Goal: Information Seeking & Learning: Learn about a topic

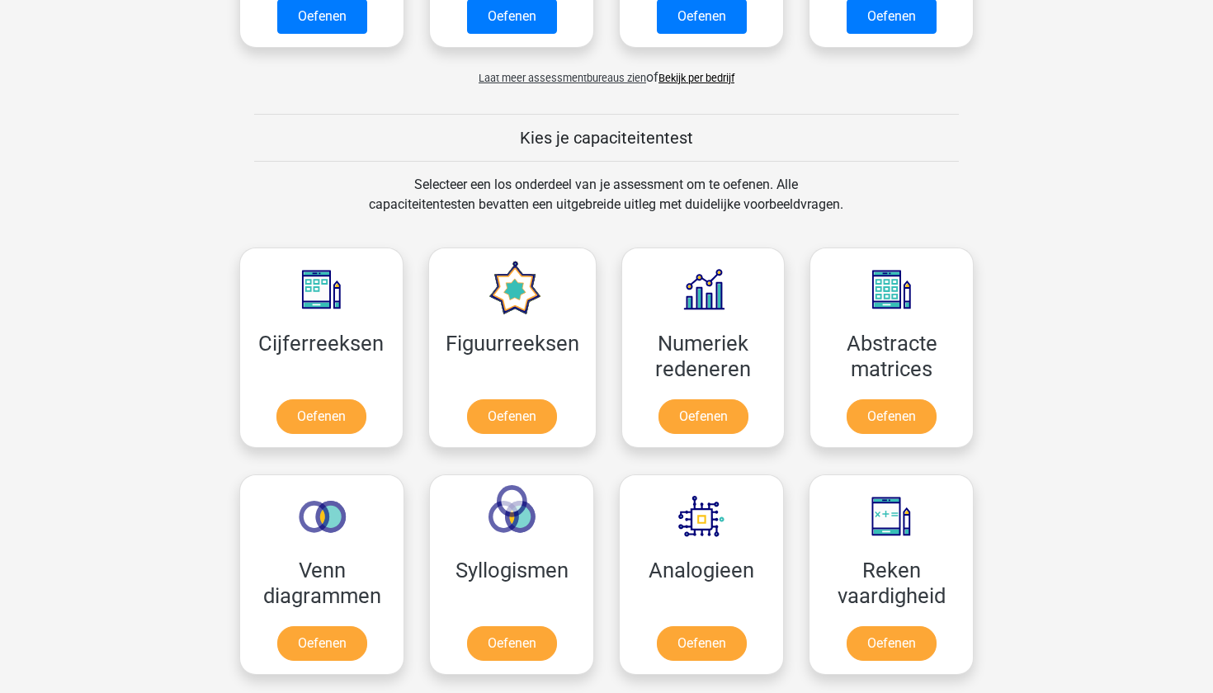
scroll to position [527, 0]
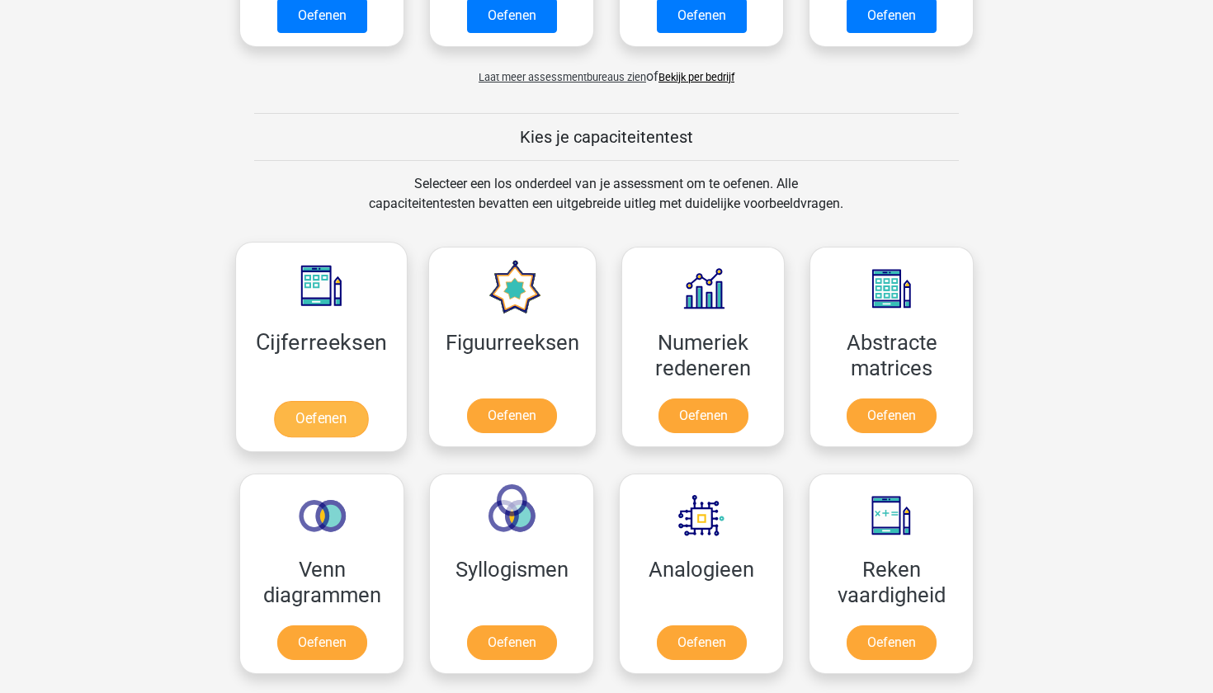
click at [318, 419] on link "Oefenen" at bounding box center [321, 419] width 94 height 36
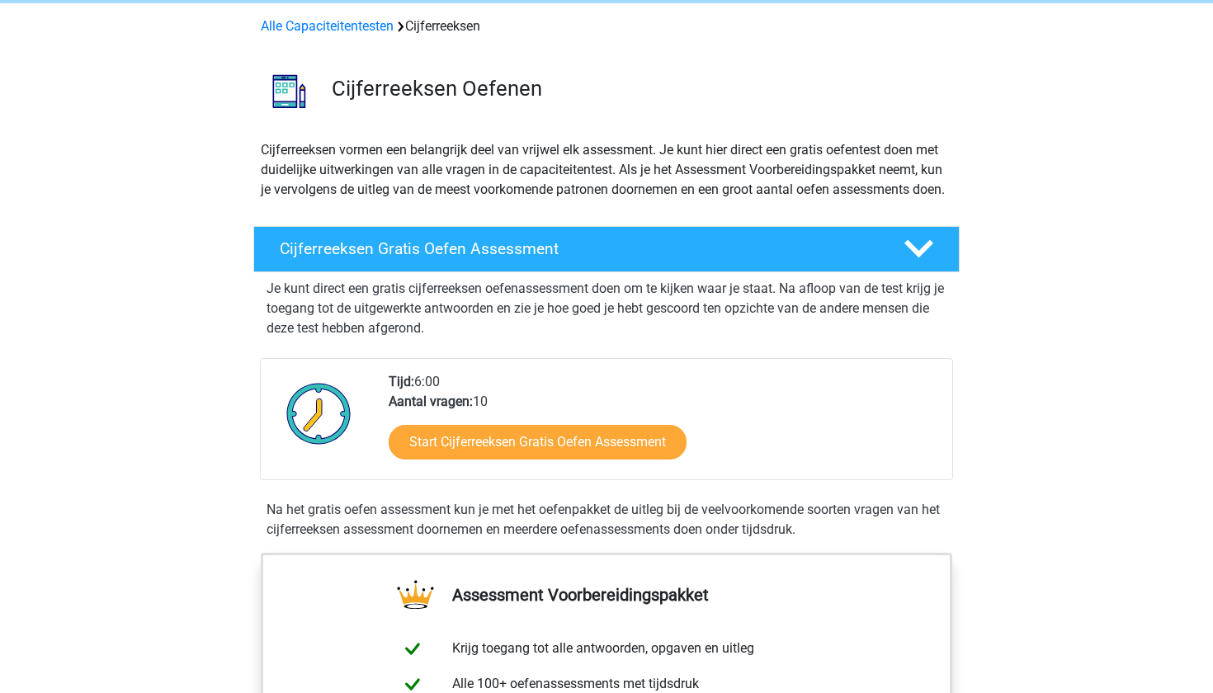
scroll to position [66, 0]
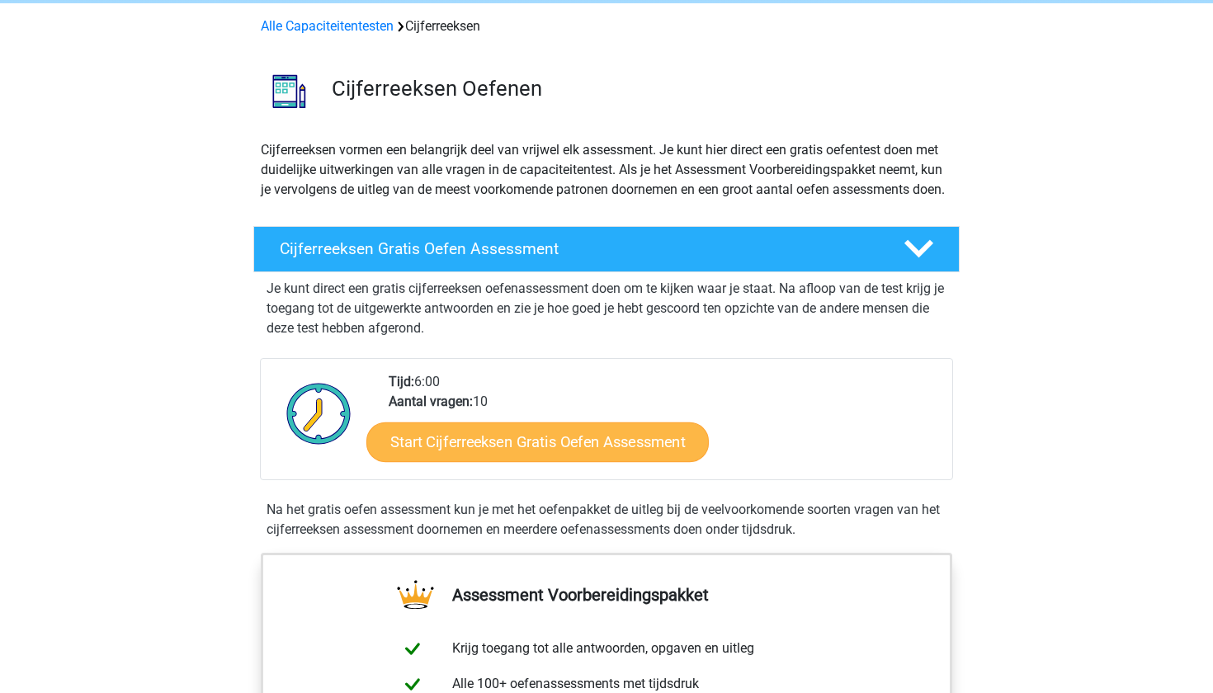
click at [432, 461] on link "Start Cijferreeksen Gratis Oefen Assessment" at bounding box center [537, 441] width 342 height 40
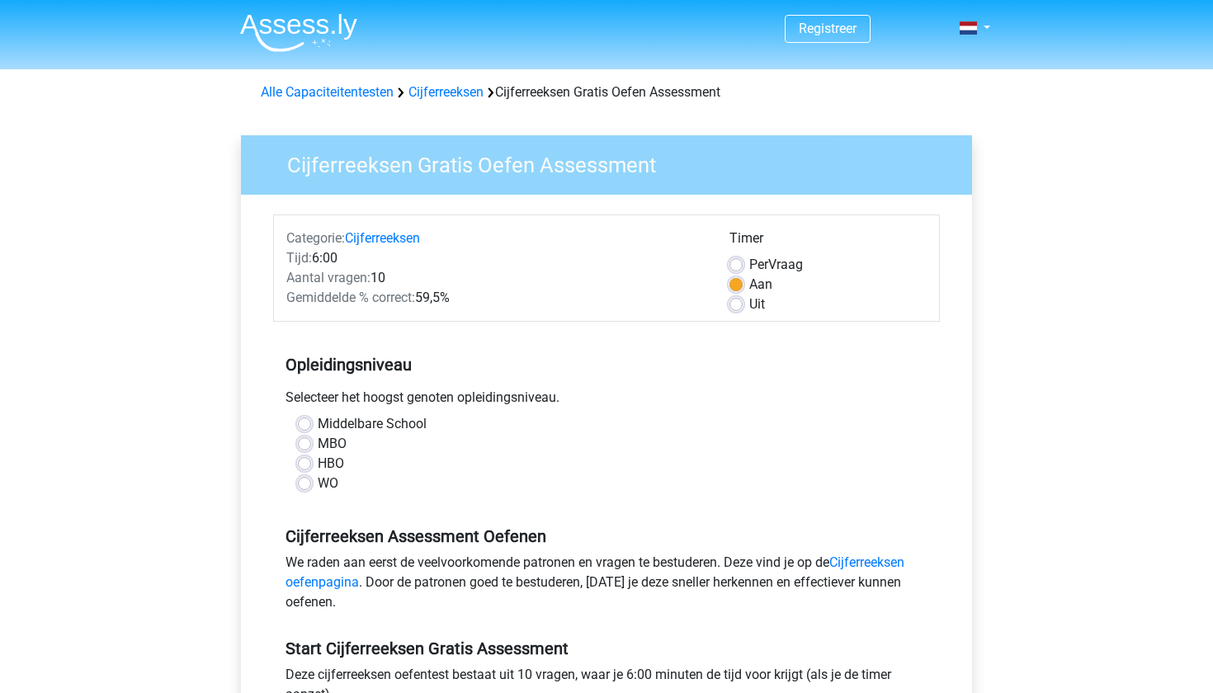
click at [318, 464] on label "HBO" at bounding box center [331, 464] width 26 height 20
click at [308, 464] on input "HBO" at bounding box center [304, 462] width 13 height 16
radio input "true"
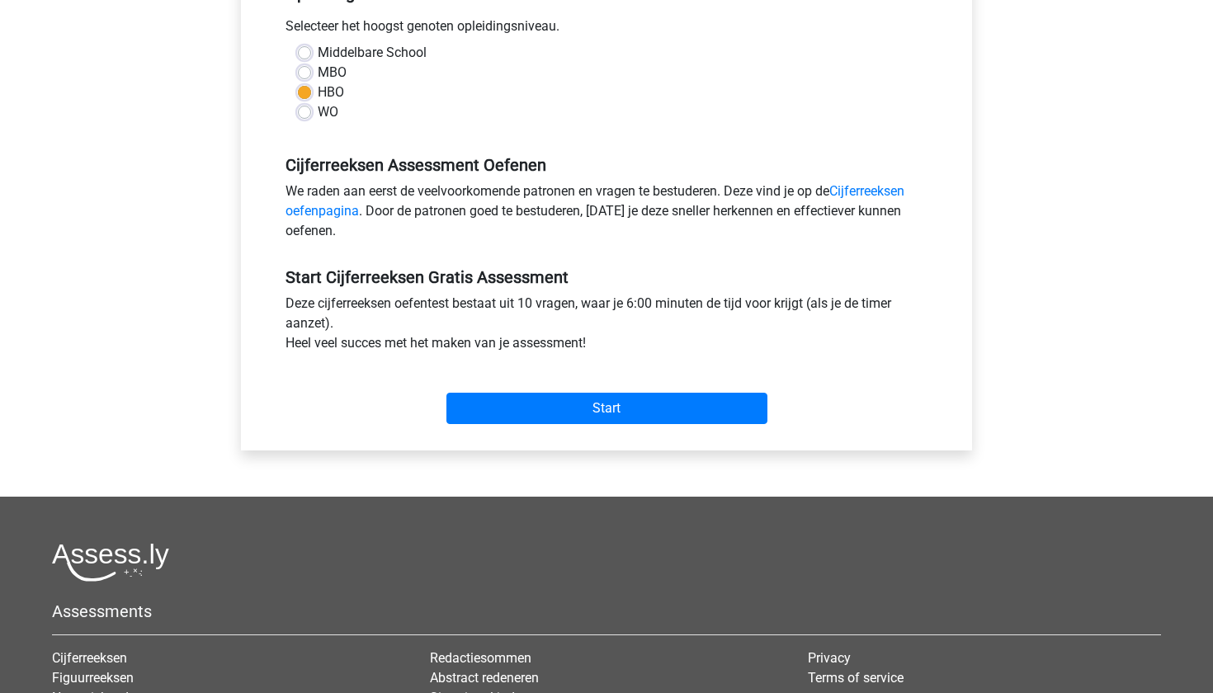
scroll to position [370, 0]
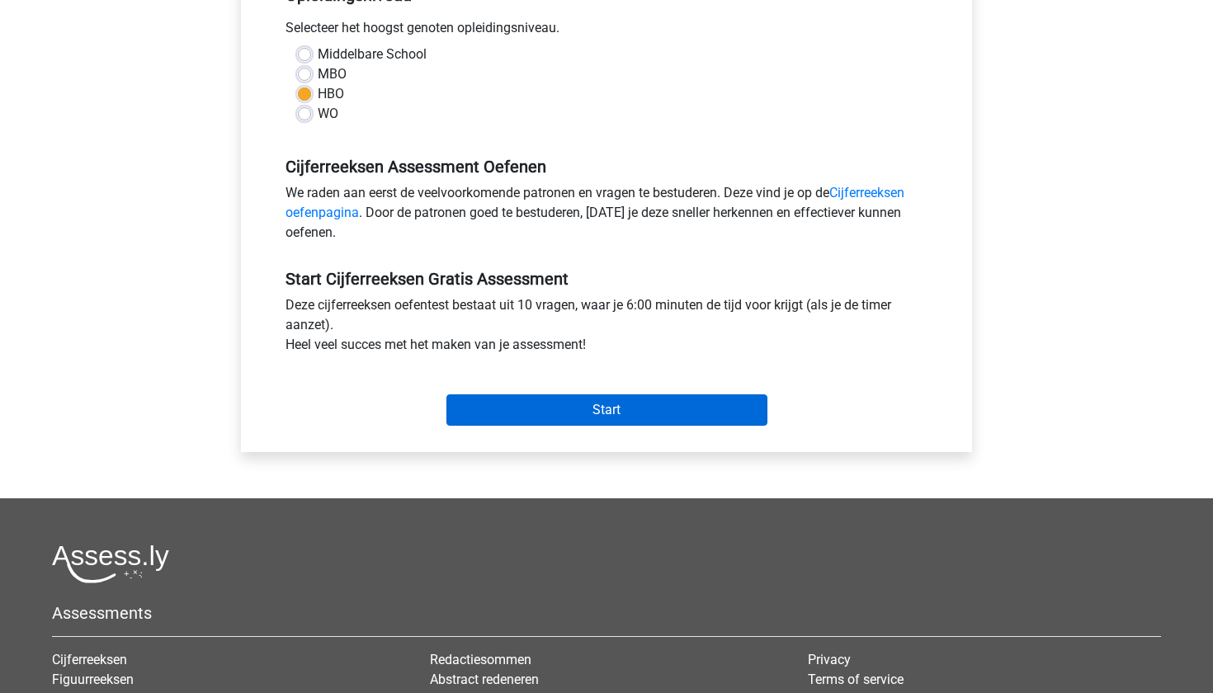
click at [636, 419] on input "Start" at bounding box center [606, 409] width 321 height 31
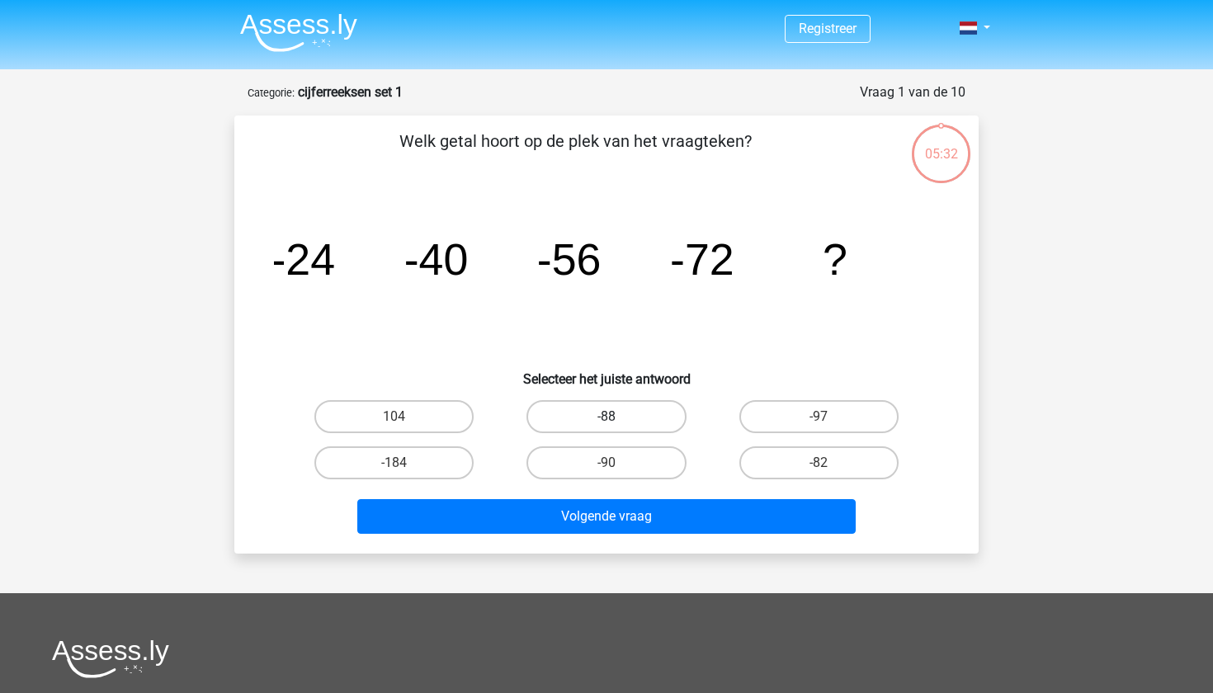
click at [589, 421] on label "-88" at bounding box center [605, 416] width 159 height 33
click at [606, 421] on input "-88" at bounding box center [611, 422] width 11 height 11
radio input "true"
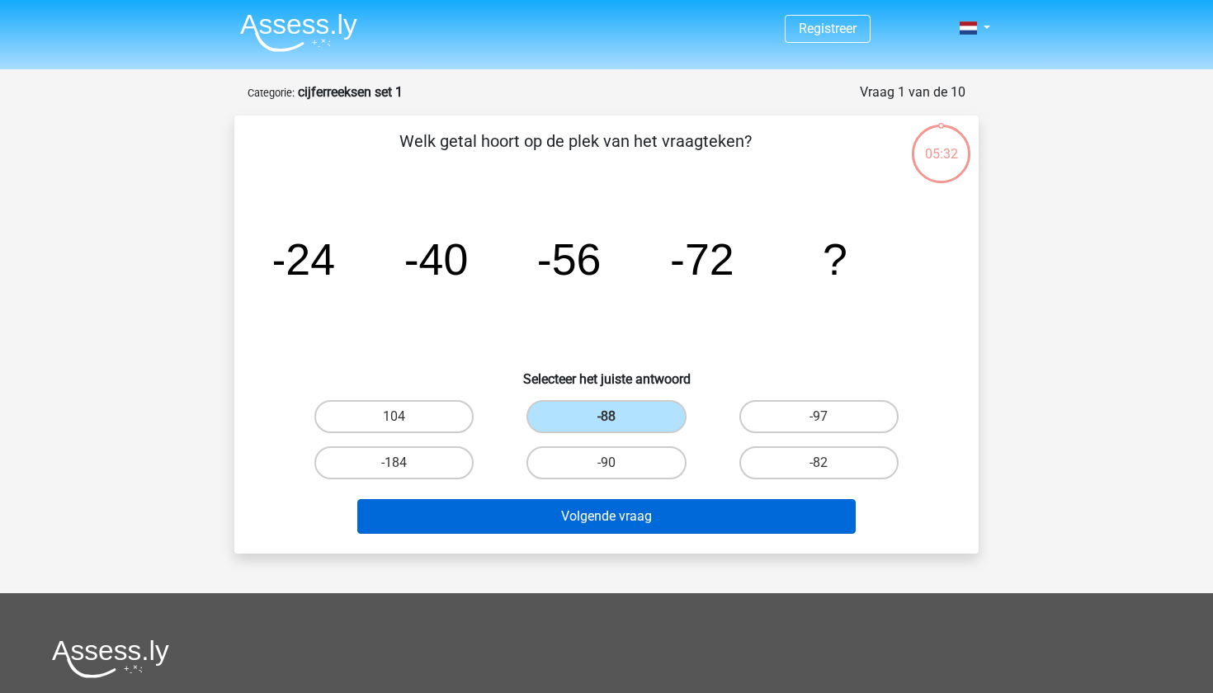
click at [615, 520] on button "Volgende vraag" at bounding box center [606, 516] width 499 height 35
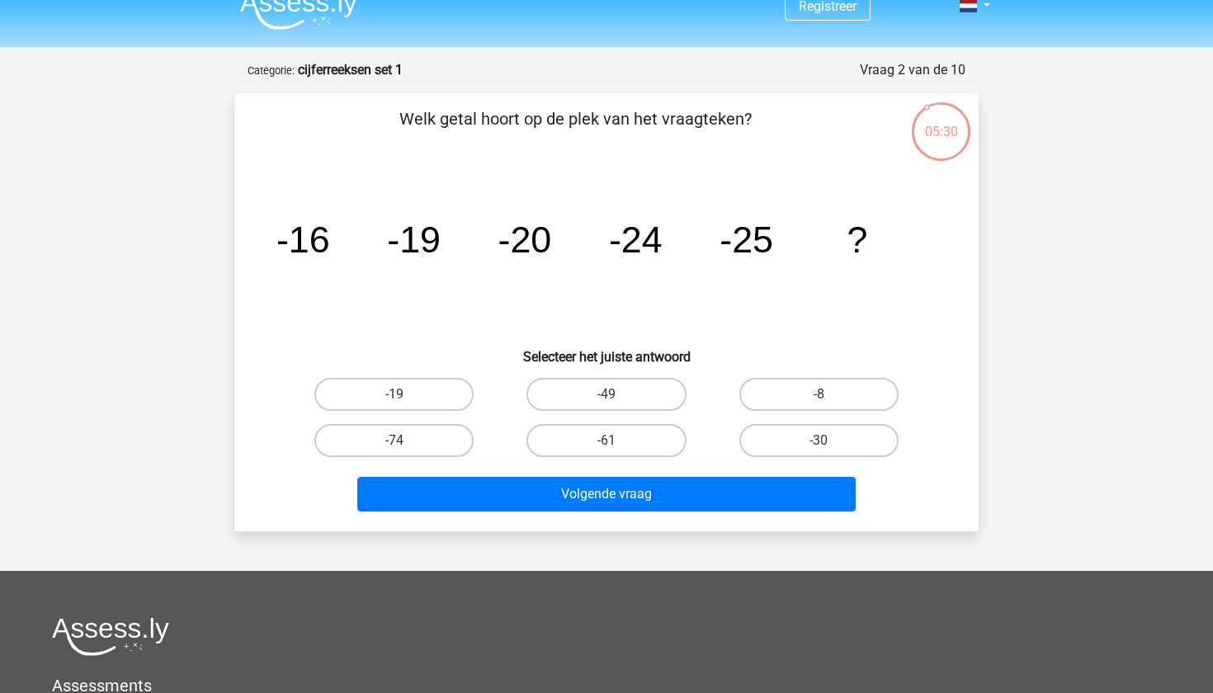
scroll to position [16, 0]
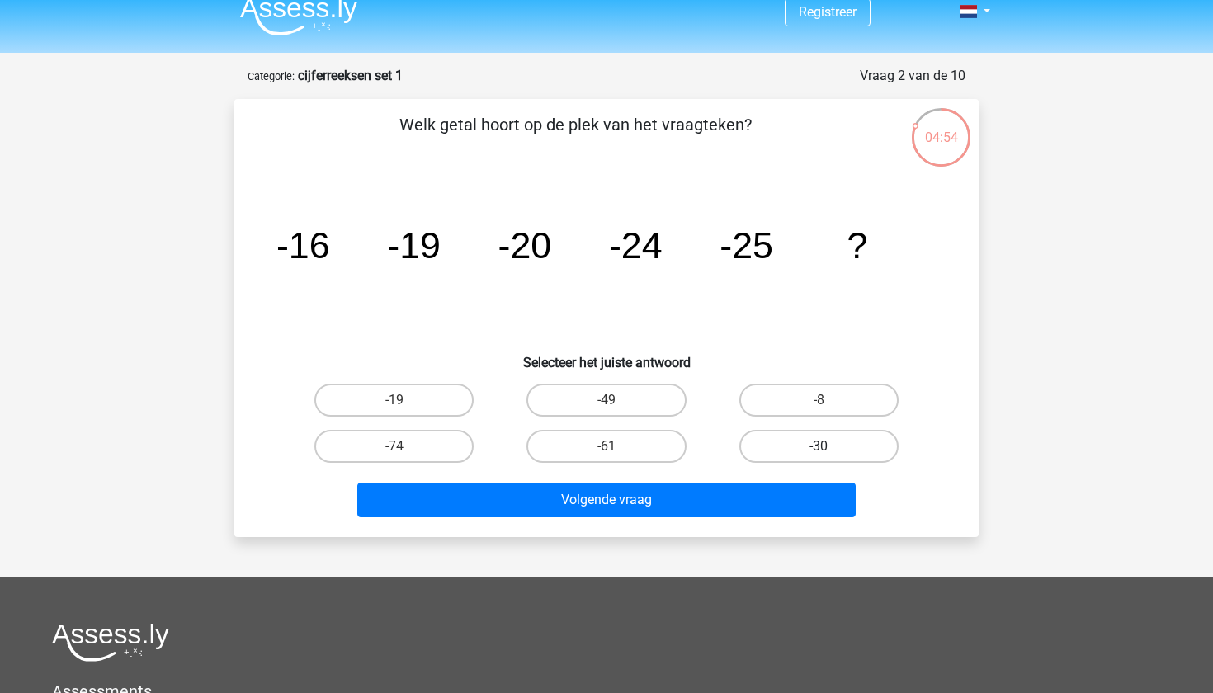
click at [789, 437] on label "-30" at bounding box center [818, 446] width 159 height 33
click at [818, 446] on input "-30" at bounding box center [823, 451] width 11 height 11
radio input "true"
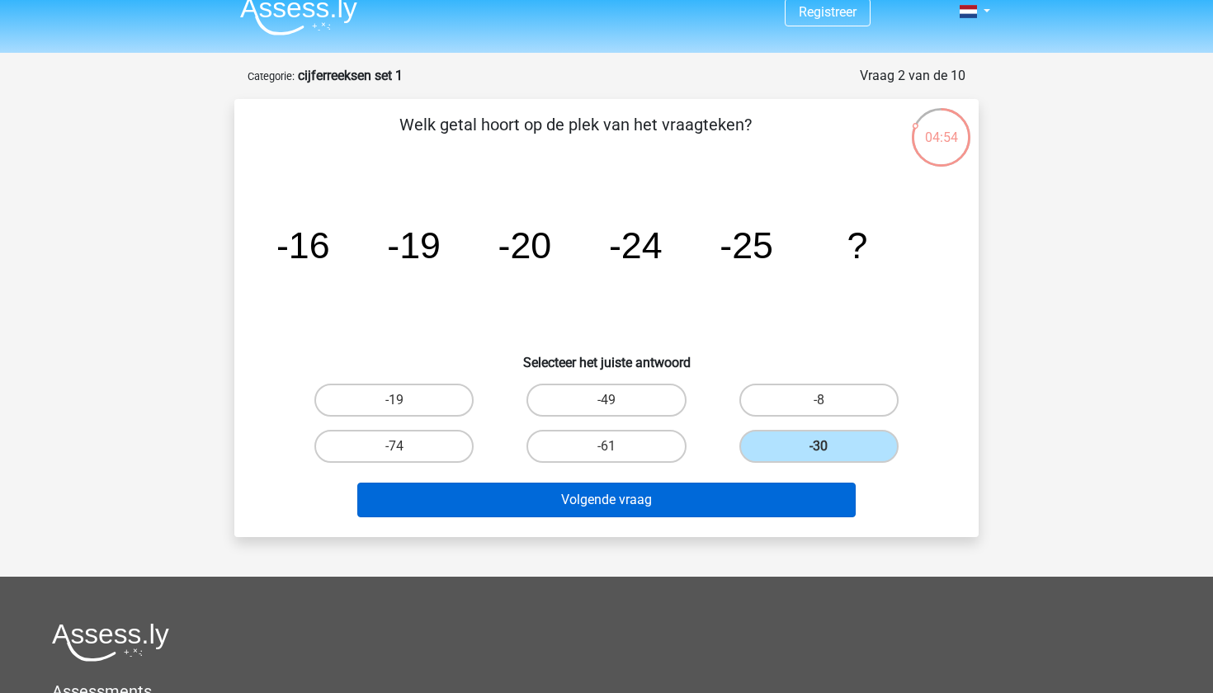
click at [732, 505] on button "Volgende vraag" at bounding box center [606, 500] width 499 height 35
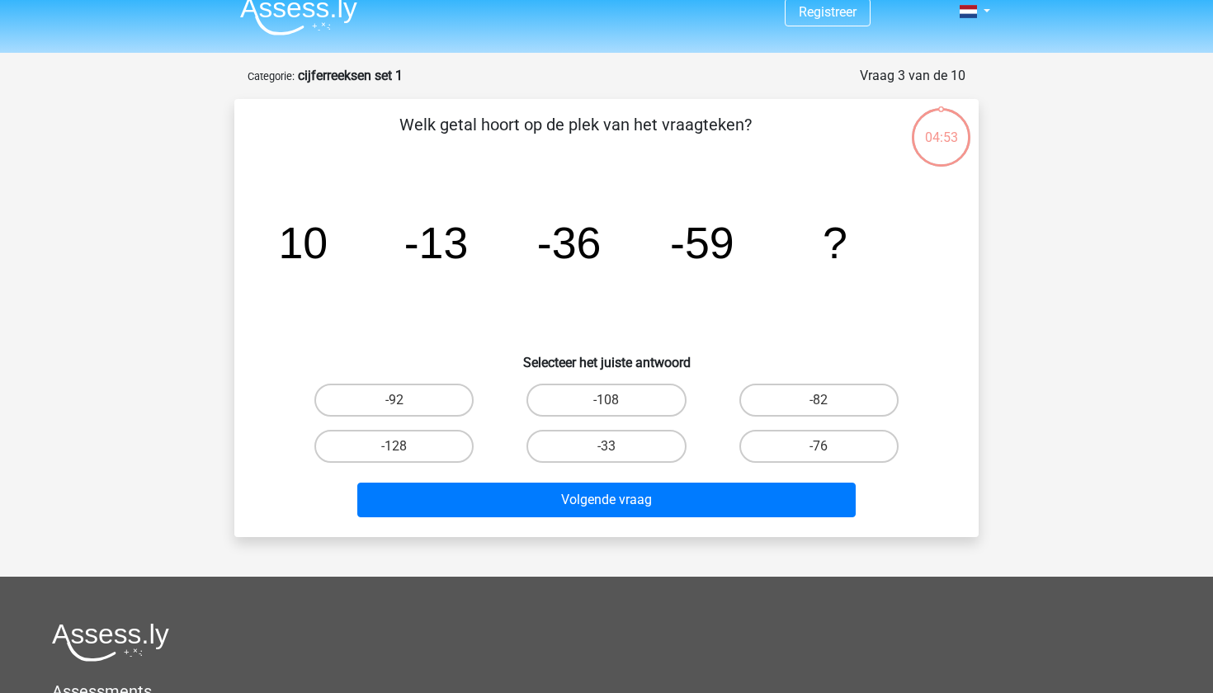
scroll to position [82, 0]
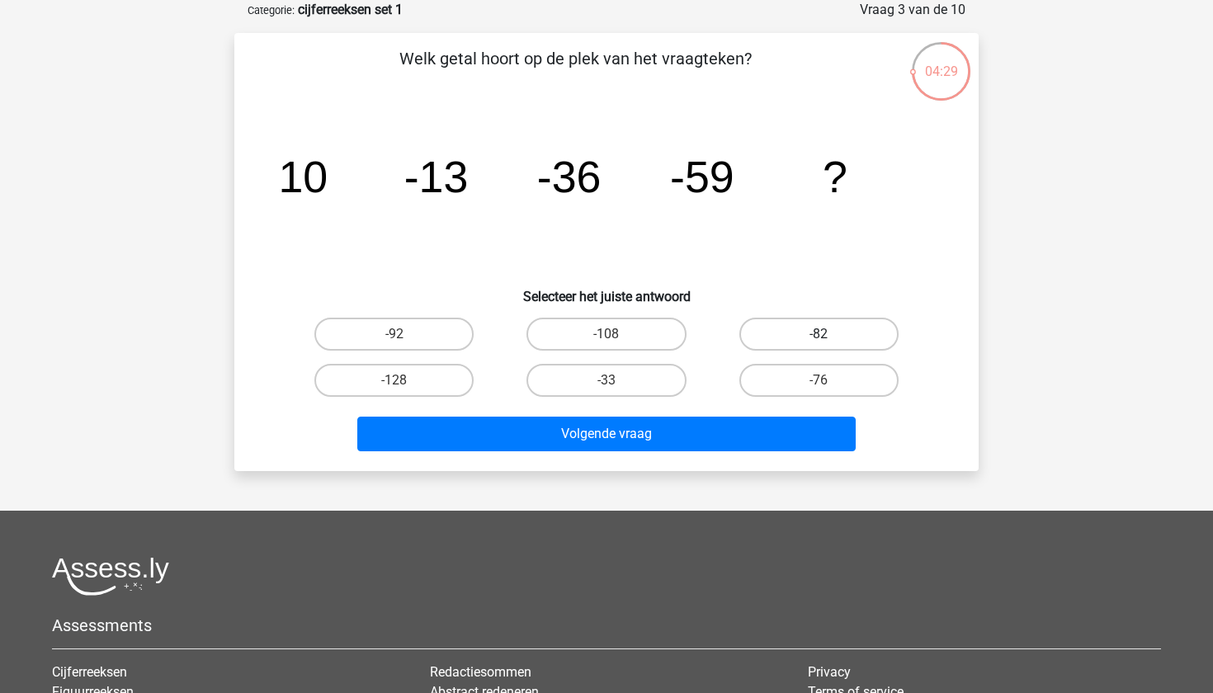
click at [795, 321] on label "-82" at bounding box center [818, 334] width 159 height 33
click at [818, 334] on input "-82" at bounding box center [823, 339] width 11 height 11
radio input "true"
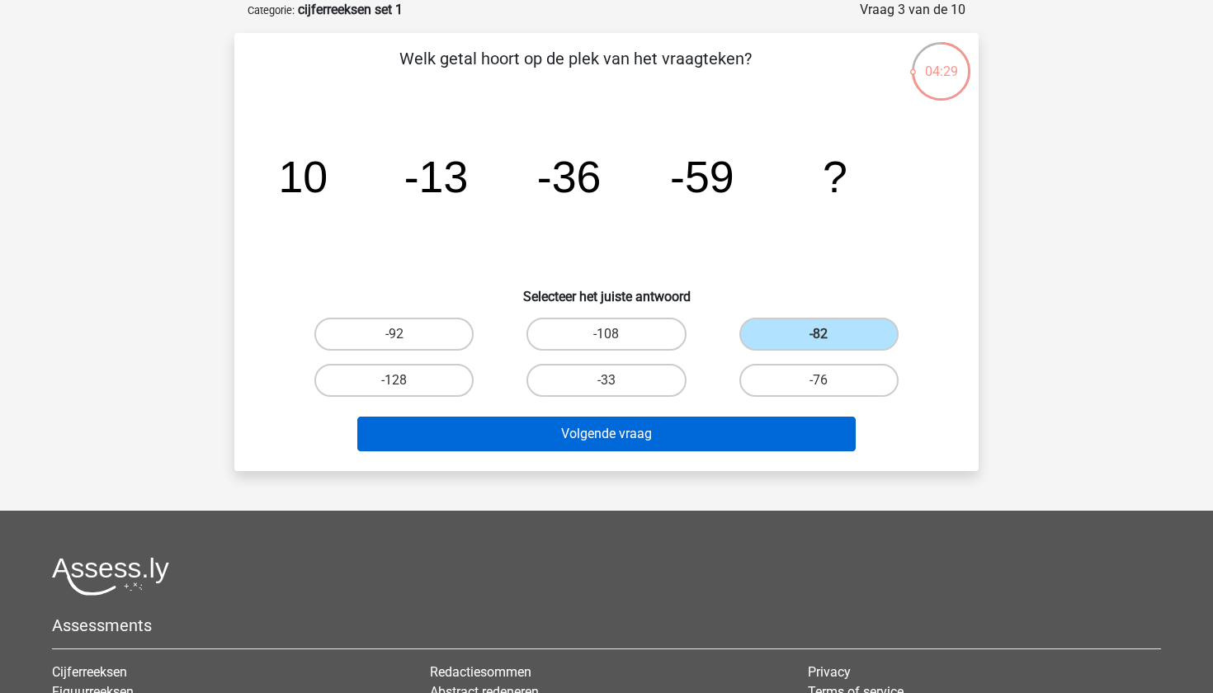
click at [738, 440] on button "Volgende vraag" at bounding box center [606, 434] width 499 height 35
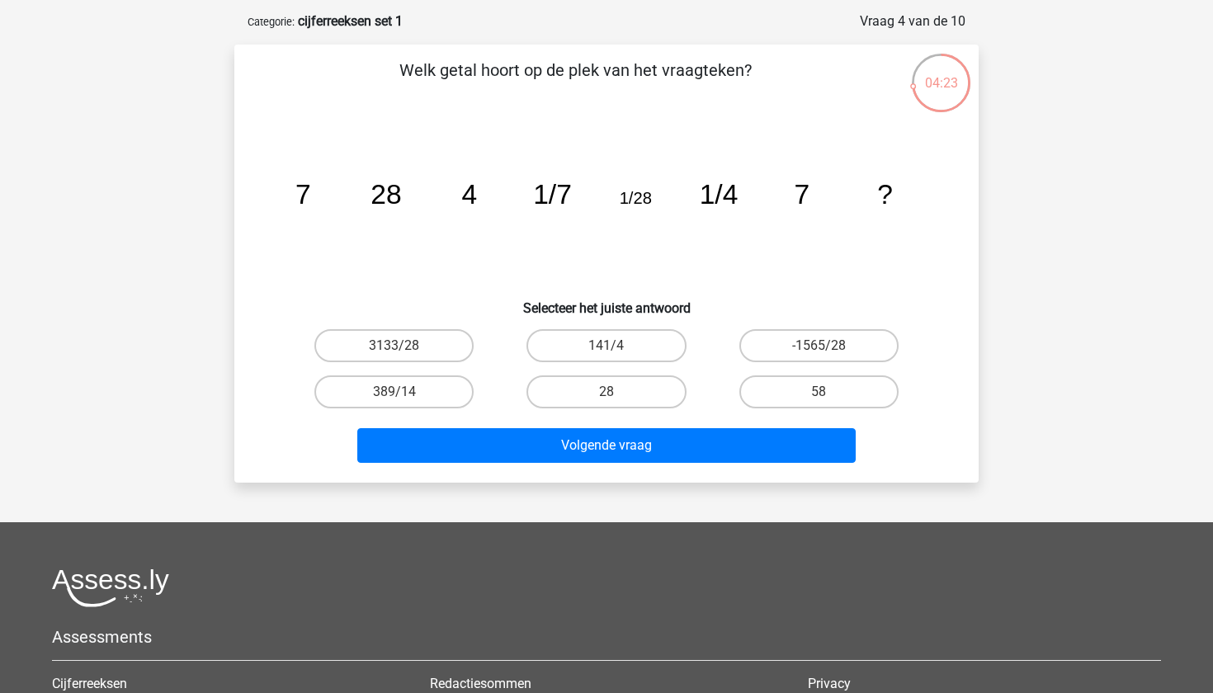
scroll to position [71, 0]
click at [775, 385] on label "58" at bounding box center [818, 391] width 159 height 33
click at [818, 392] on input "58" at bounding box center [823, 397] width 11 height 11
radio input "true"
click at [619, 387] on label "28" at bounding box center [605, 391] width 159 height 33
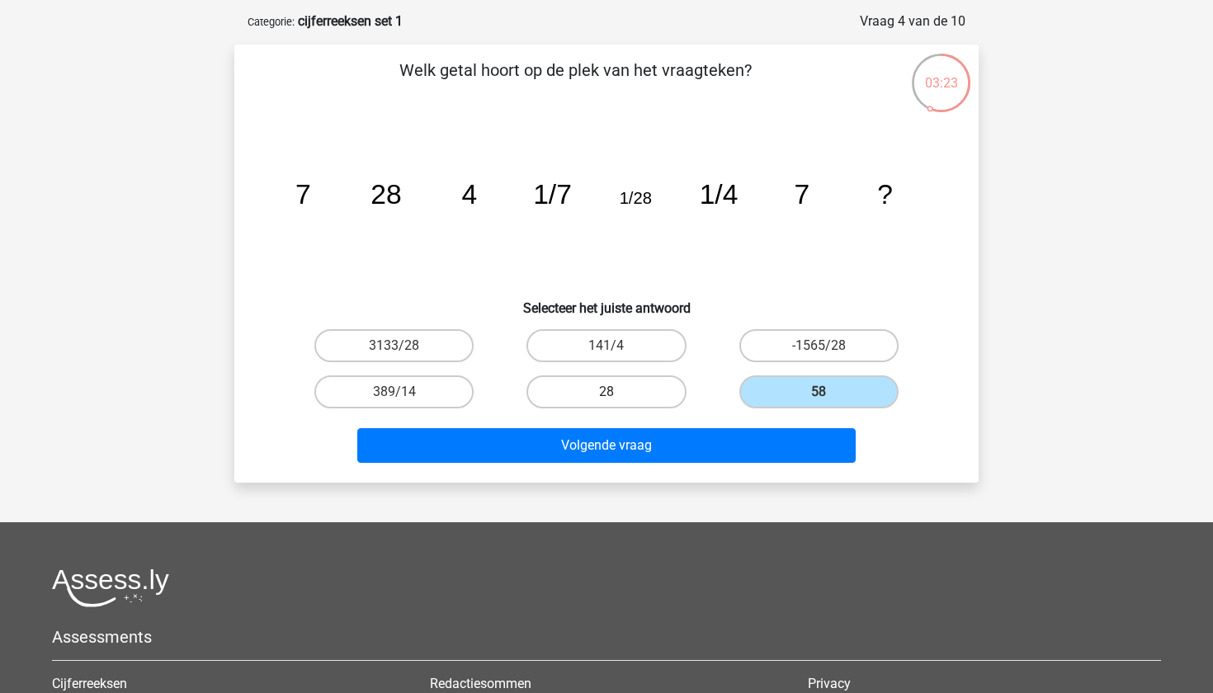
click at [617, 392] on input "28" at bounding box center [611, 397] width 11 height 11
radio input "true"
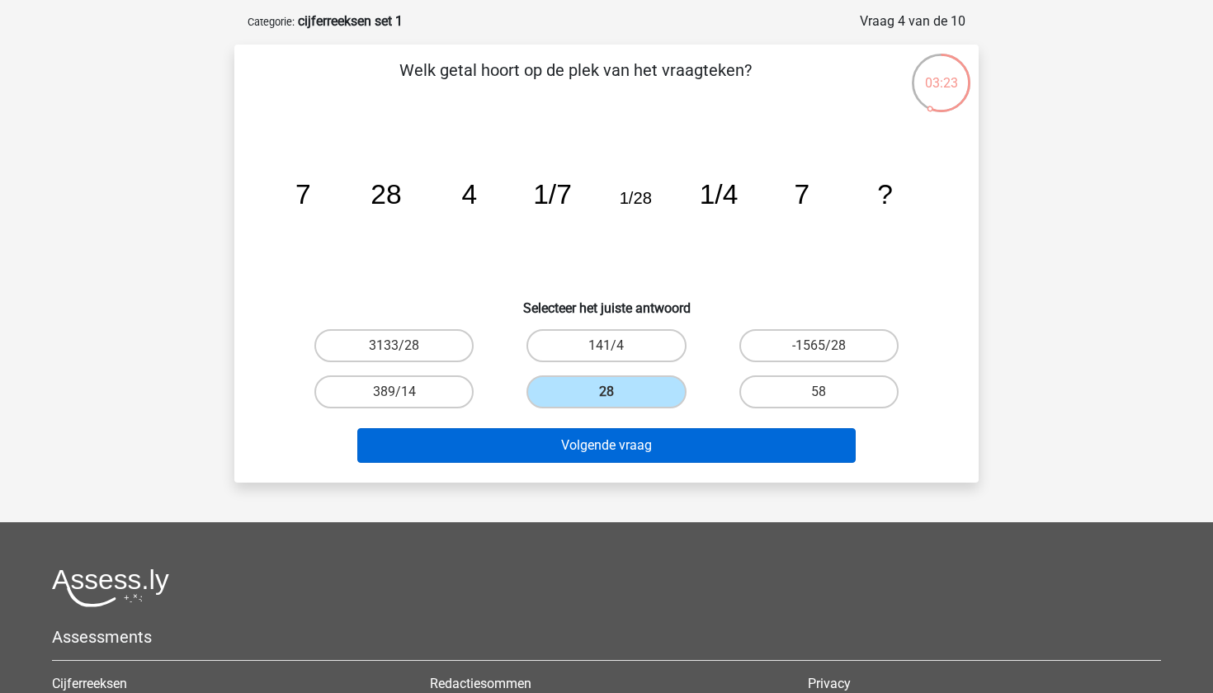
click at [646, 443] on button "Volgende vraag" at bounding box center [606, 445] width 499 height 35
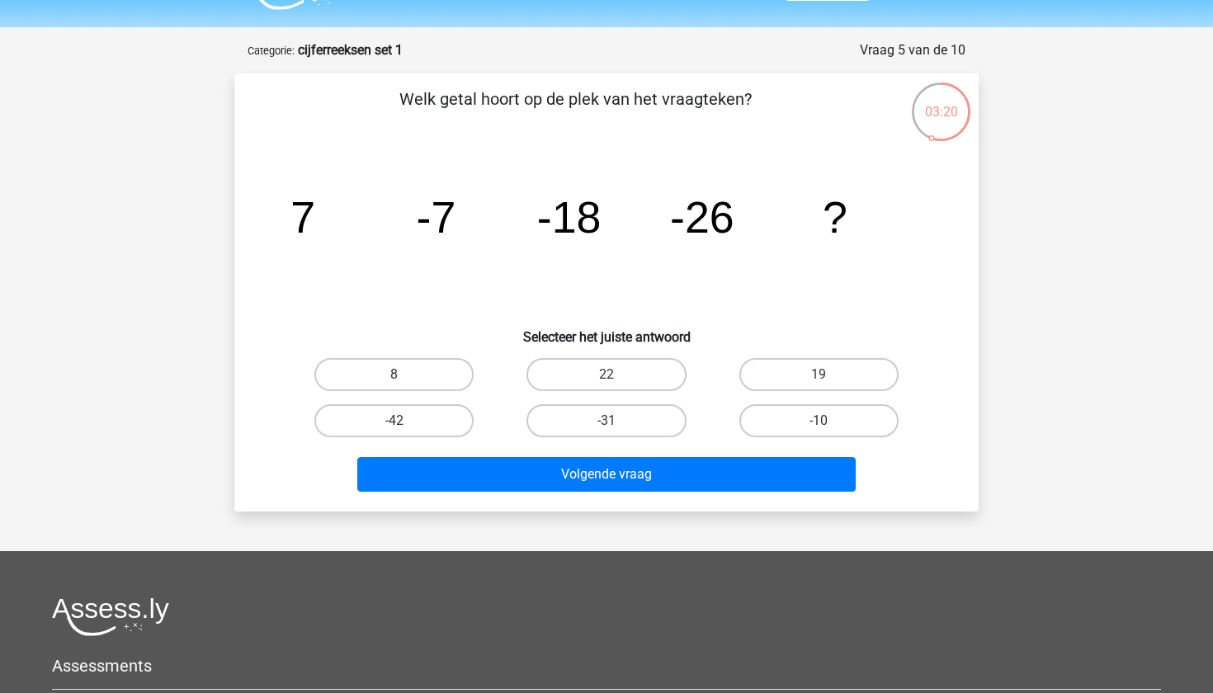
scroll to position [40, 0]
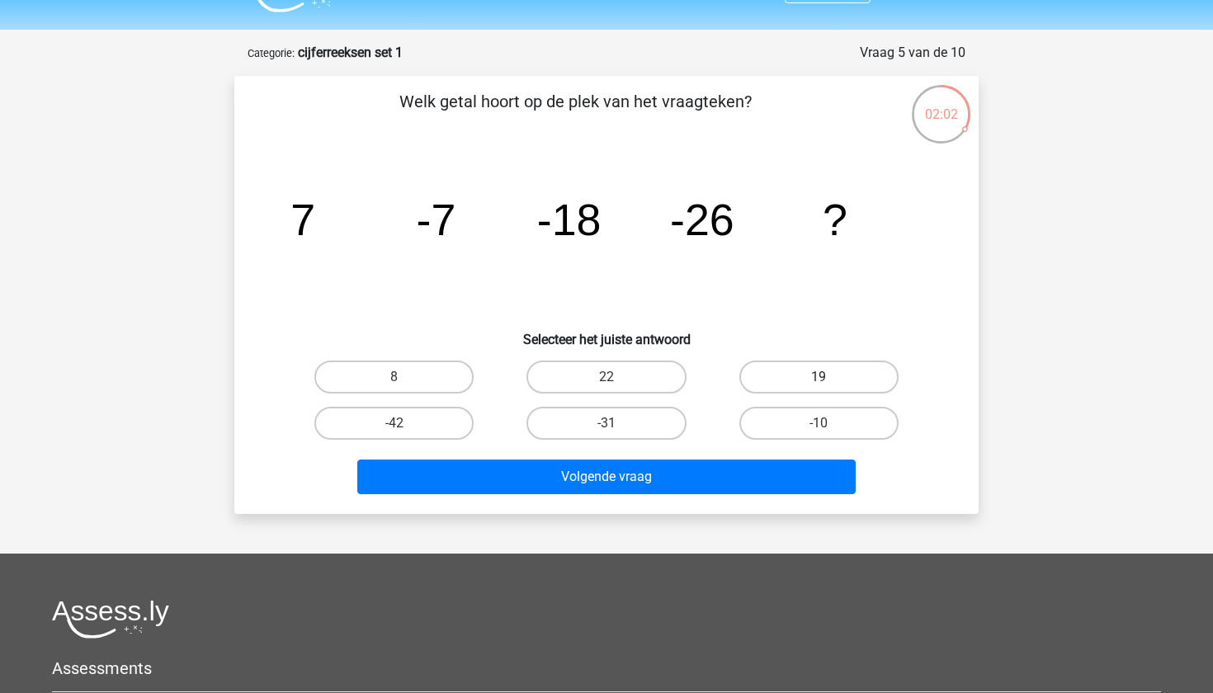
click at [779, 381] on label "19" at bounding box center [818, 376] width 159 height 33
click at [818, 381] on input "19" at bounding box center [823, 382] width 11 height 11
radio input "true"
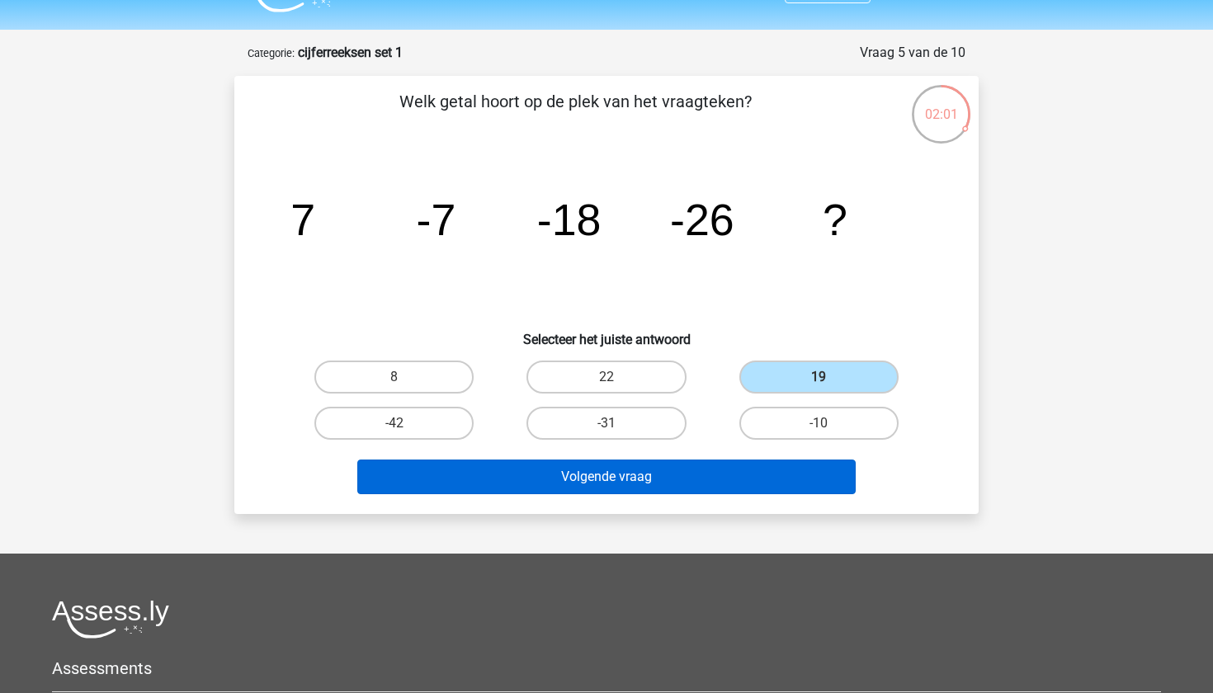
click at [763, 466] on button "Volgende vraag" at bounding box center [606, 476] width 499 height 35
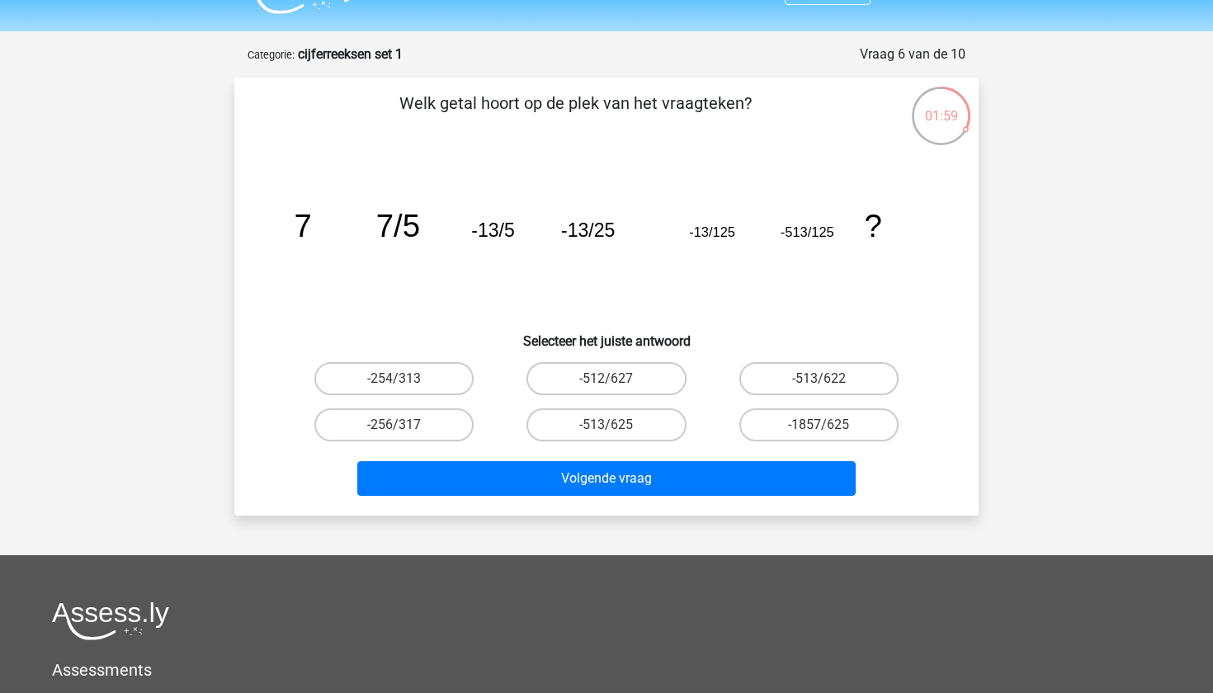
scroll to position [31, 0]
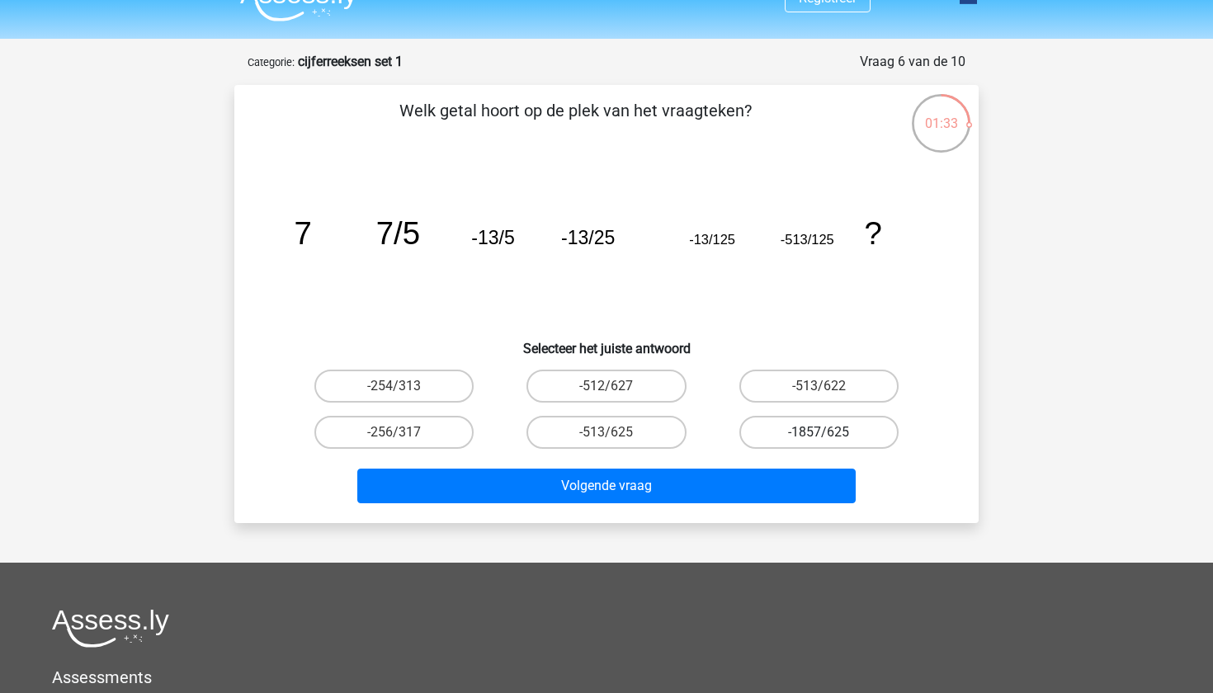
click at [792, 431] on label "-1857/625" at bounding box center [818, 432] width 159 height 33
click at [818, 432] on input "-1857/625" at bounding box center [823, 437] width 11 height 11
radio input "true"
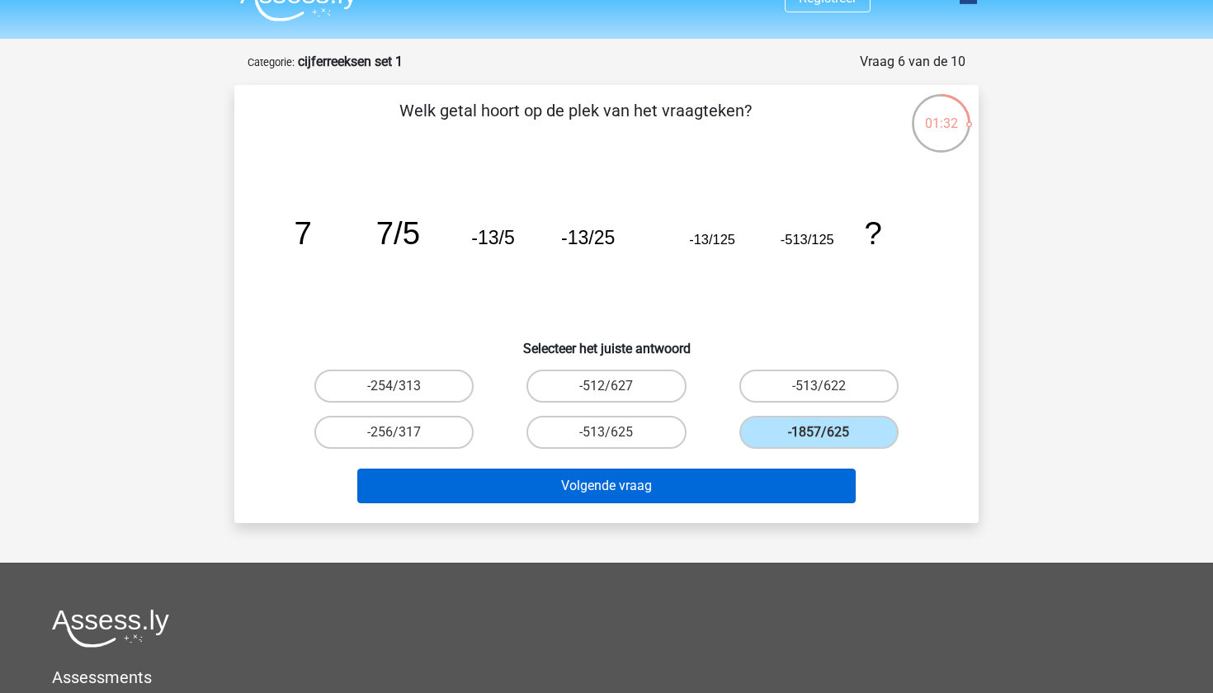
click at [785, 480] on button "Volgende vraag" at bounding box center [606, 486] width 499 height 35
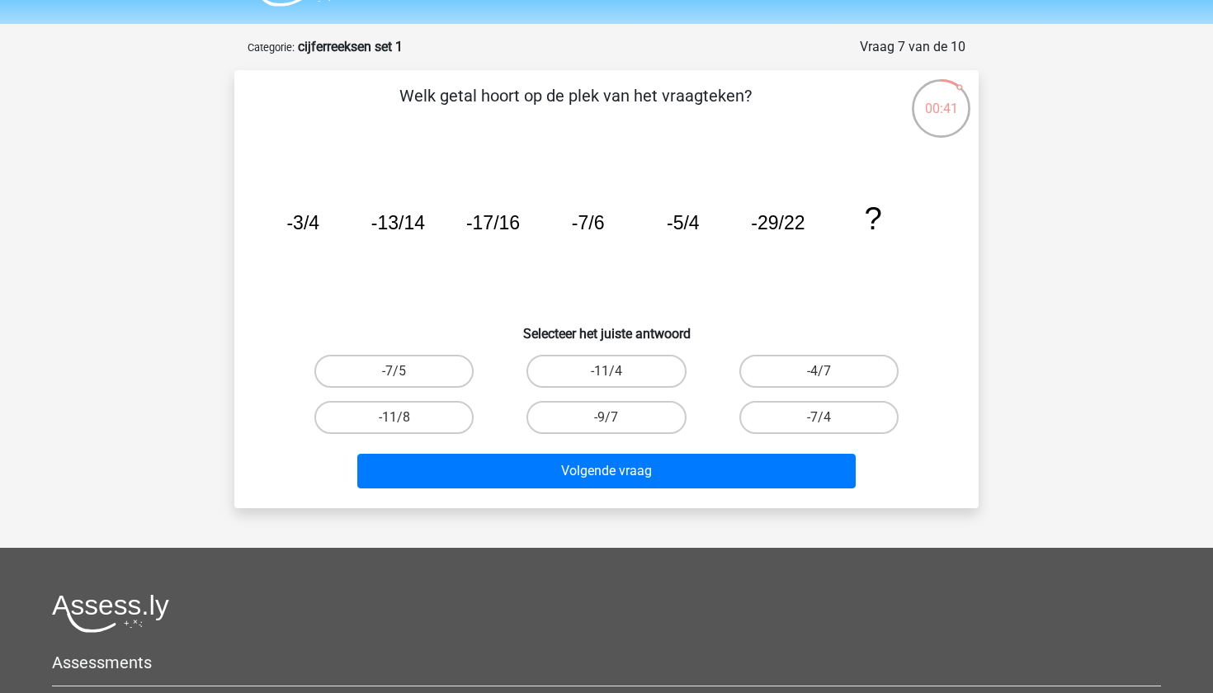
scroll to position [45, 0]
click at [596, 370] on label "-11/4" at bounding box center [605, 371] width 159 height 33
click at [606, 371] on input "-11/4" at bounding box center [611, 376] width 11 height 11
radio input "true"
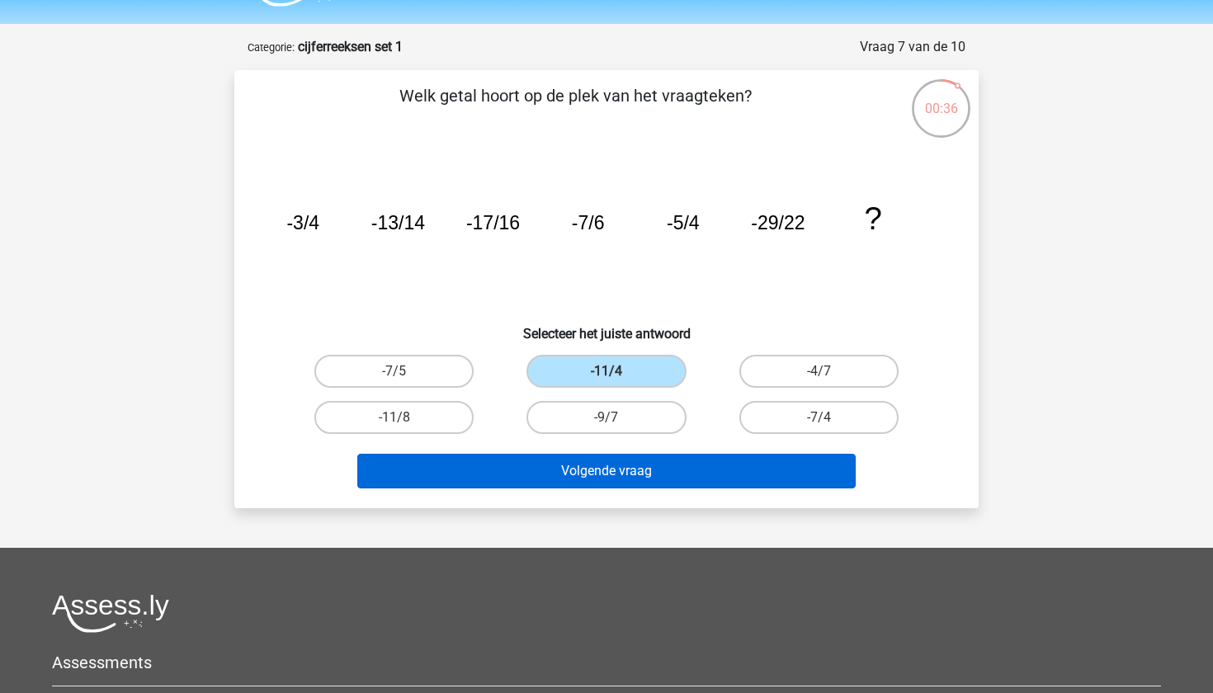
click at [665, 475] on button "Volgende vraag" at bounding box center [606, 471] width 499 height 35
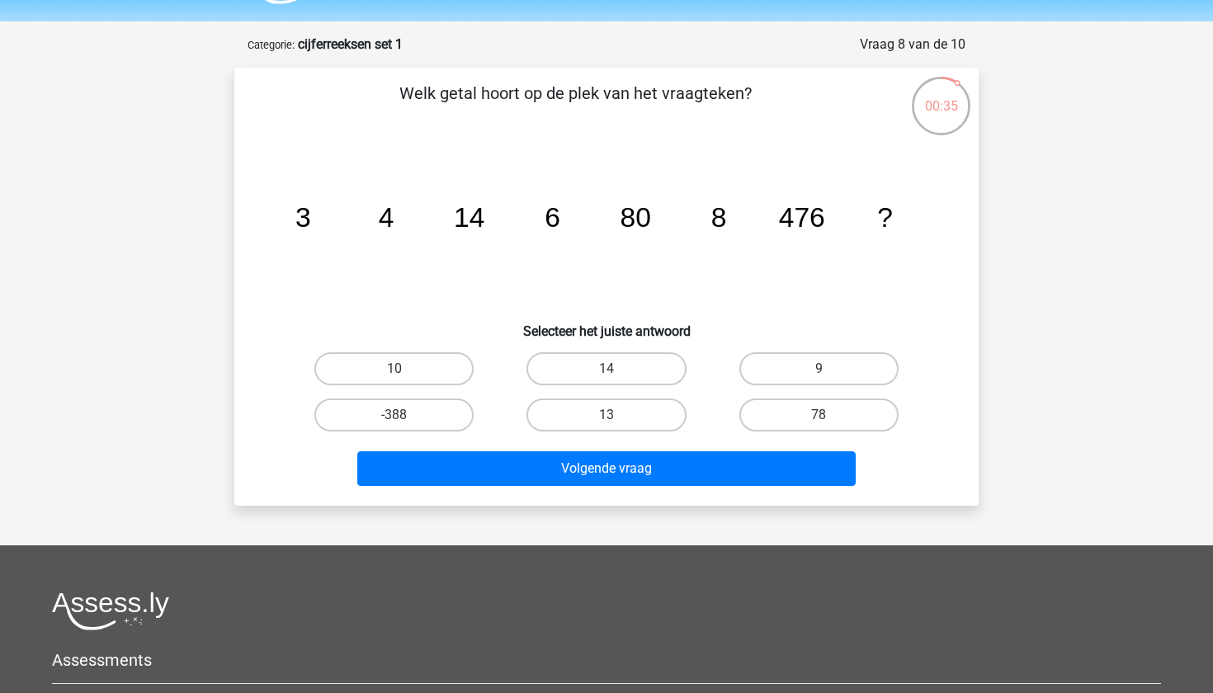
scroll to position [42, 0]
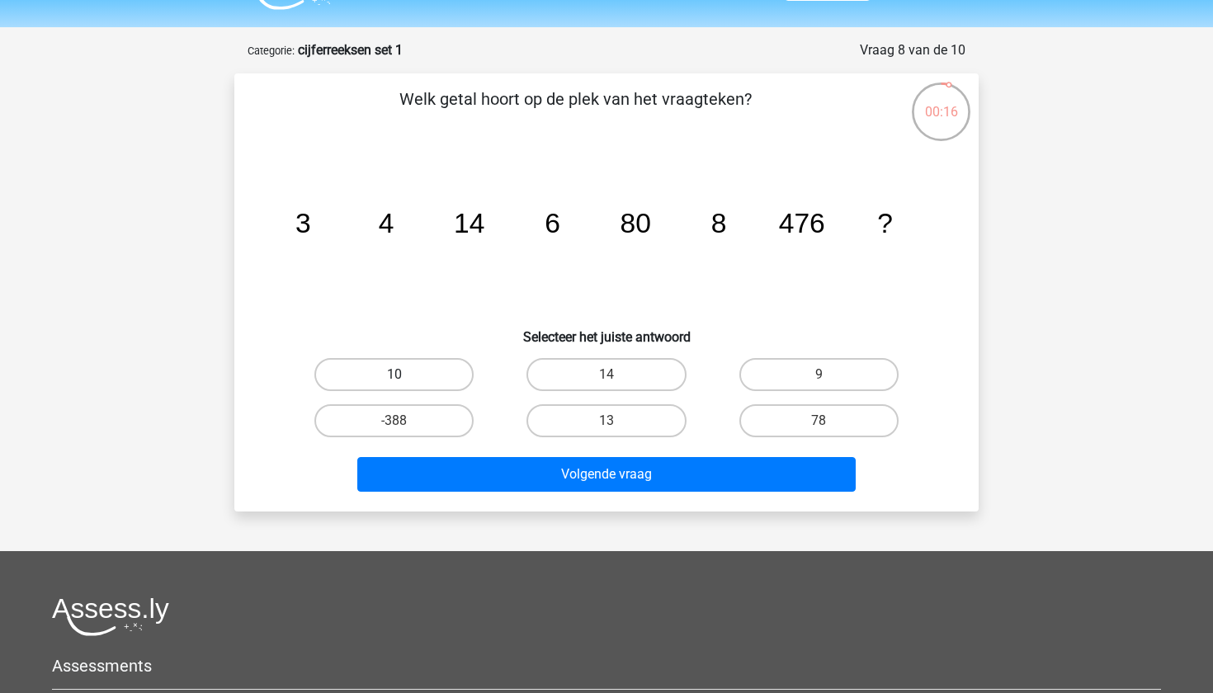
click at [408, 373] on label "10" at bounding box center [393, 374] width 159 height 33
click at [405, 374] on input "10" at bounding box center [399, 379] width 11 height 11
radio input "true"
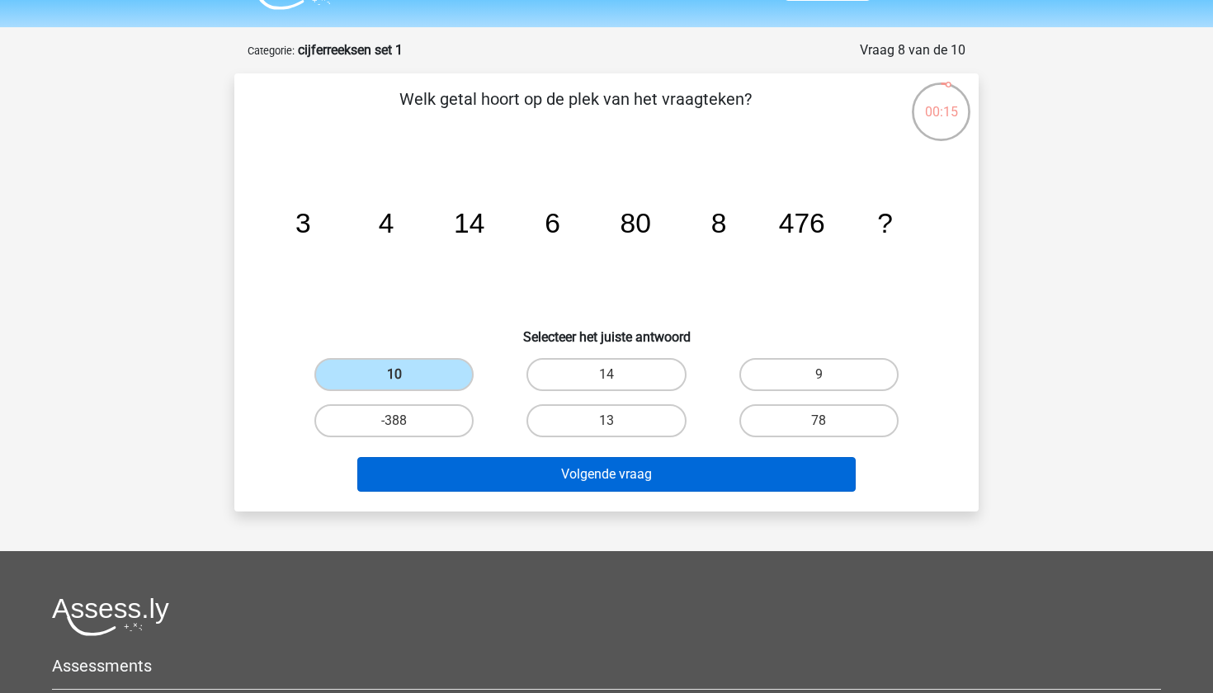
click at [495, 484] on button "Volgende vraag" at bounding box center [606, 474] width 499 height 35
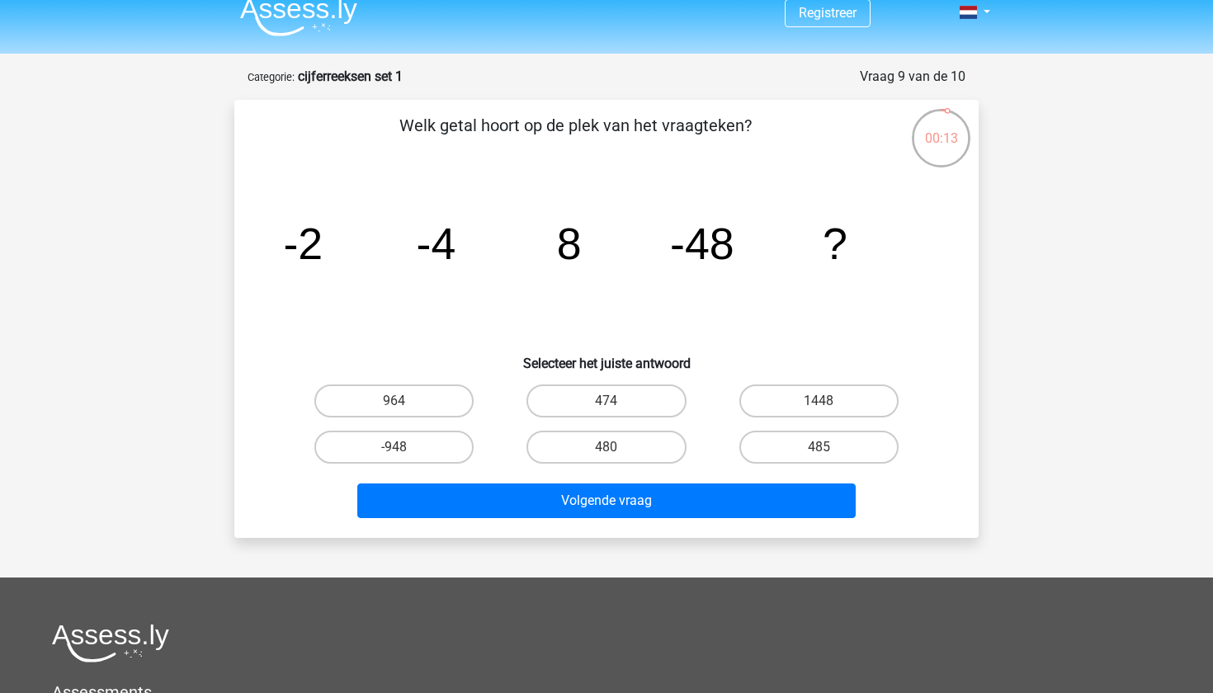
scroll to position [12, 0]
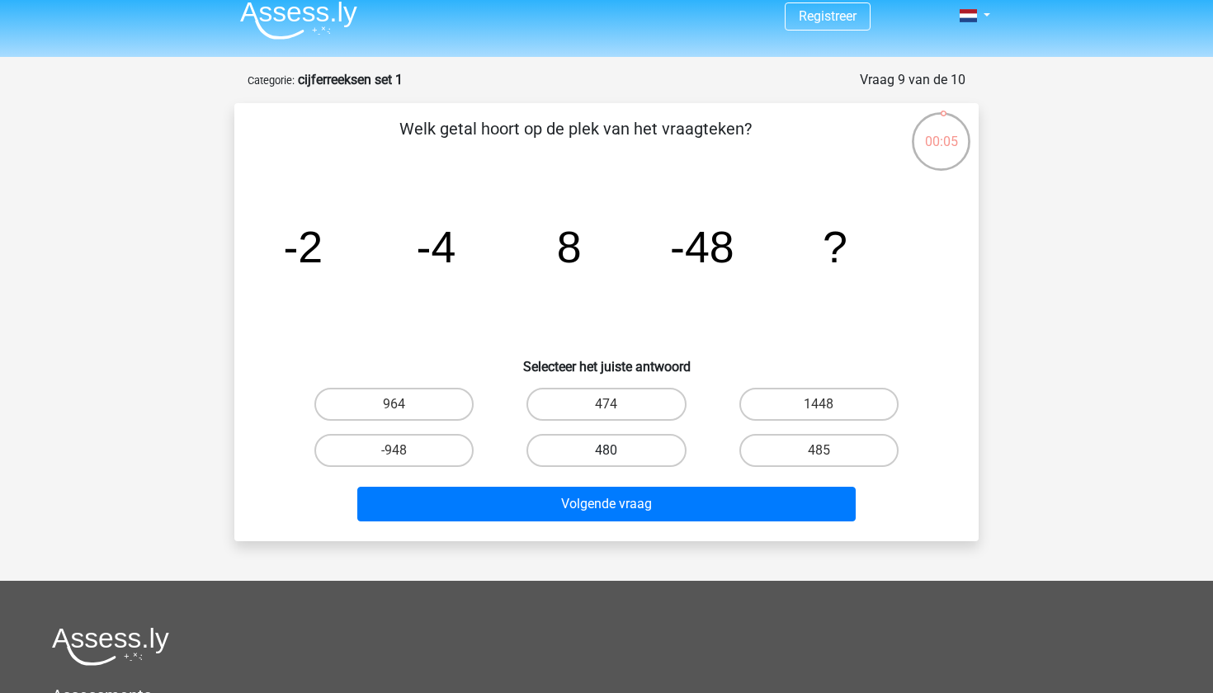
click at [611, 449] on label "480" at bounding box center [605, 450] width 159 height 33
click at [611, 450] on input "480" at bounding box center [611, 455] width 11 height 11
radio input "true"
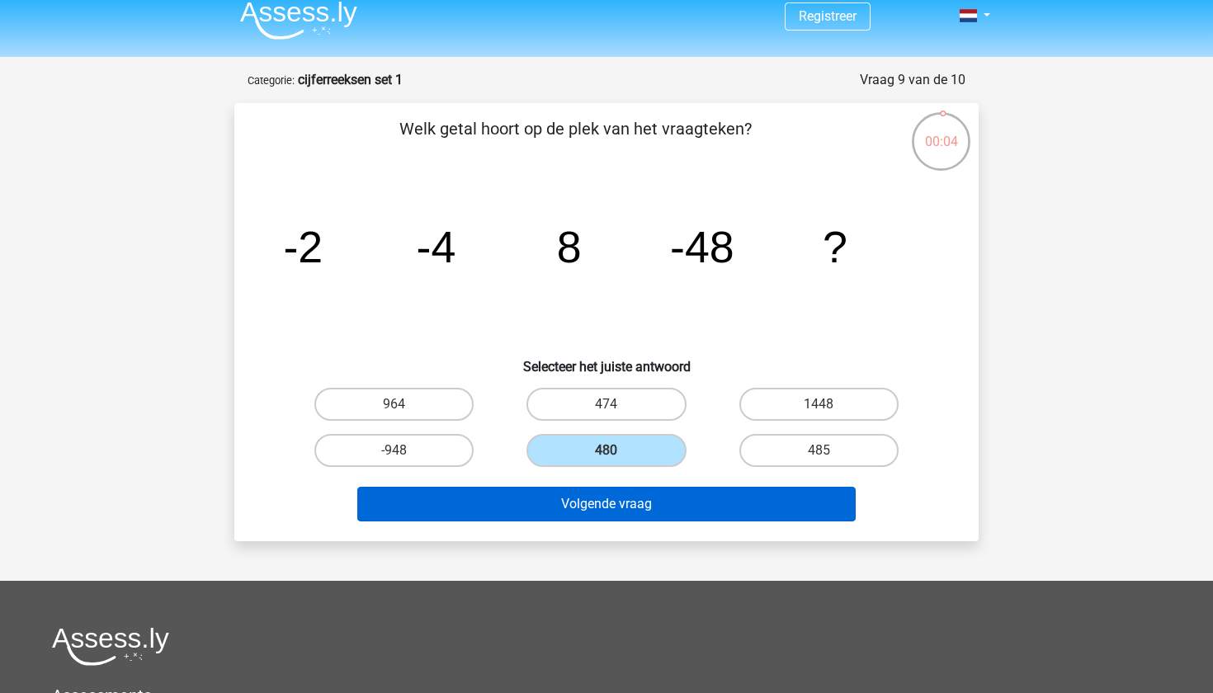
click at [615, 507] on button "Volgende vraag" at bounding box center [606, 504] width 499 height 35
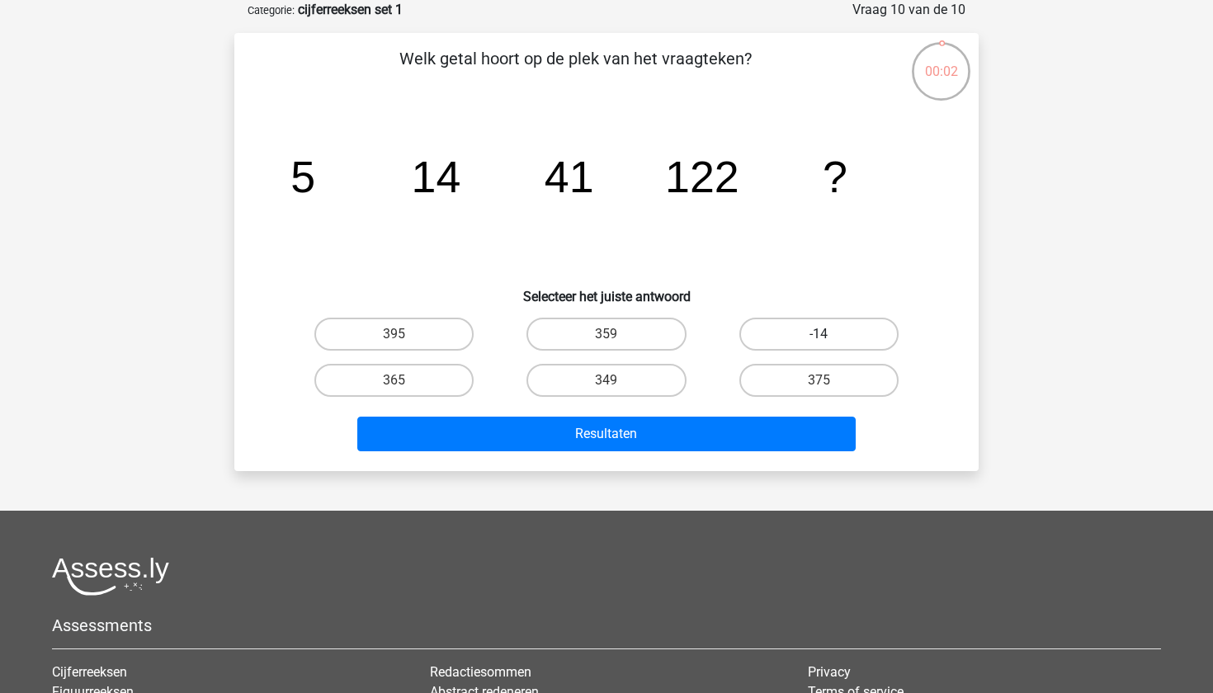
click at [811, 345] on label "-14" at bounding box center [818, 334] width 159 height 33
click at [818, 345] on input "-14" at bounding box center [823, 339] width 11 height 11
radio input "true"
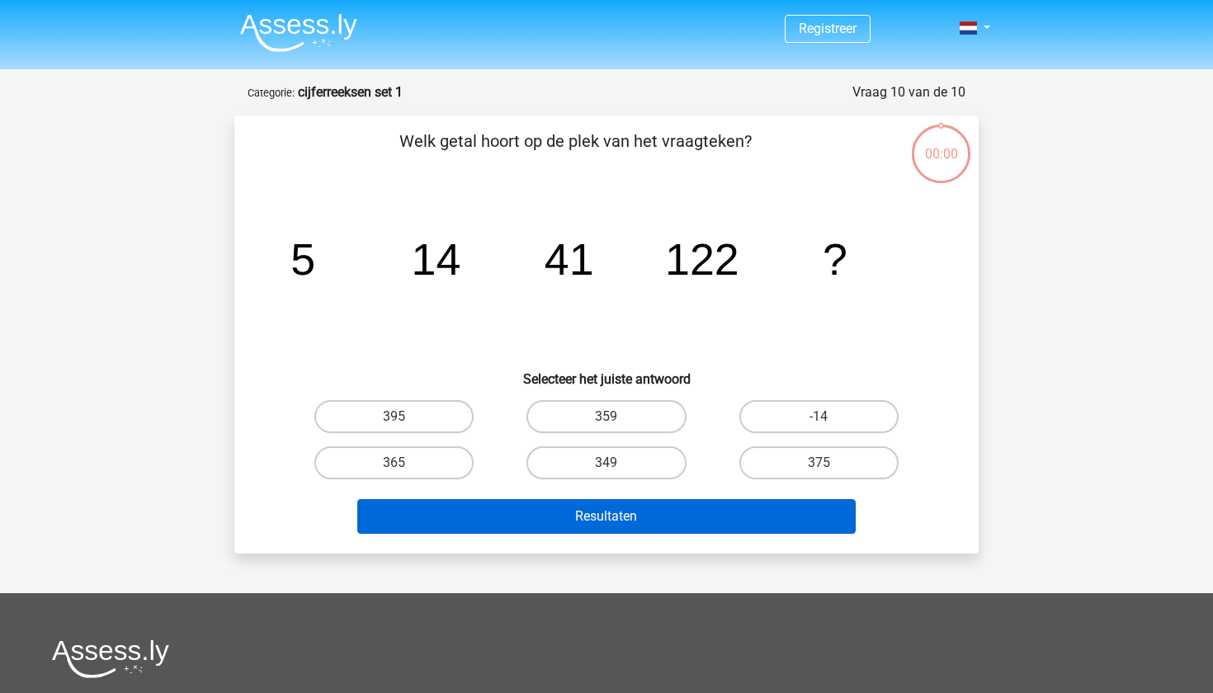
scroll to position [82, 0]
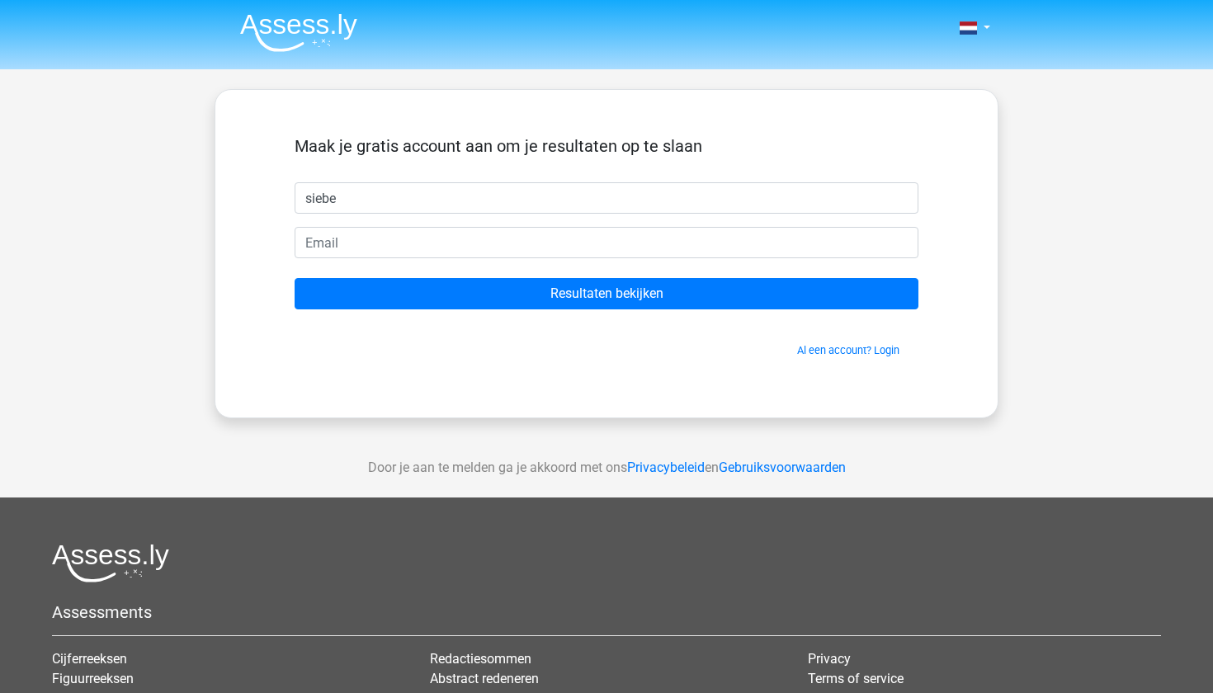
type input "siebe"
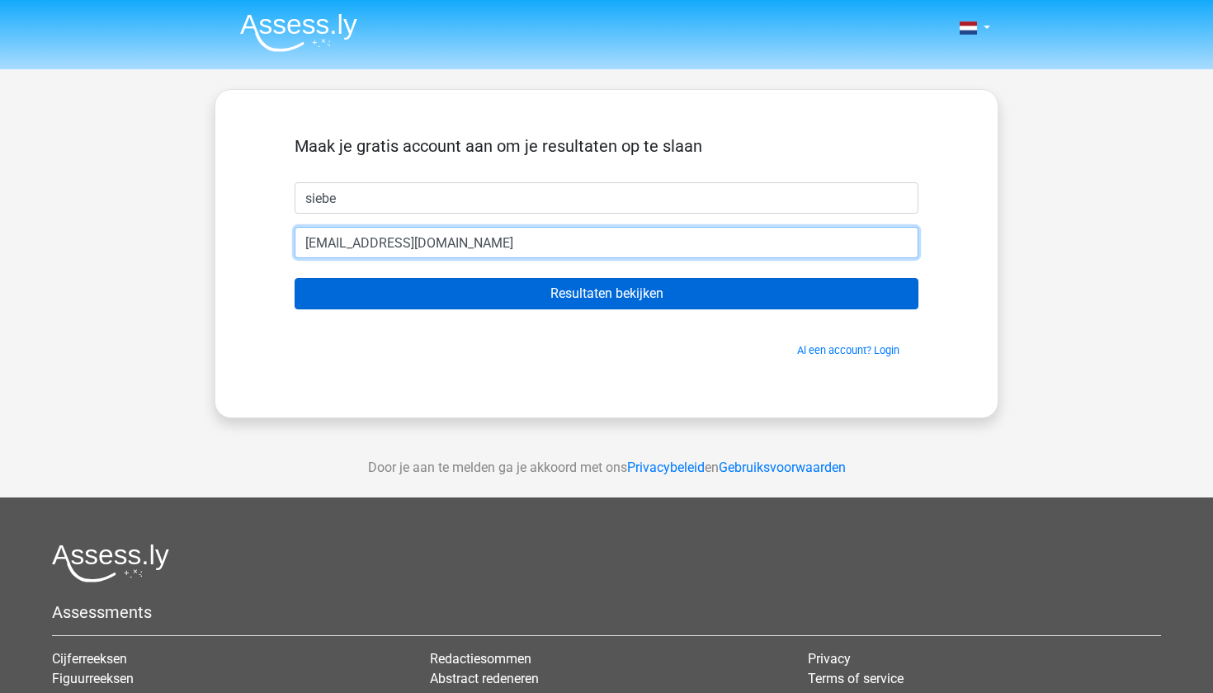
type input "sd17.rijpkema@gmail.com"
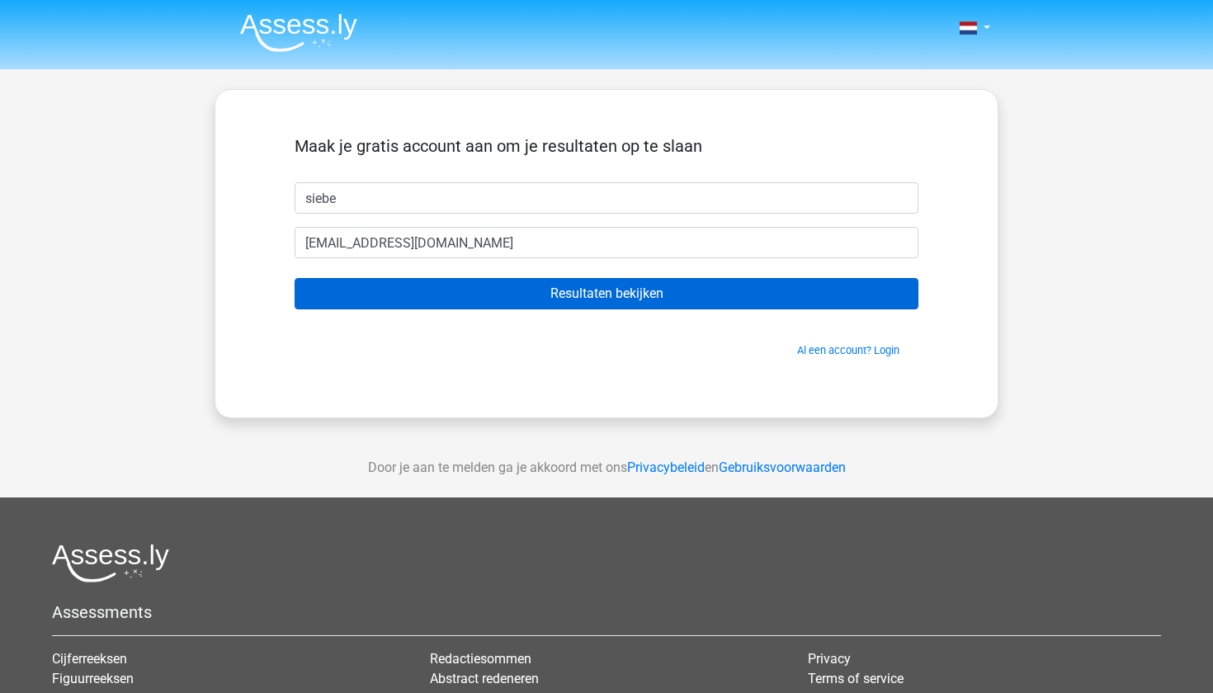
click at [553, 293] on input "Resultaten bekijken" at bounding box center [606, 293] width 624 height 31
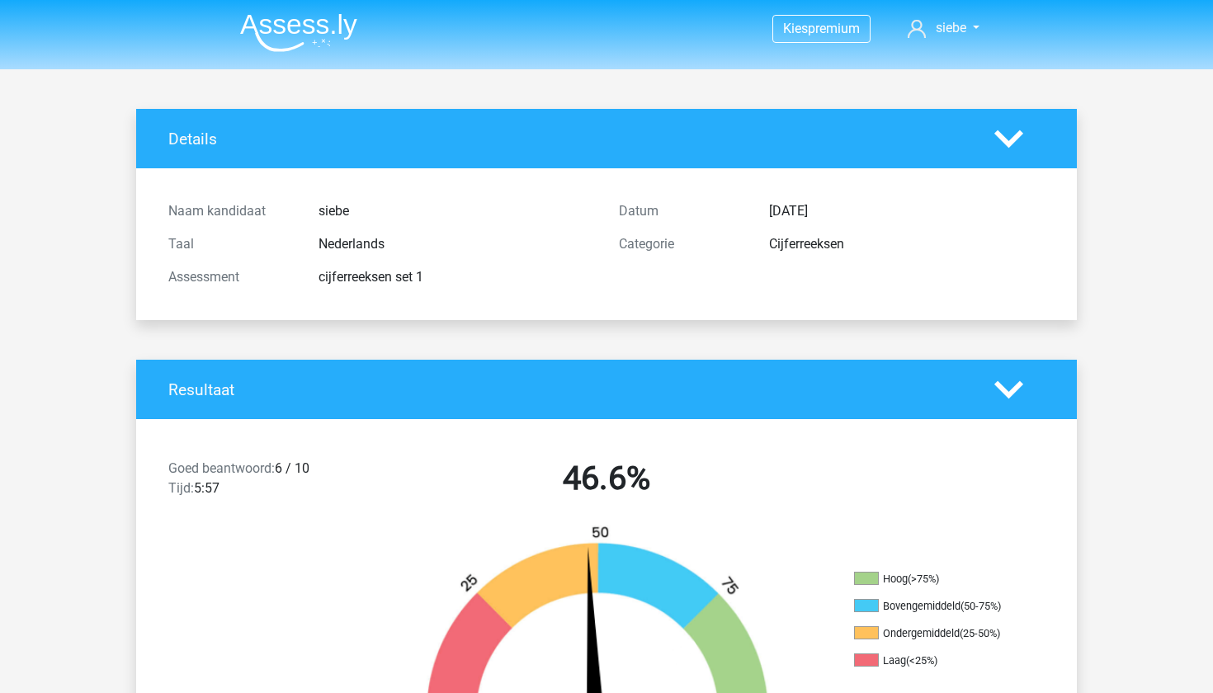
click at [317, 18] on img at bounding box center [298, 32] width 117 height 39
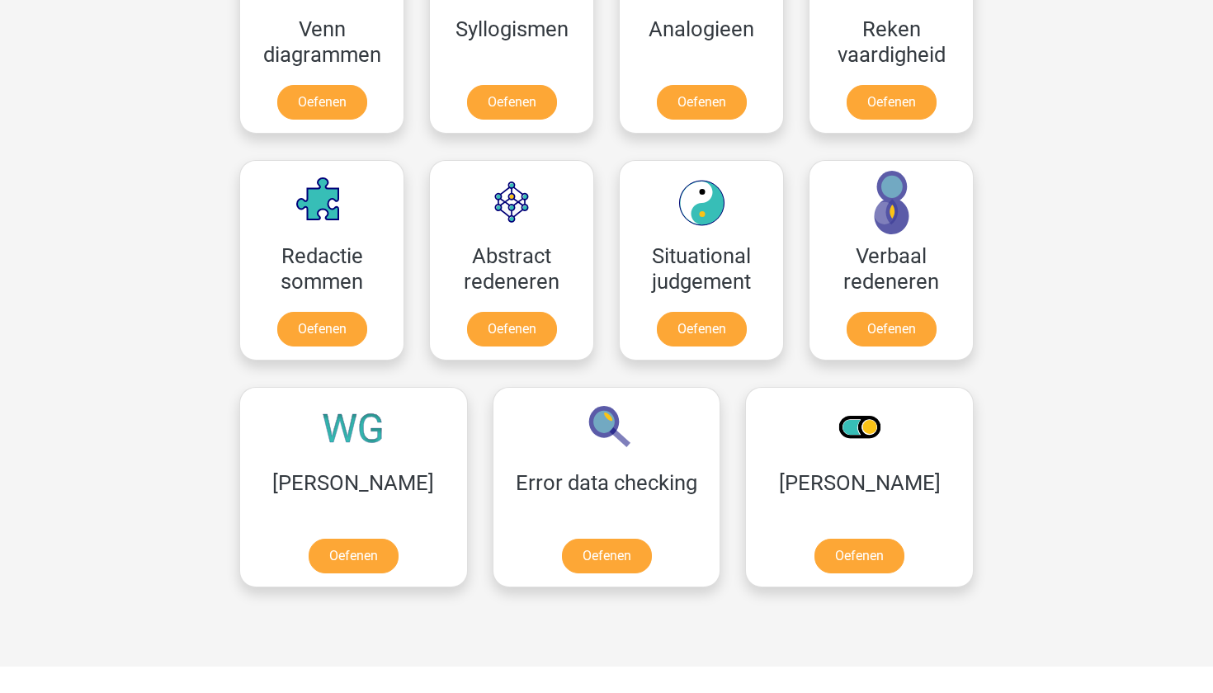
scroll to position [1068, 0]
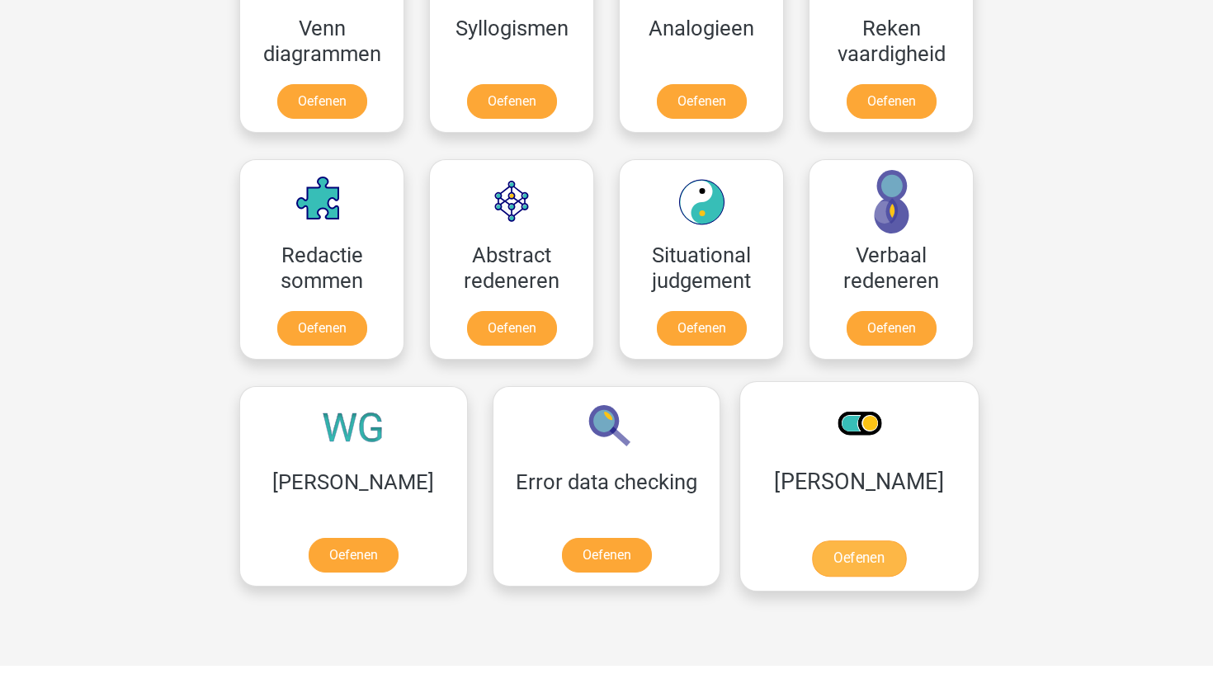
click at [812, 567] on link "Oefenen" at bounding box center [859, 558] width 94 height 36
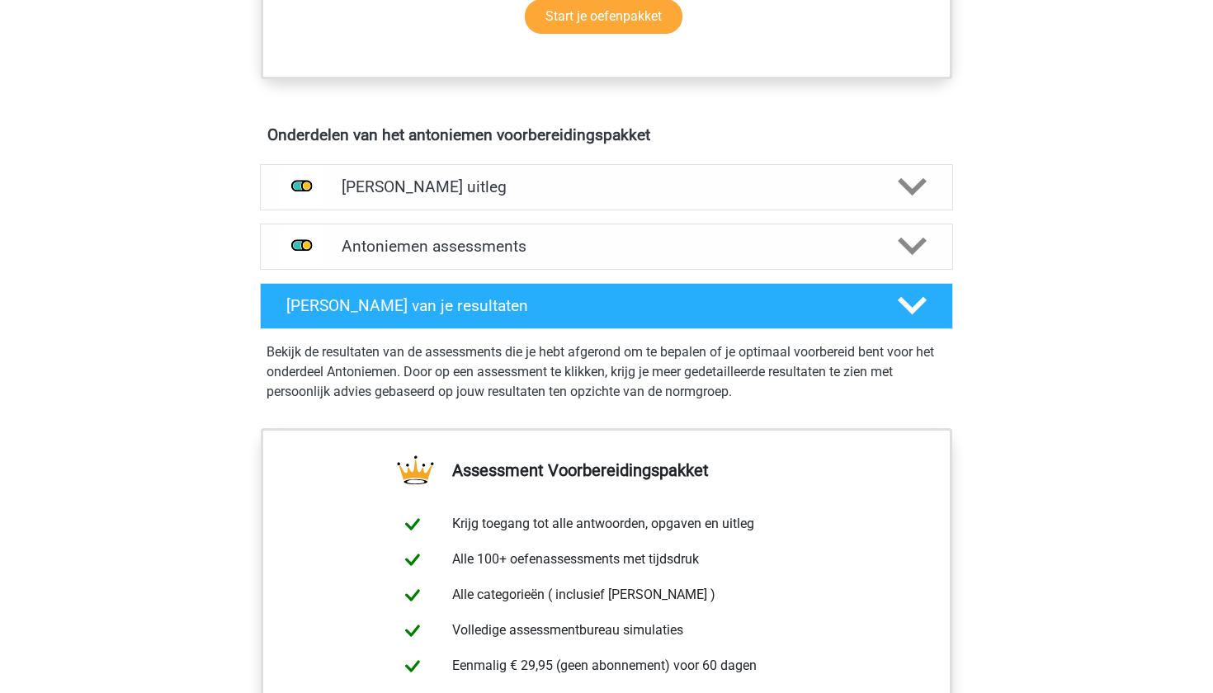
scroll to position [872, 0]
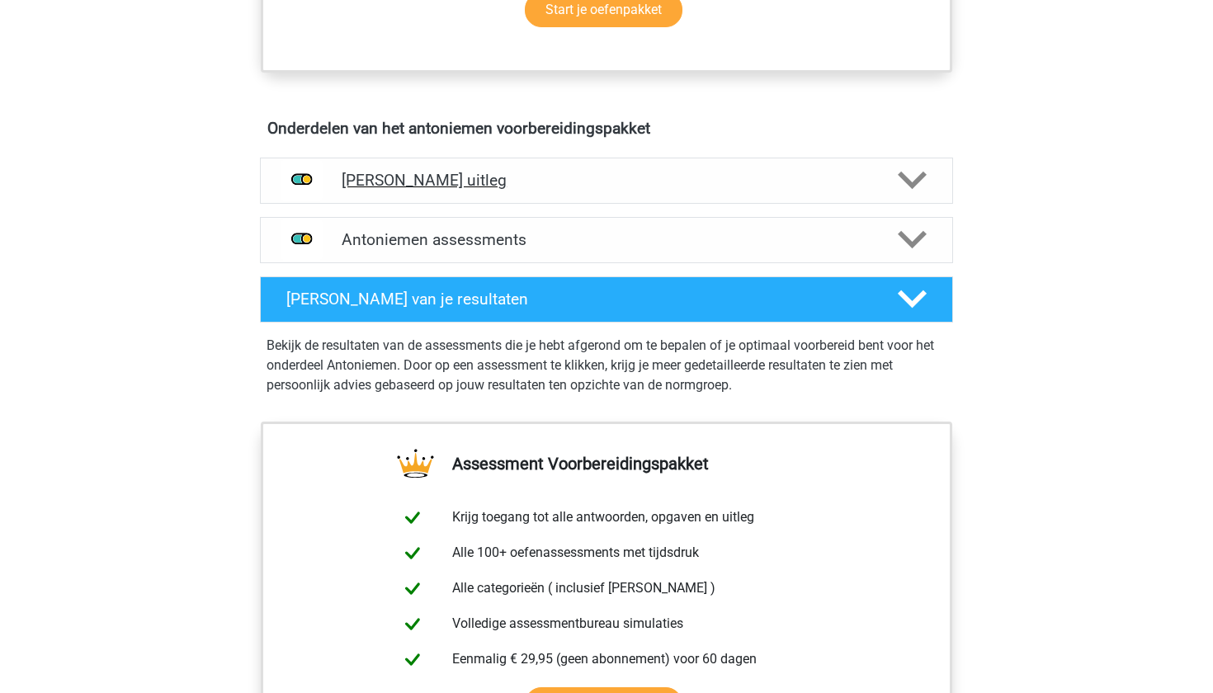
click at [430, 181] on h4 "Antoniemen uitleg" at bounding box center [606, 180] width 530 height 19
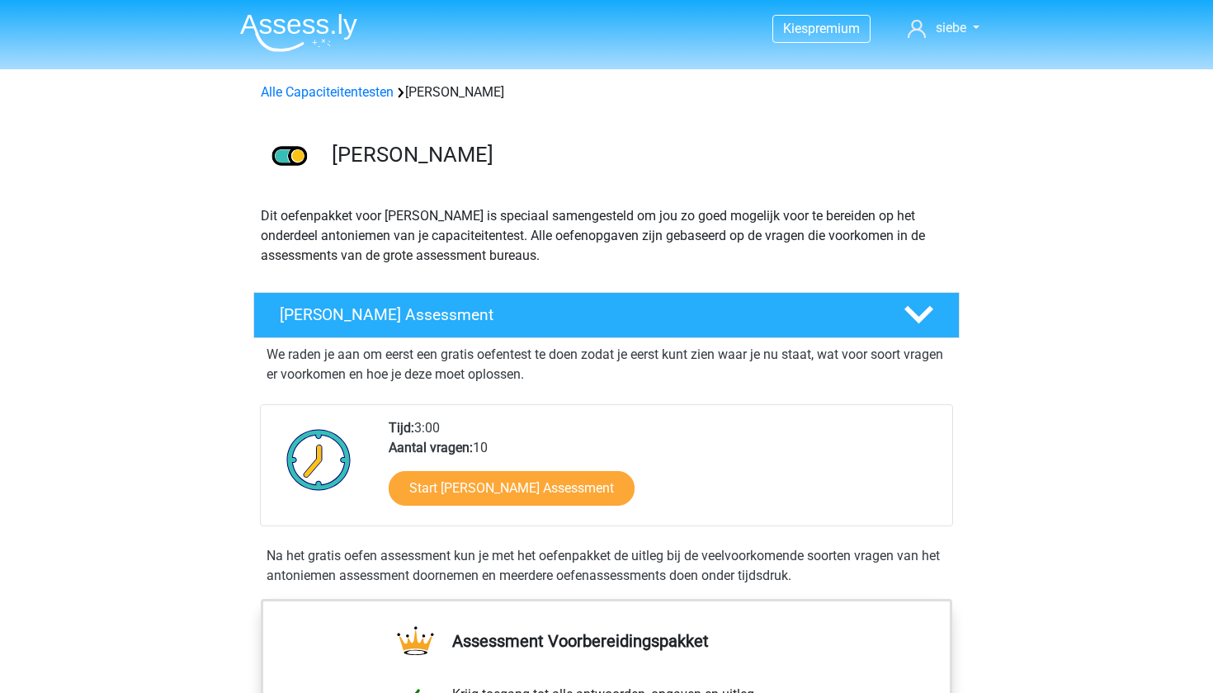
scroll to position [0, 0]
click at [287, 26] on img at bounding box center [298, 32] width 117 height 39
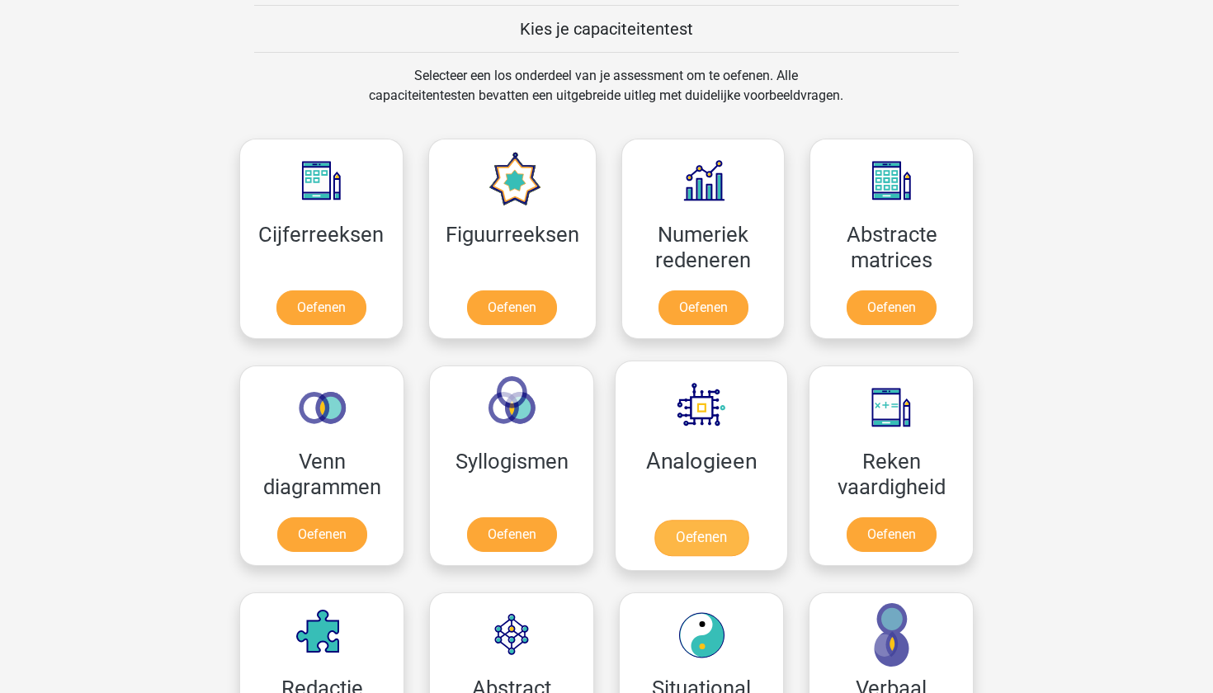
scroll to position [633, 0]
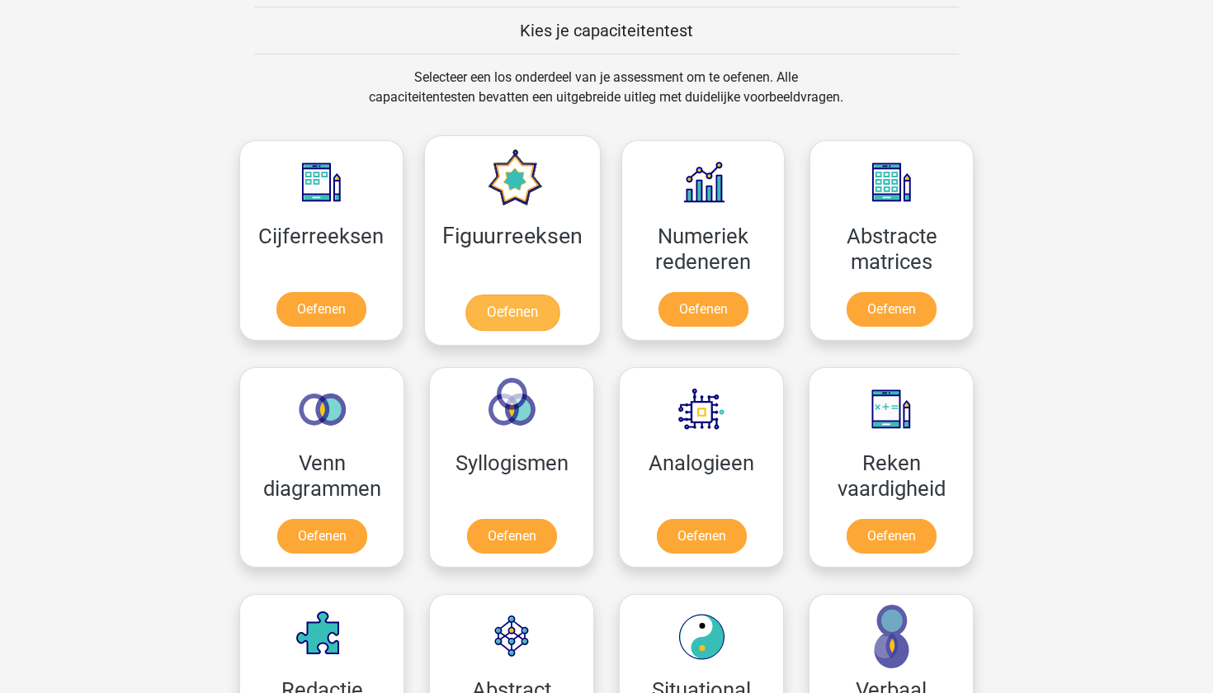
click at [497, 294] on link "Oefenen" at bounding box center [511, 312] width 94 height 36
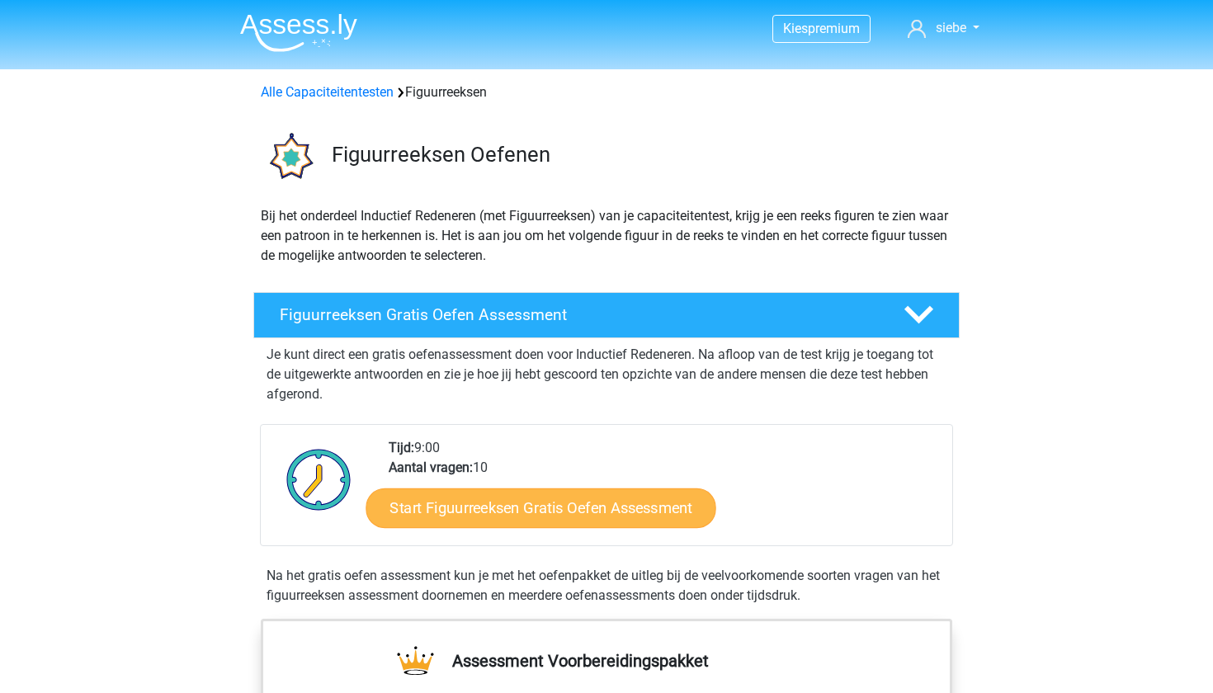
click at [475, 512] on link "Start Figuurreeksen Gratis Oefen Assessment" at bounding box center [541, 507] width 350 height 40
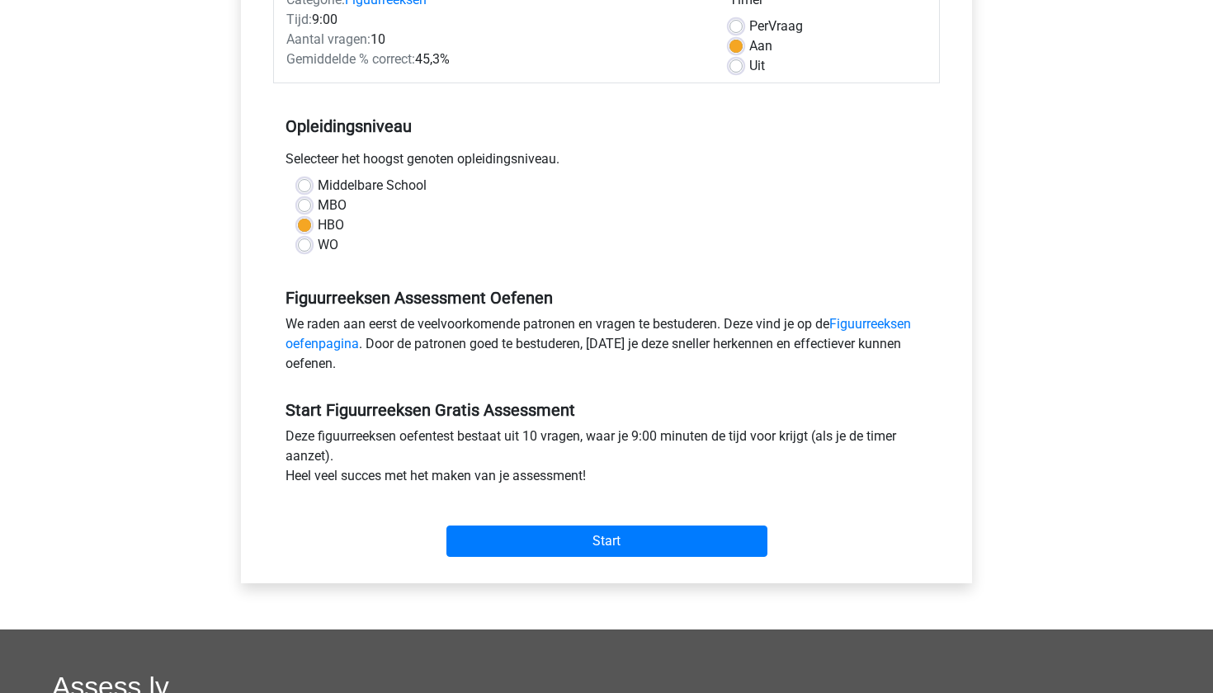
scroll to position [241, 0]
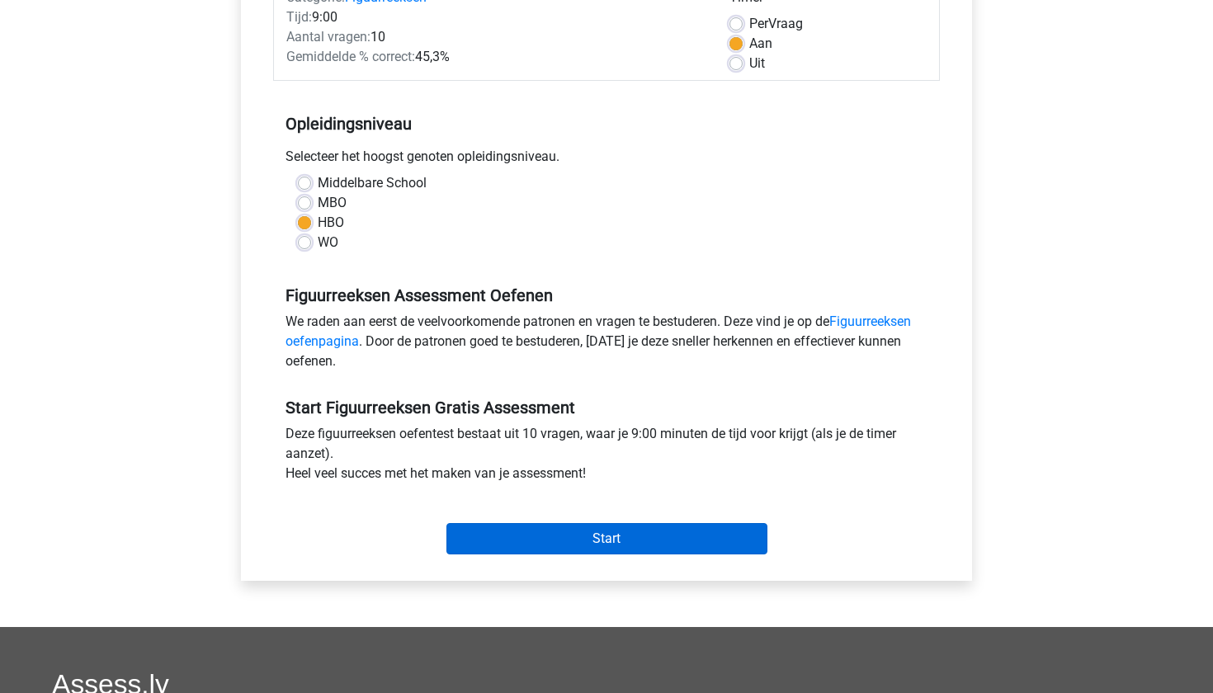
click at [528, 547] on input "Start" at bounding box center [606, 538] width 321 height 31
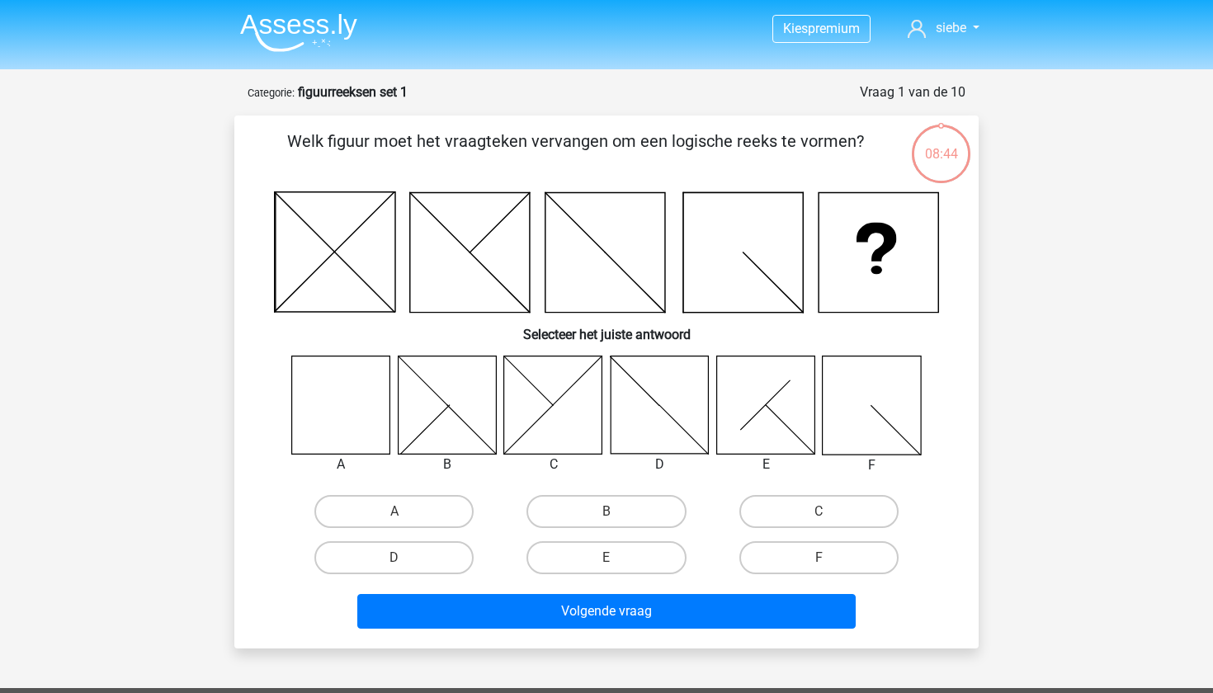
click at [401, 517] on input "A" at bounding box center [399, 516] width 11 height 11
radio input "true"
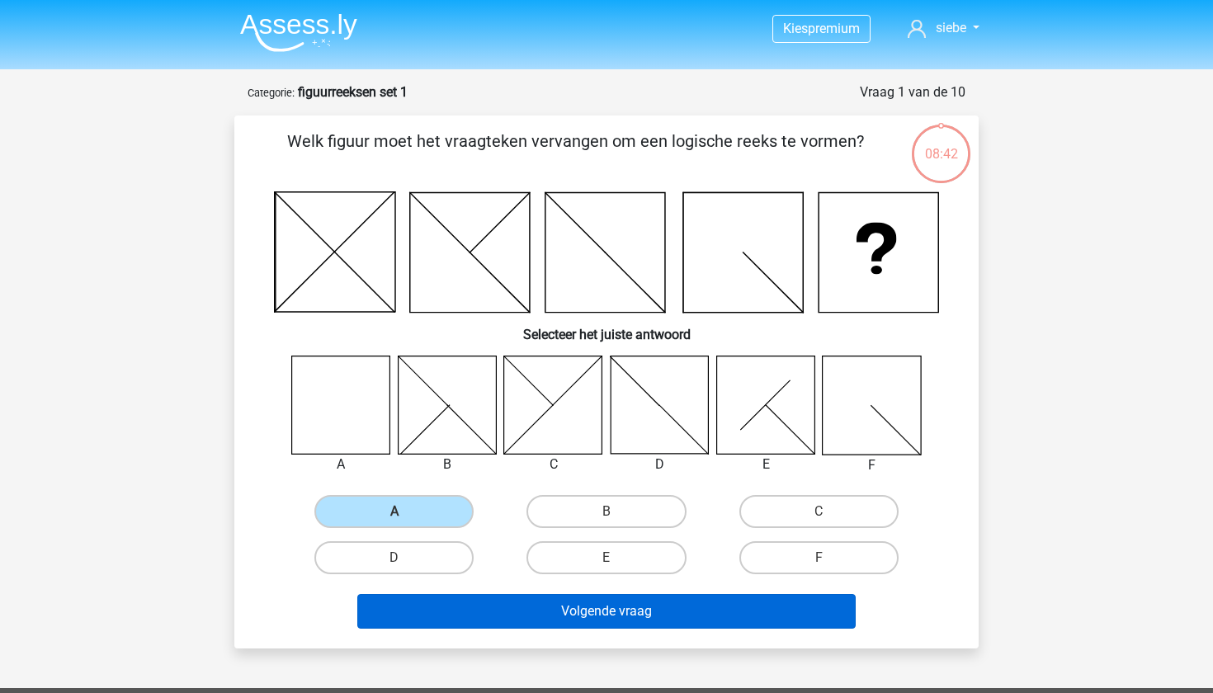
click at [516, 610] on button "Volgende vraag" at bounding box center [606, 611] width 499 height 35
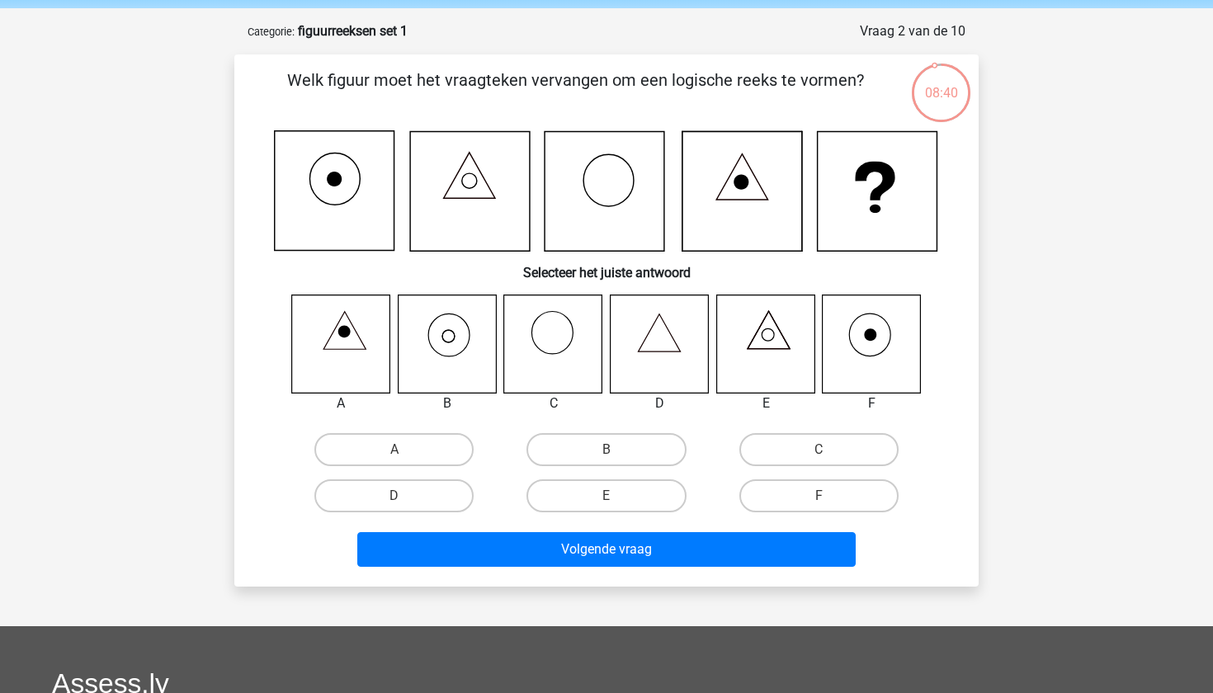
scroll to position [50, 0]
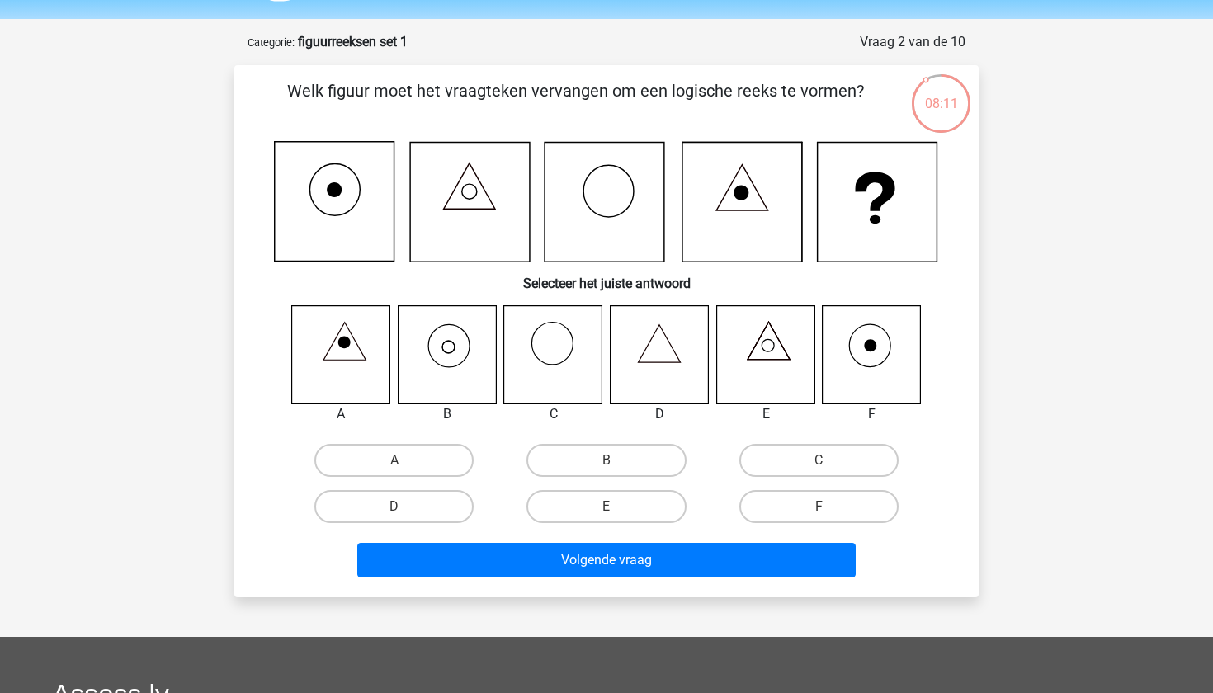
click at [864, 357] on icon at bounding box center [871, 354] width 98 height 98
click at [818, 506] on label "F" at bounding box center [818, 506] width 159 height 33
click at [818, 506] on input "F" at bounding box center [823, 511] width 11 height 11
radio input "true"
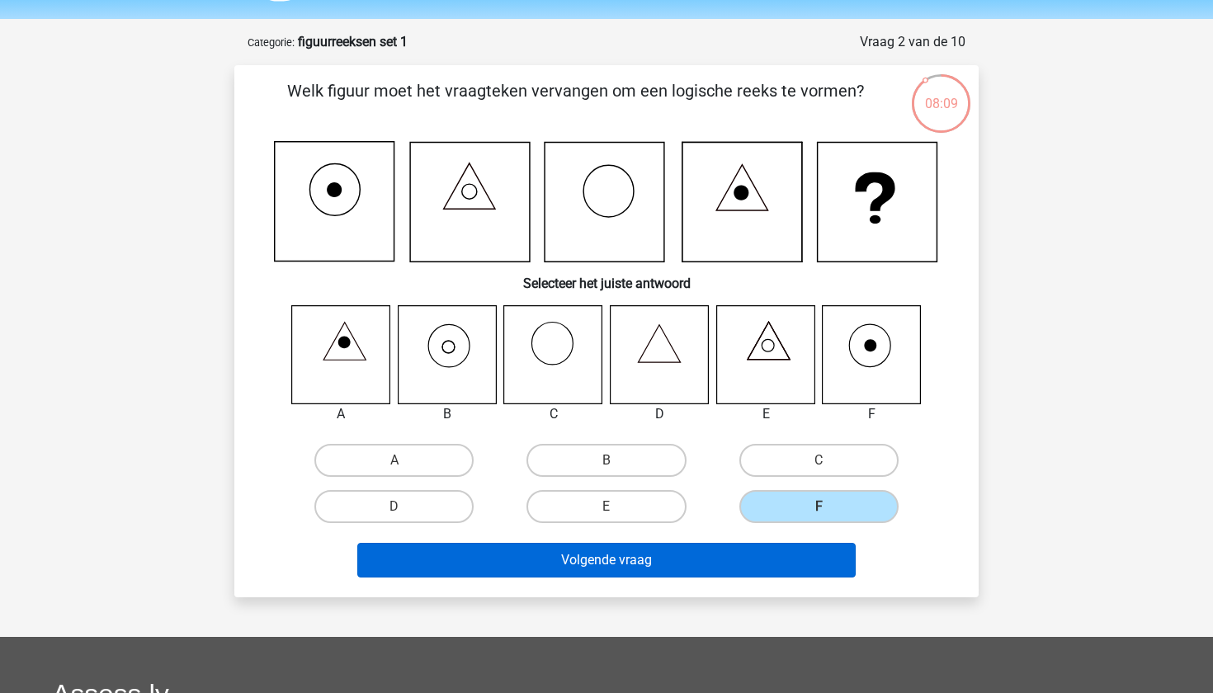
click at [809, 554] on button "Volgende vraag" at bounding box center [606, 560] width 499 height 35
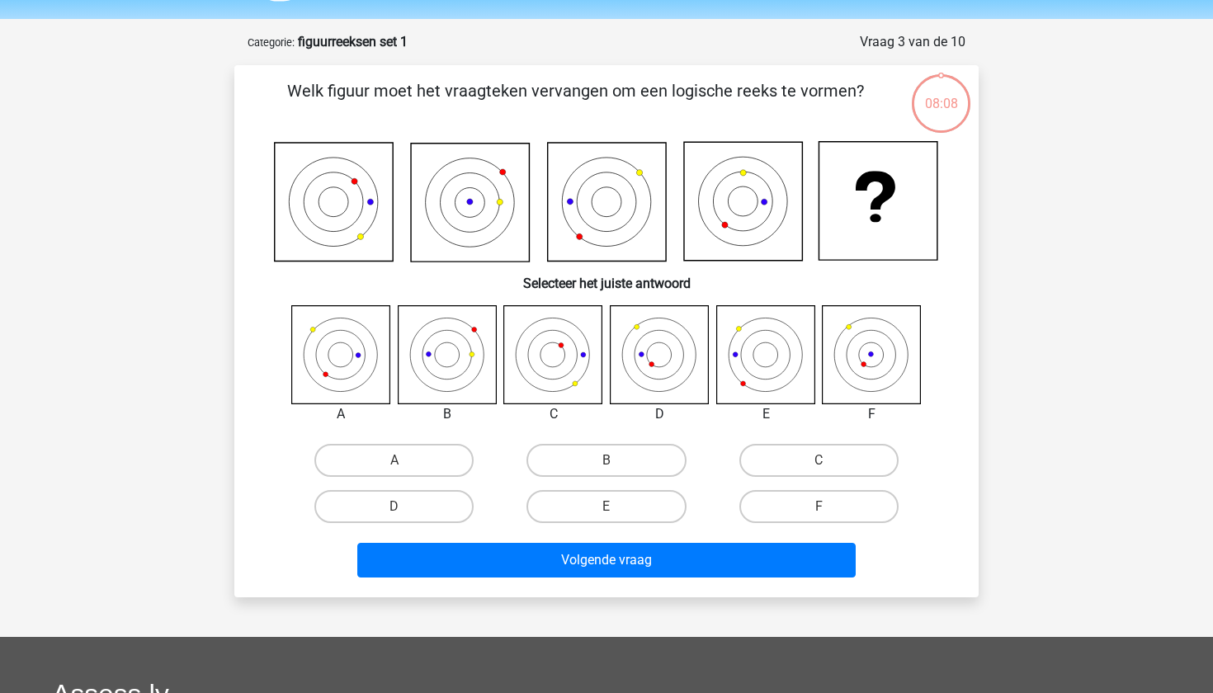
scroll to position [82, 0]
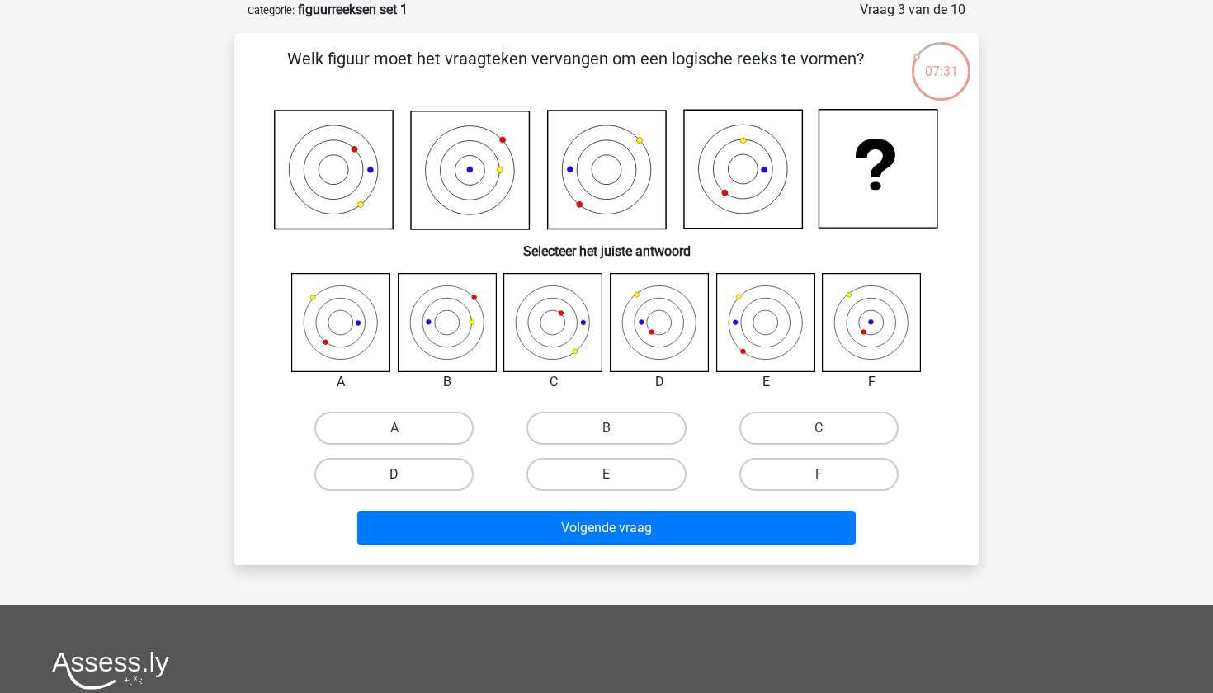
click at [442, 474] on label "D" at bounding box center [393, 474] width 159 height 33
click at [405, 474] on input "D" at bounding box center [399, 479] width 11 height 11
radio input "true"
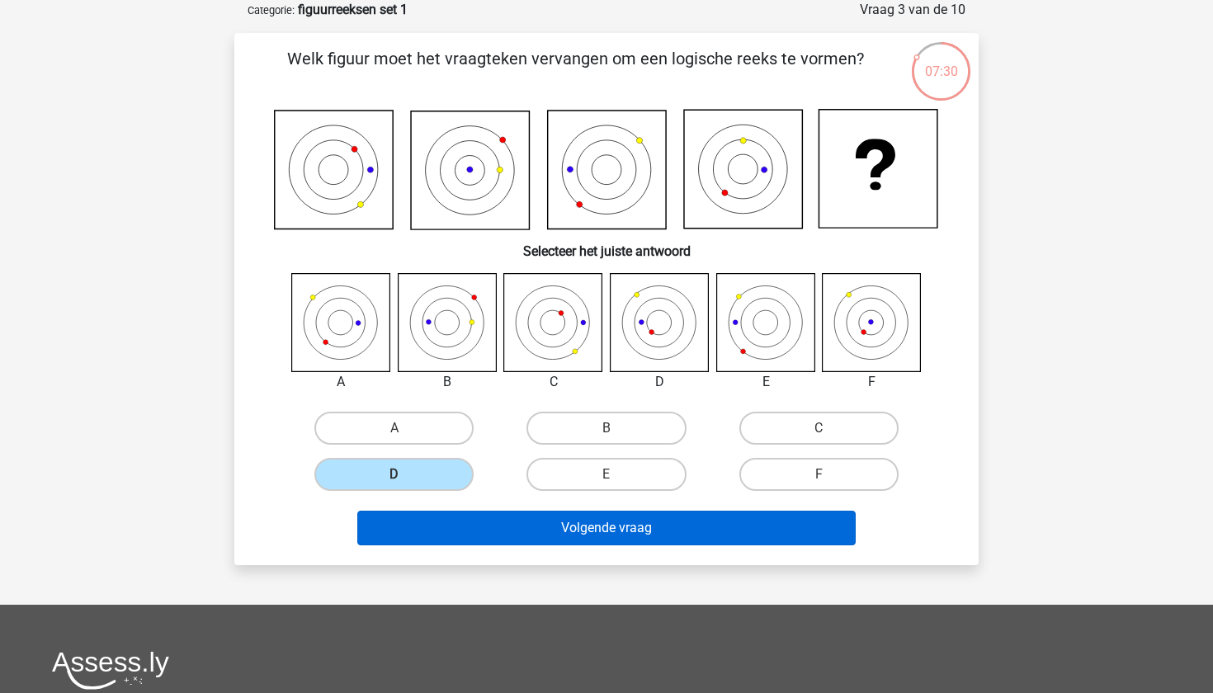
click at [497, 521] on button "Volgende vraag" at bounding box center [606, 528] width 499 height 35
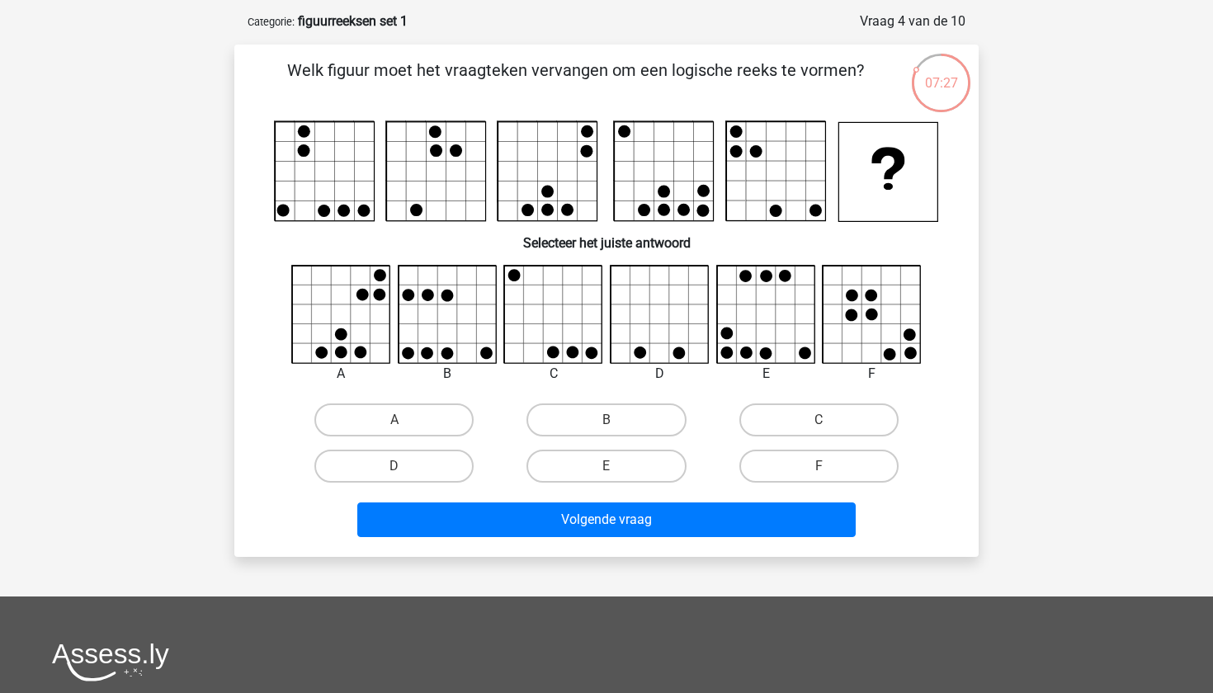
scroll to position [72, 0]
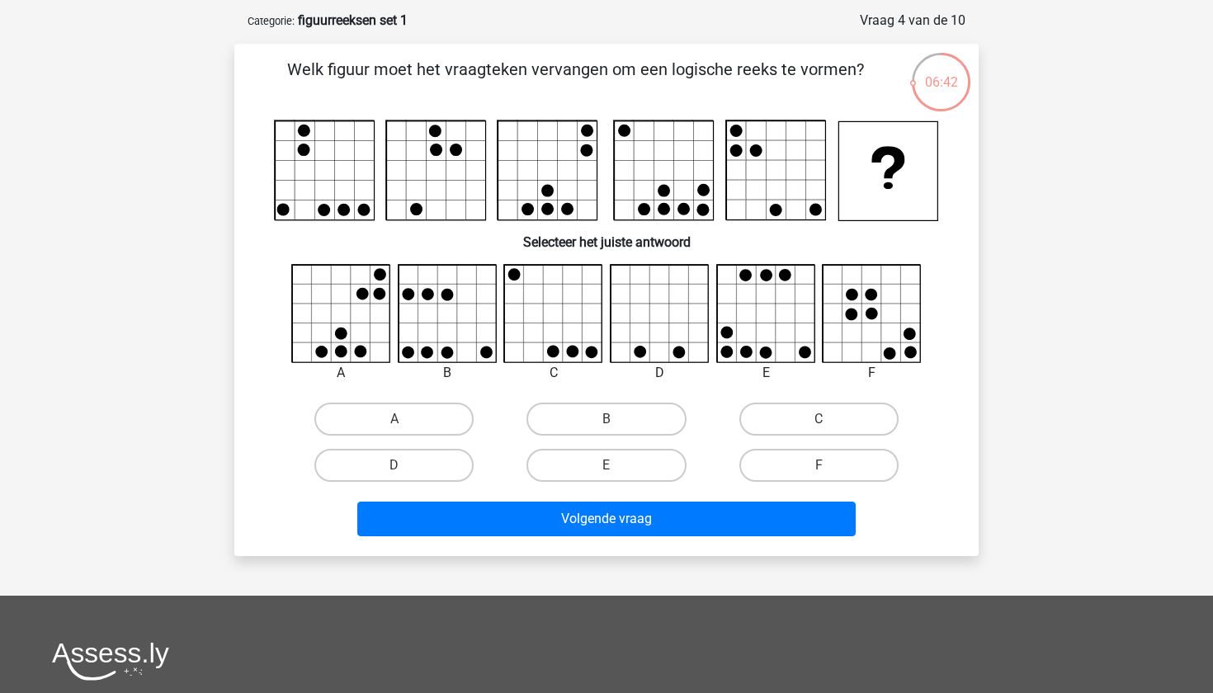
click at [610, 472] on input "E" at bounding box center [611, 470] width 11 height 11
radio input "true"
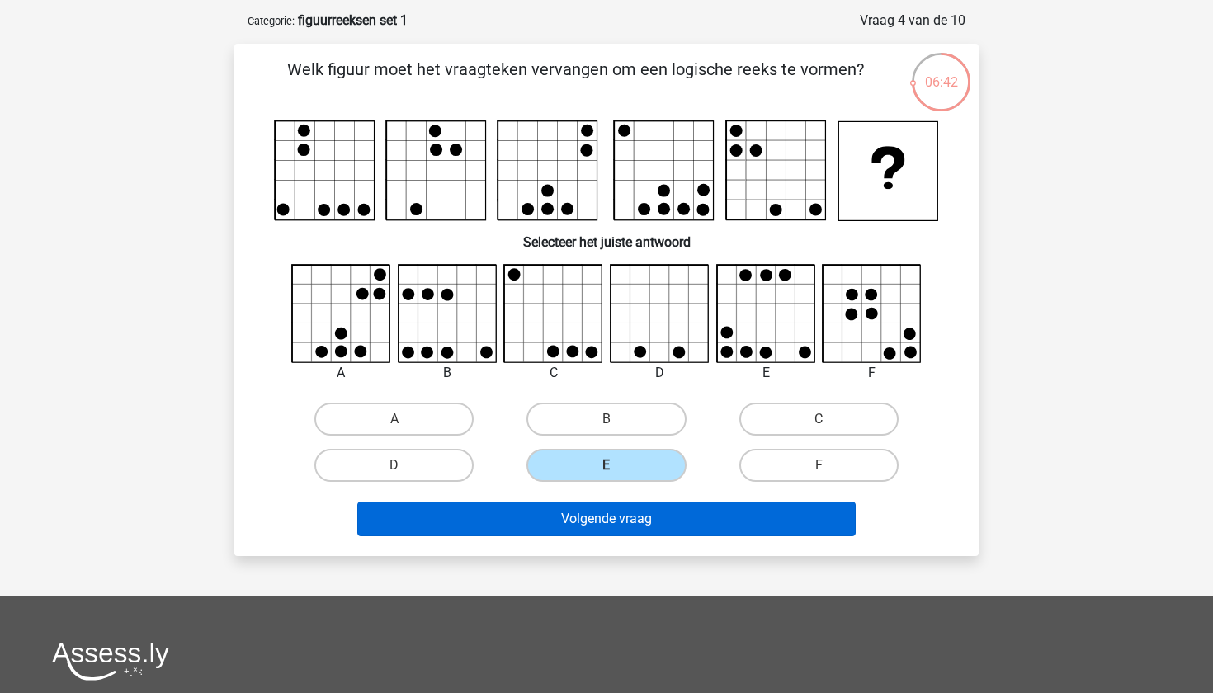
click at [642, 520] on button "Volgende vraag" at bounding box center [606, 519] width 499 height 35
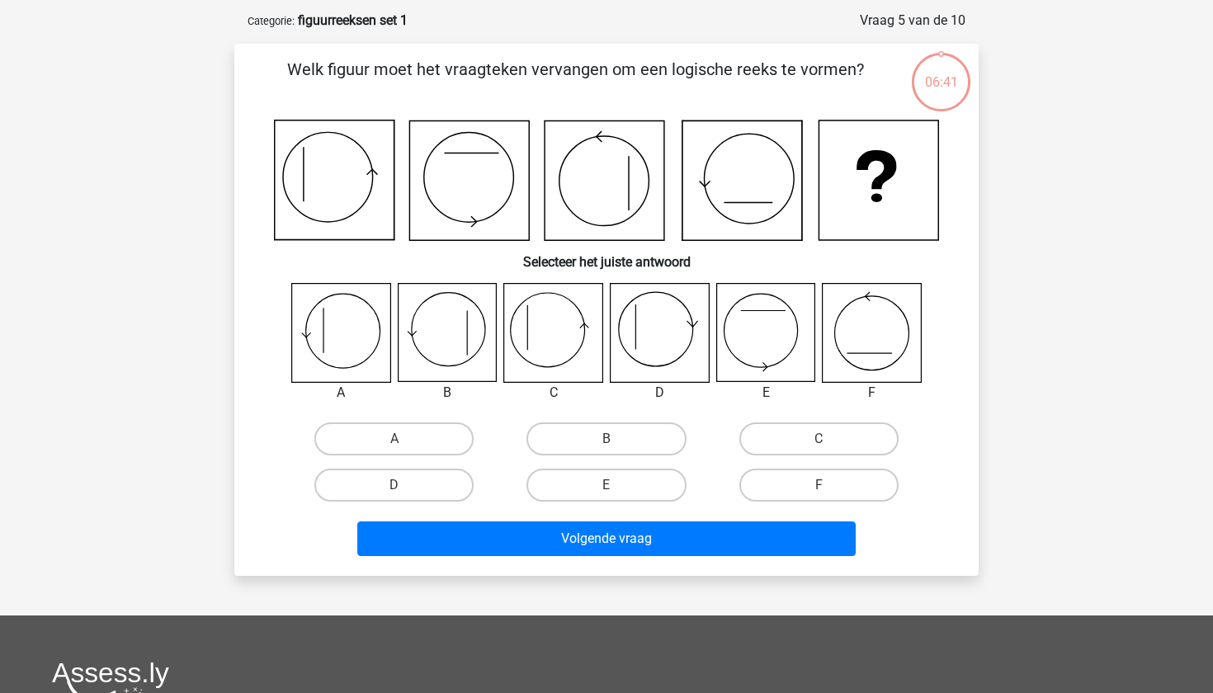
scroll to position [82, 0]
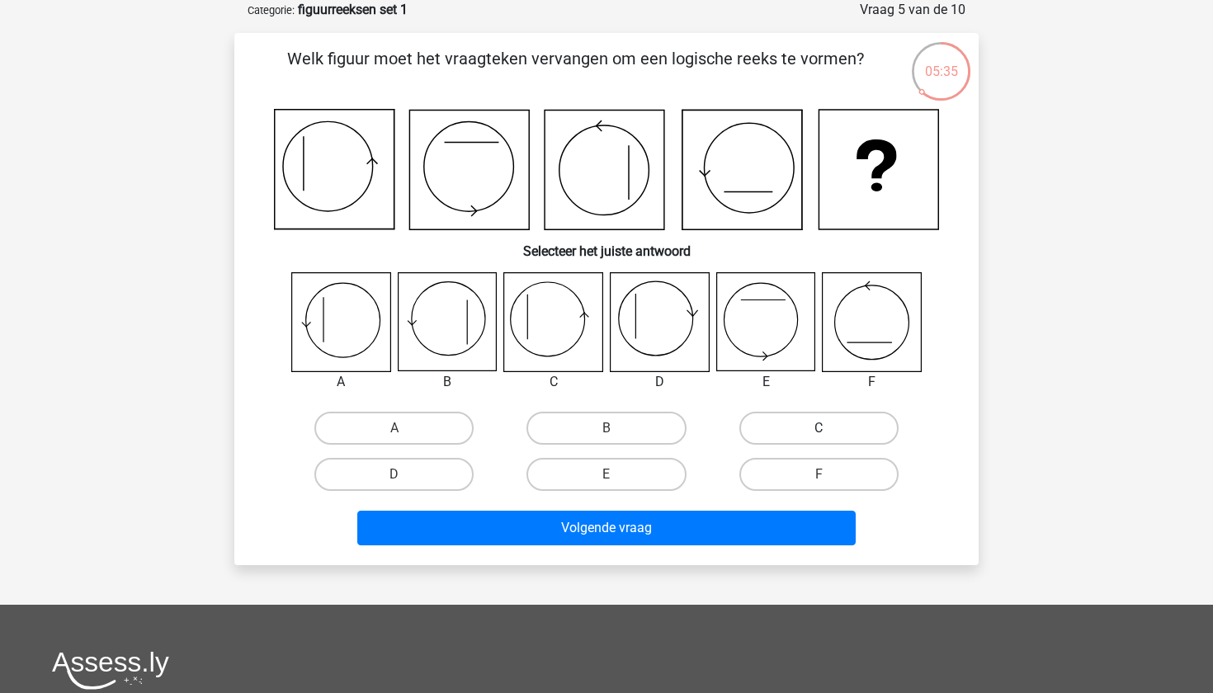
click at [773, 430] on label "C" at bounding box center [818, 428] width 159 height 33
click at [818, 430] on input "C" at bounding box center [823, 433] width 11 height 11
radio input "true"
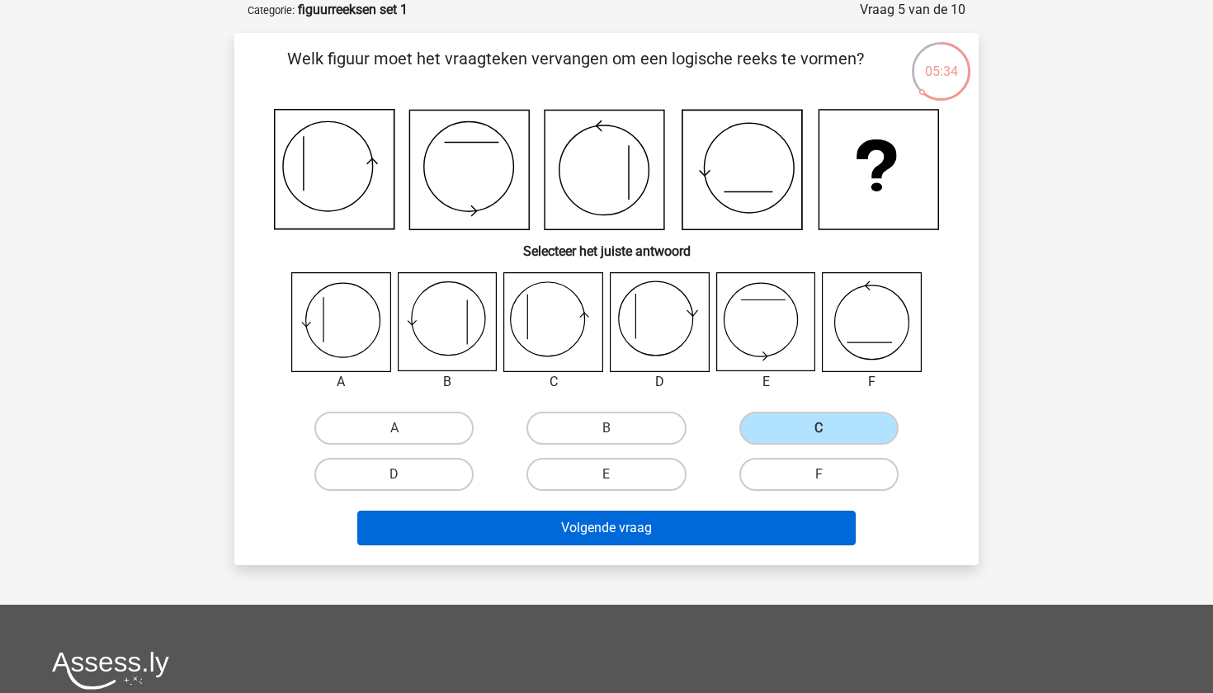
click at [719, 531] on button "Volgende vraag" at bounding box center [606, 528] width 499 height 35
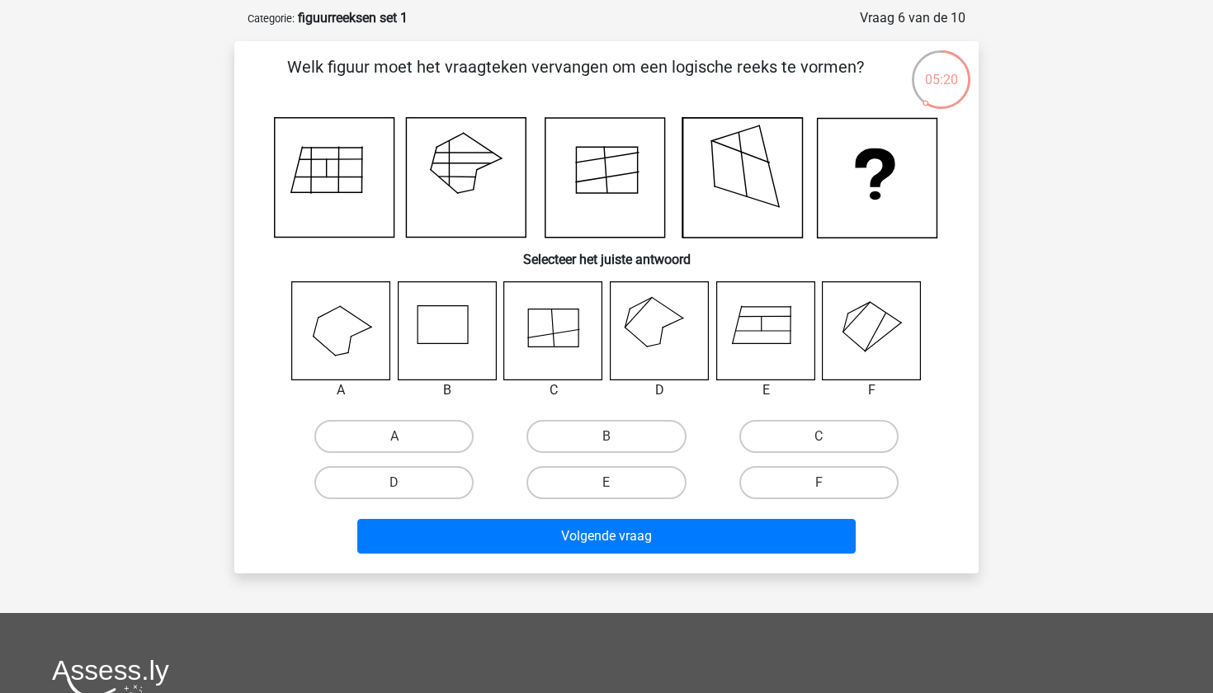
scroll to position [74, 0]
click at [447, 325] on icon at bounding box center [447, 330] width 98 height 98
click at [577, 432] on label "B" at bounding box center [605, 436] width 159 height 33
click at [606, 436] on input "B" at bounding box center [611, 441] width 11 height 11
radio input "true"
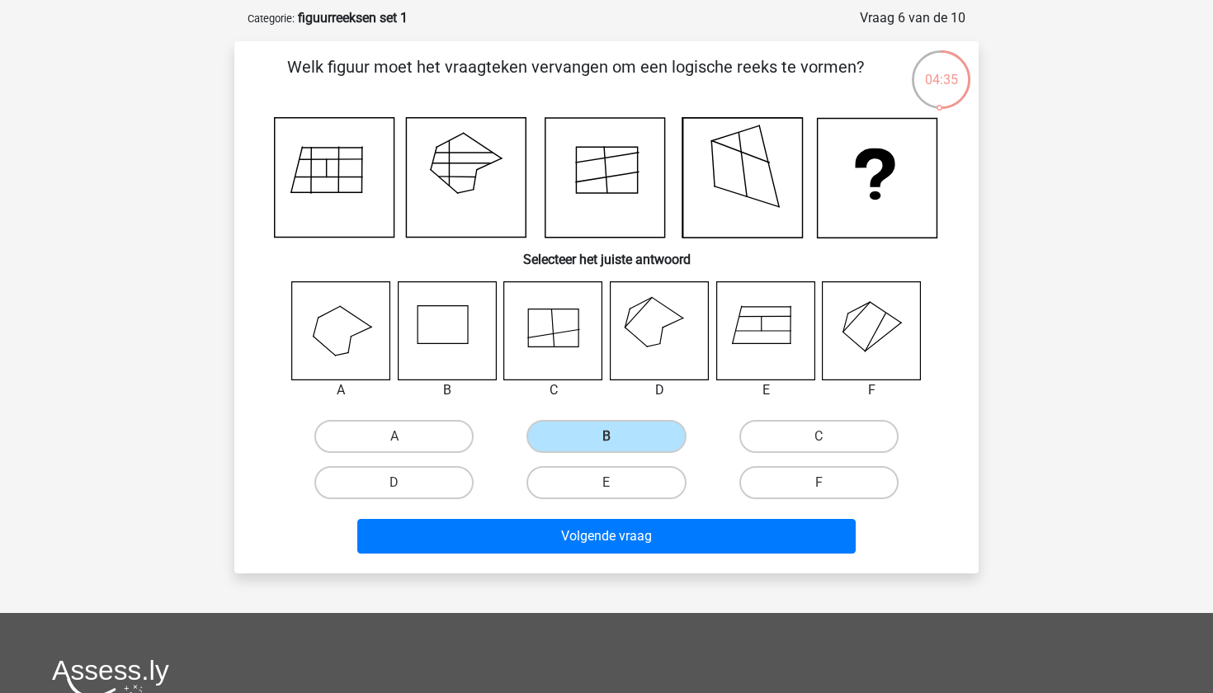
click at [769, 332] on icon at bounding box center [765, 330] width 98 height 98
click at [591, 488] on label "E" at bounding box center [605, 482] width 159 height 33
click at [606, 488] on input "E" at bounding box center [611, 488] width 11 height 11
radio input "true"
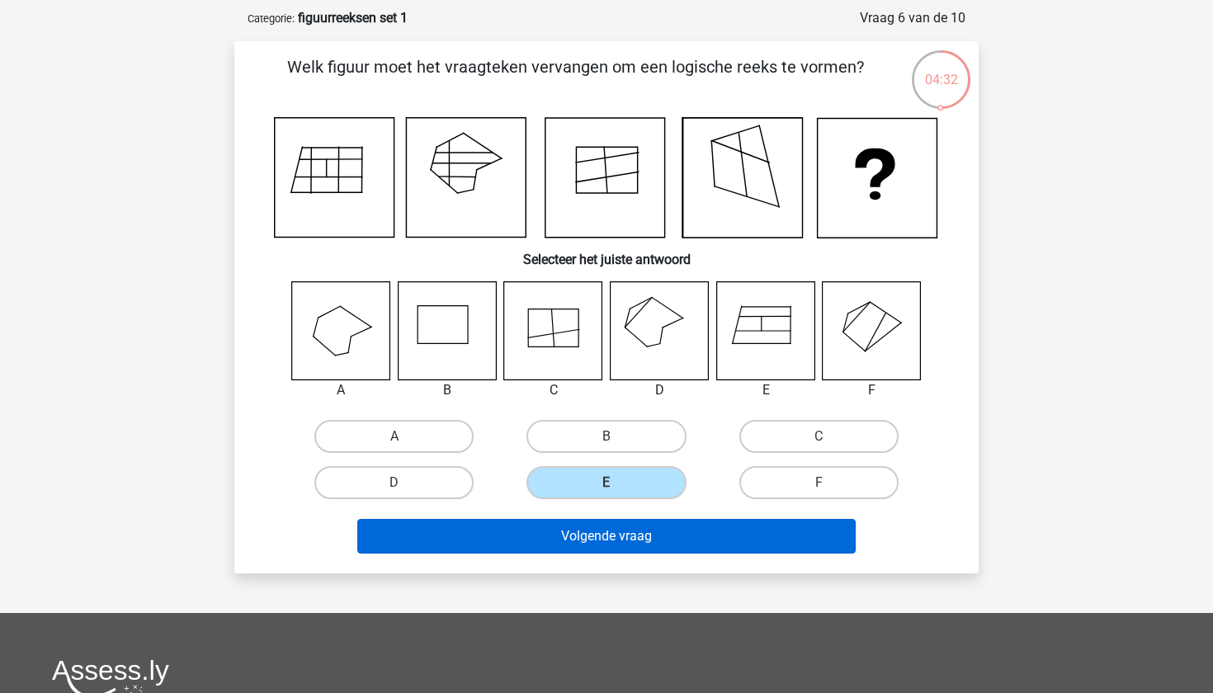
click at [600, 544] on button "Volgende vraag" at bounding box center [606, 536] width 499 height 35
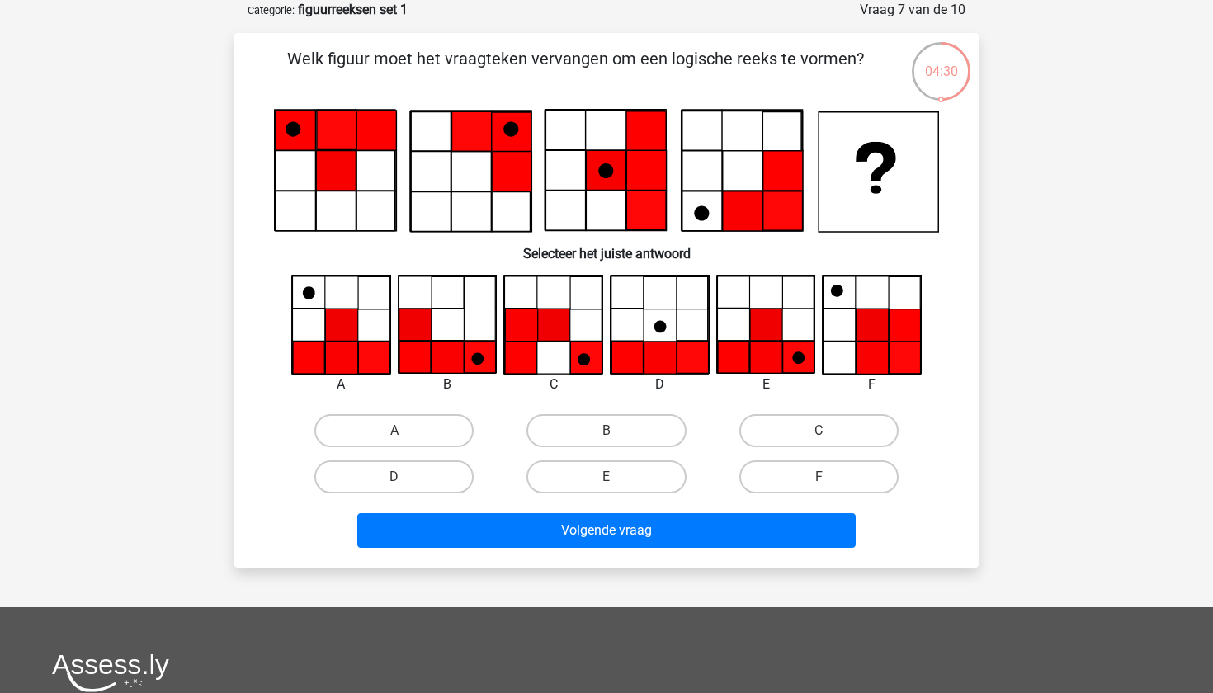
scroll to position [51, 0]
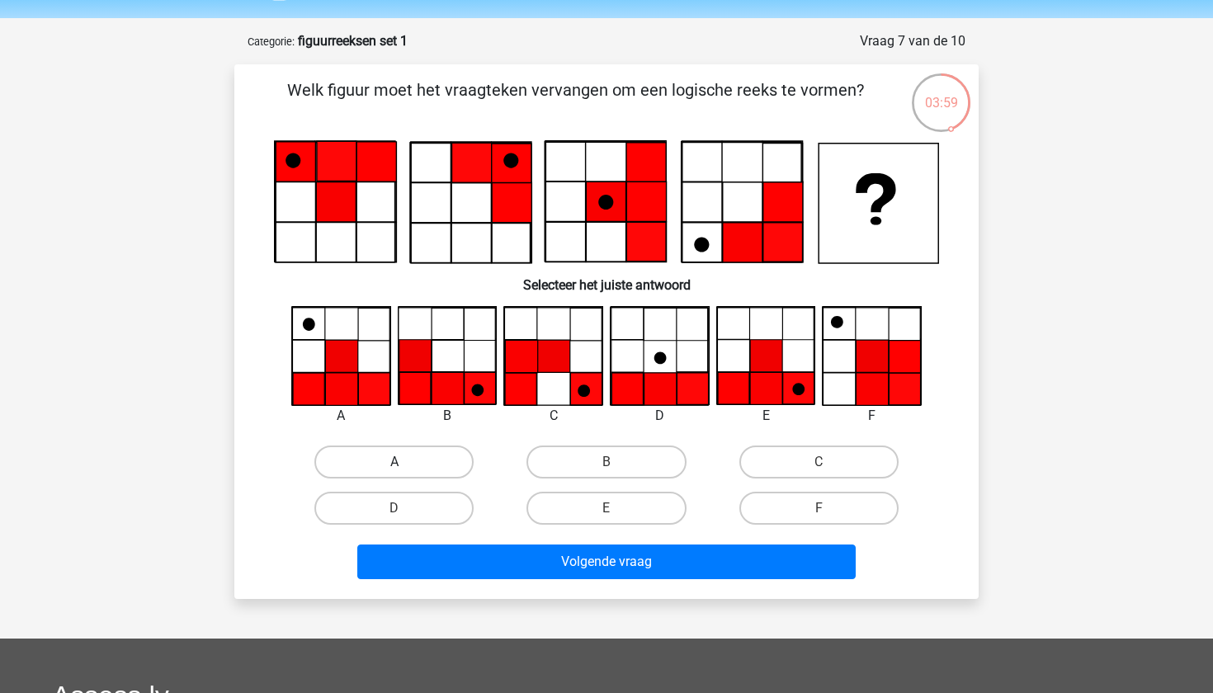
click at [393, 459] on label "A" at bounding box center [393, 461] width 159 height 33
click at [394, 462] on input "A" at bounding box center [399, 467] width 11 height 11
radio input "true"
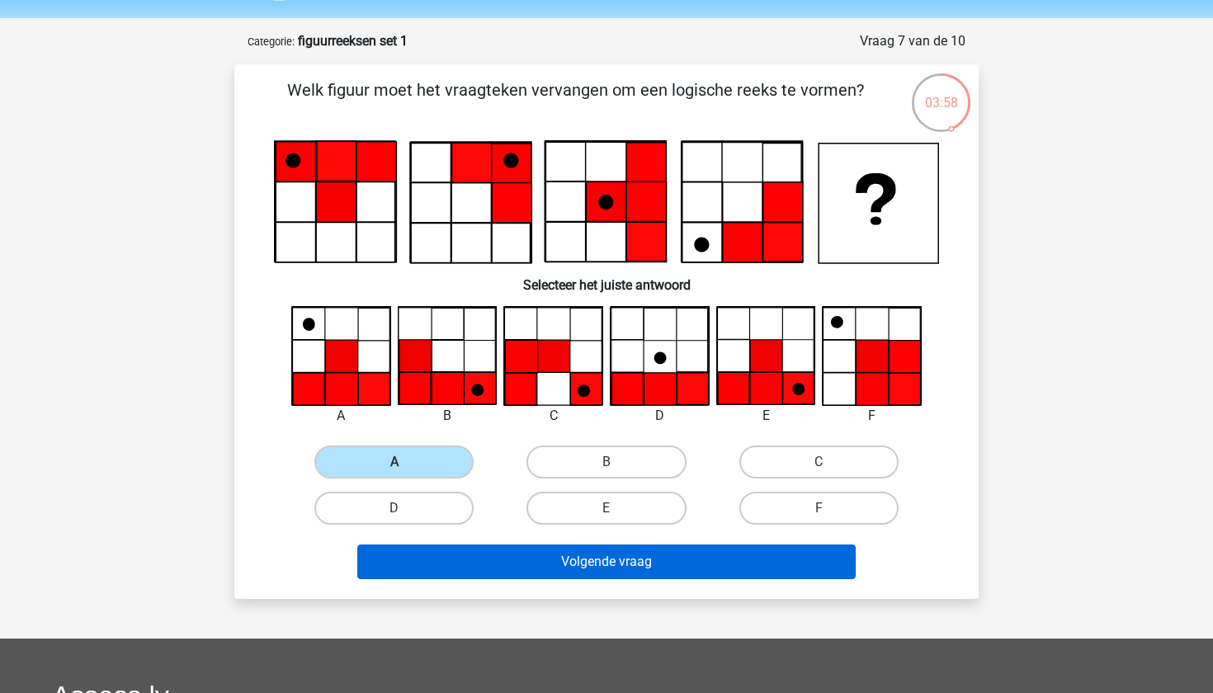
click at [462, 578] on button "Volgende vraag" at bounding box center [606, 561] width 499 height 35
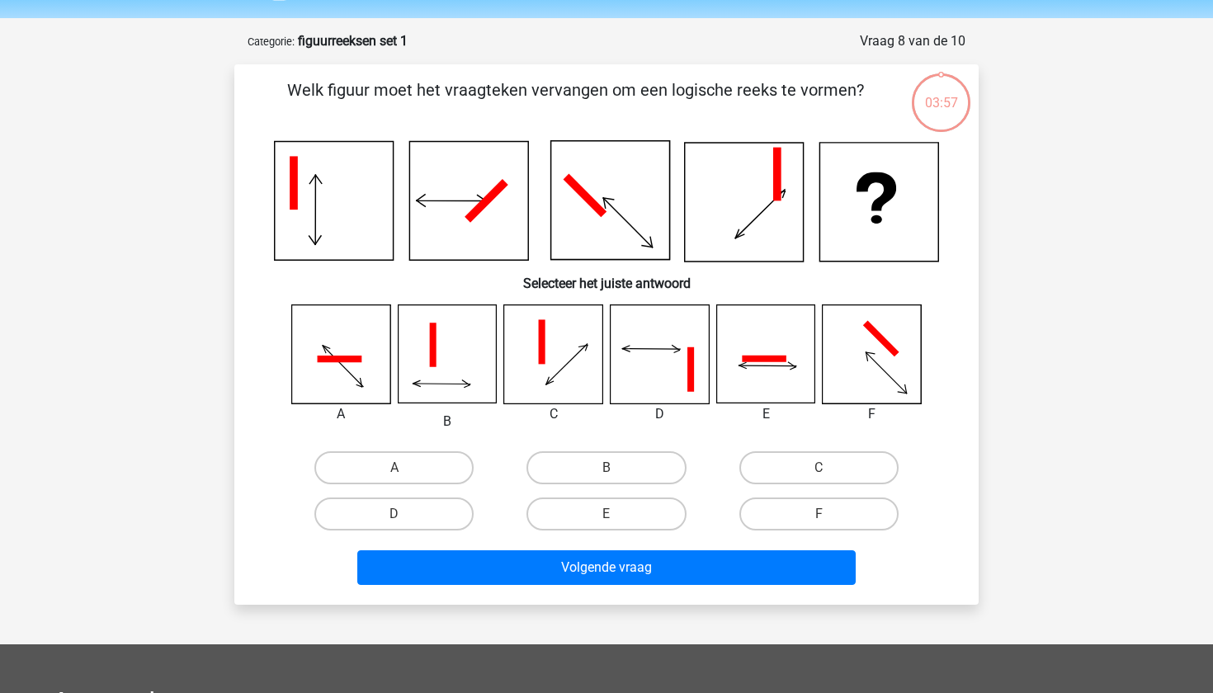
scroll to position [82, 0]
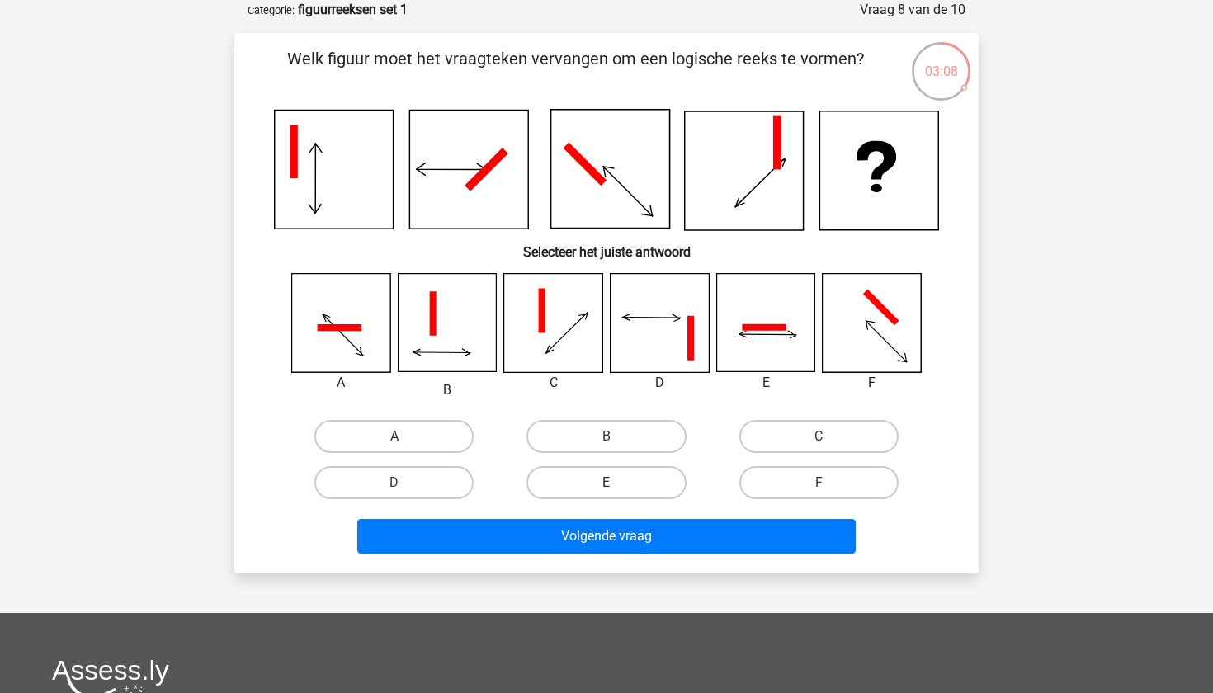
click at [644, 477] on label "E" at bounding box center [605, 482] width 159 height 33
click at [617, 483] on input "E" at bounding box center [611, 488] width 11 height 11
radio input "true"
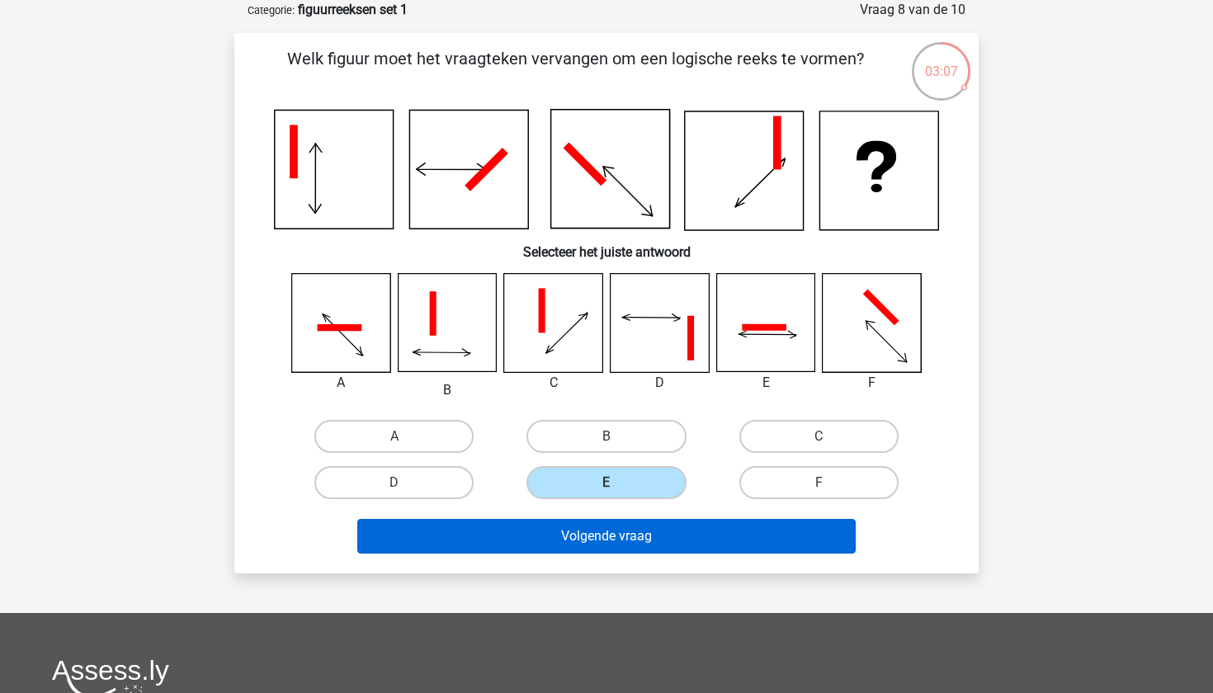
click at [651, 540] on button "Volgende vraag" at bounding box center [606, 536] width 499 height 35
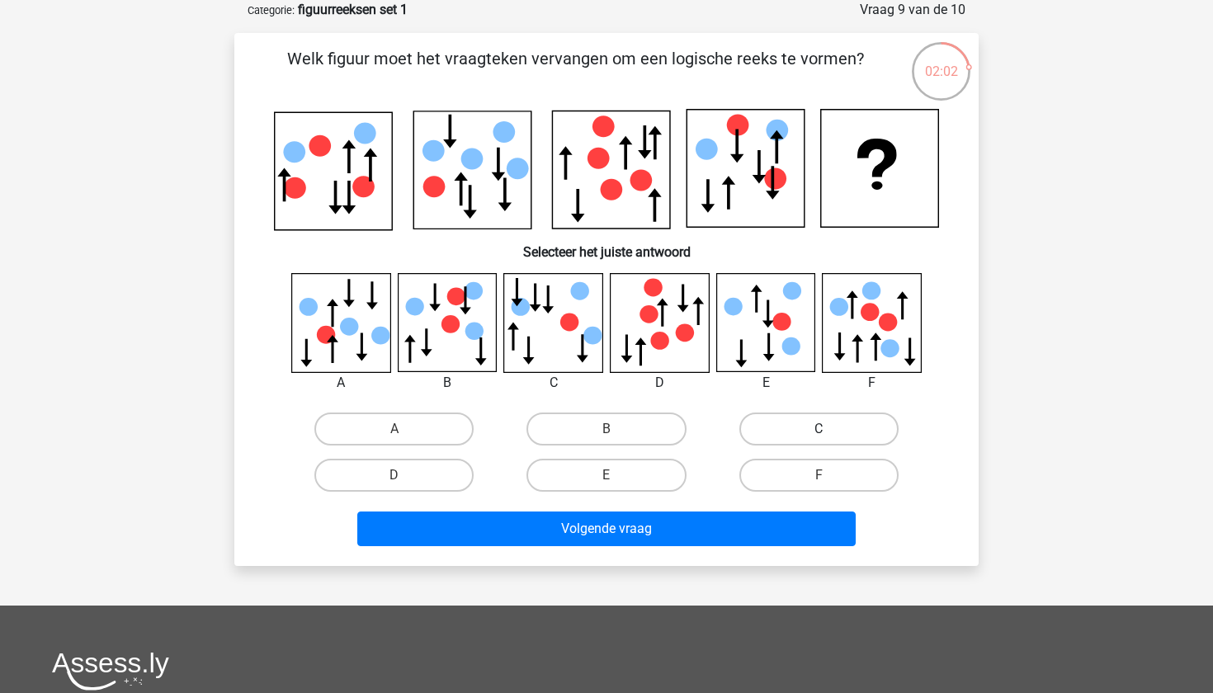
click at [785, 416] on label "C" at bounding box center [818, 428] width 159 height 33
click at [818, 429] on input "C" at bounding box center [823, 434] width 11 height 11
radio input "true"
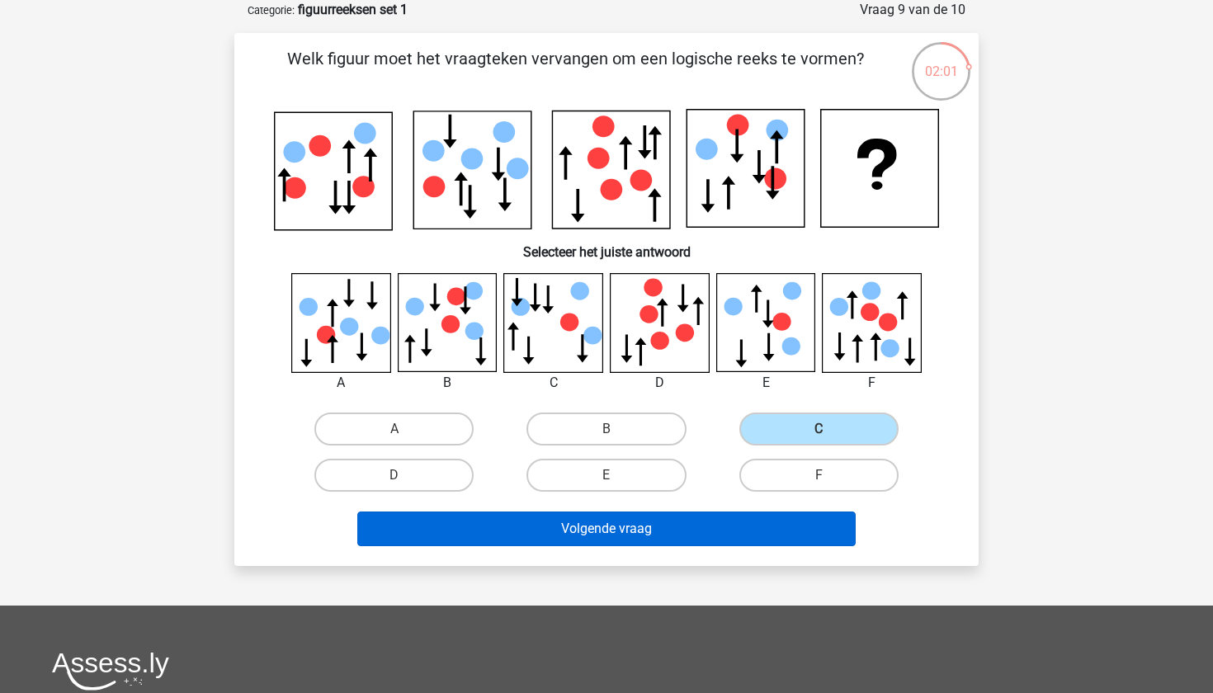
click at [652, 540] on button "Volgende vraag" at bounding box center [606, 528] width 499 height 35
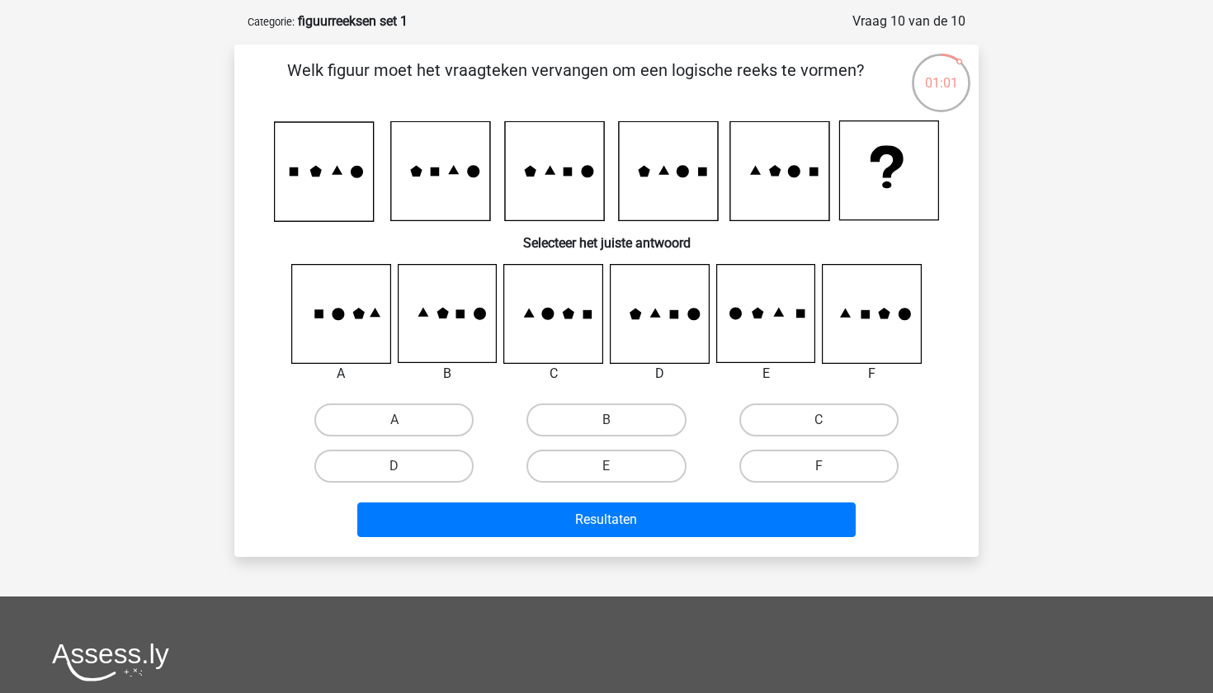
scroll to position [77, 0]
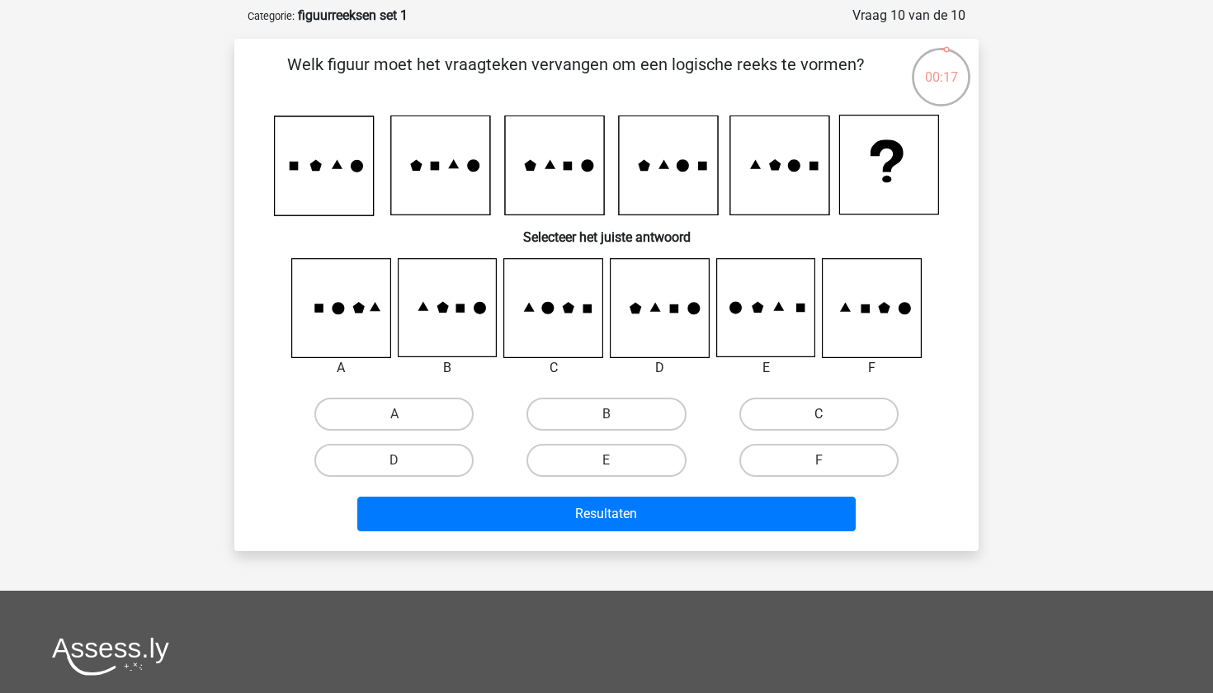
click at [790, 421] on label "C" at bounding box center [818, 414] width 159 height 33
click at [818, 421] on input "C" at bounding box center [823, 419] width 11 height 11
radio input "true"
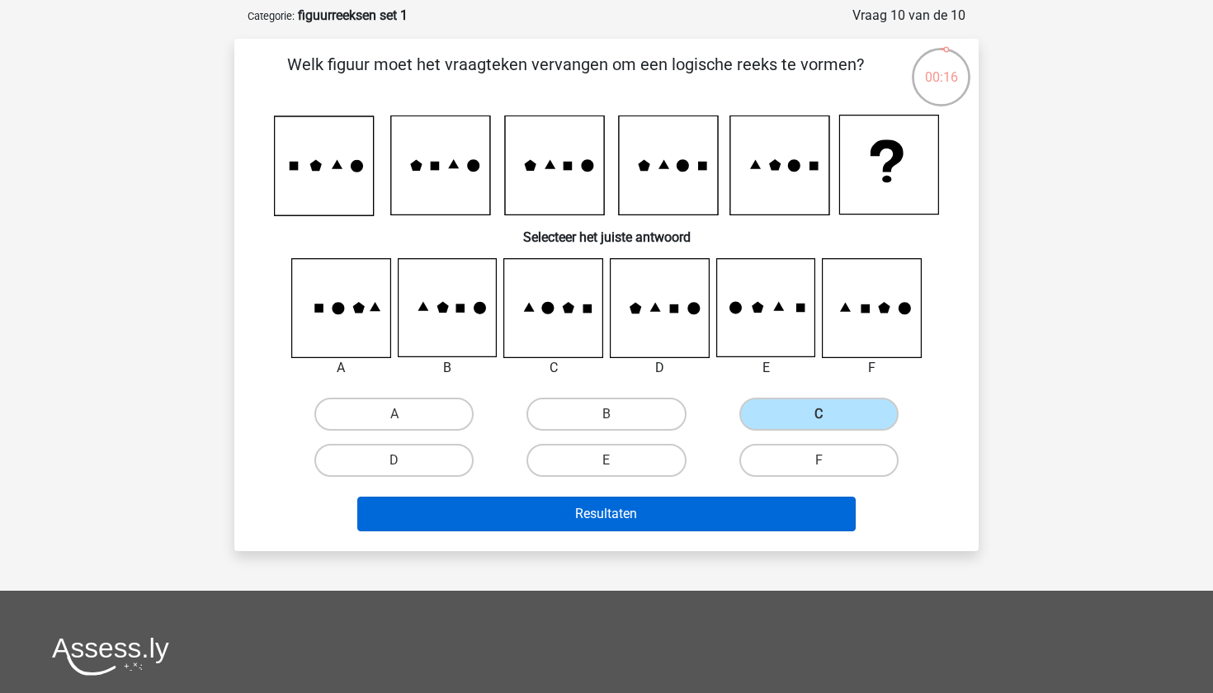
click at [737, 518] on button "Resultaten" at bounding box center [606, 514] width 499 height 35
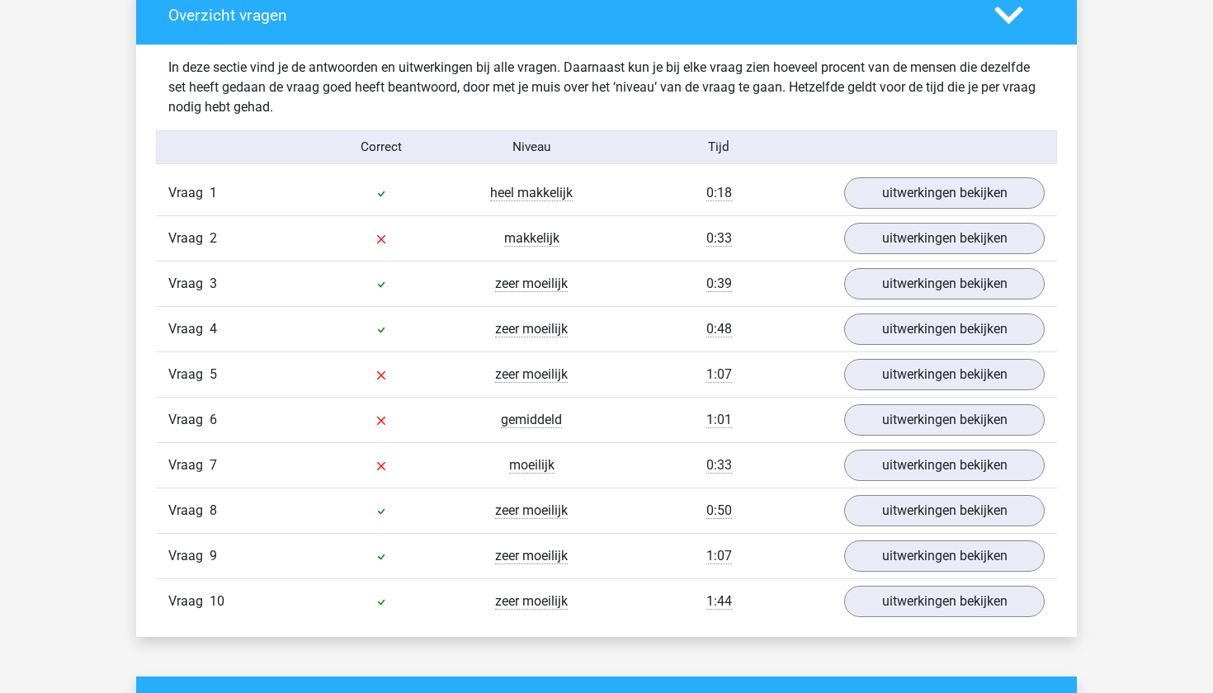
scroll to position [1279, 0]
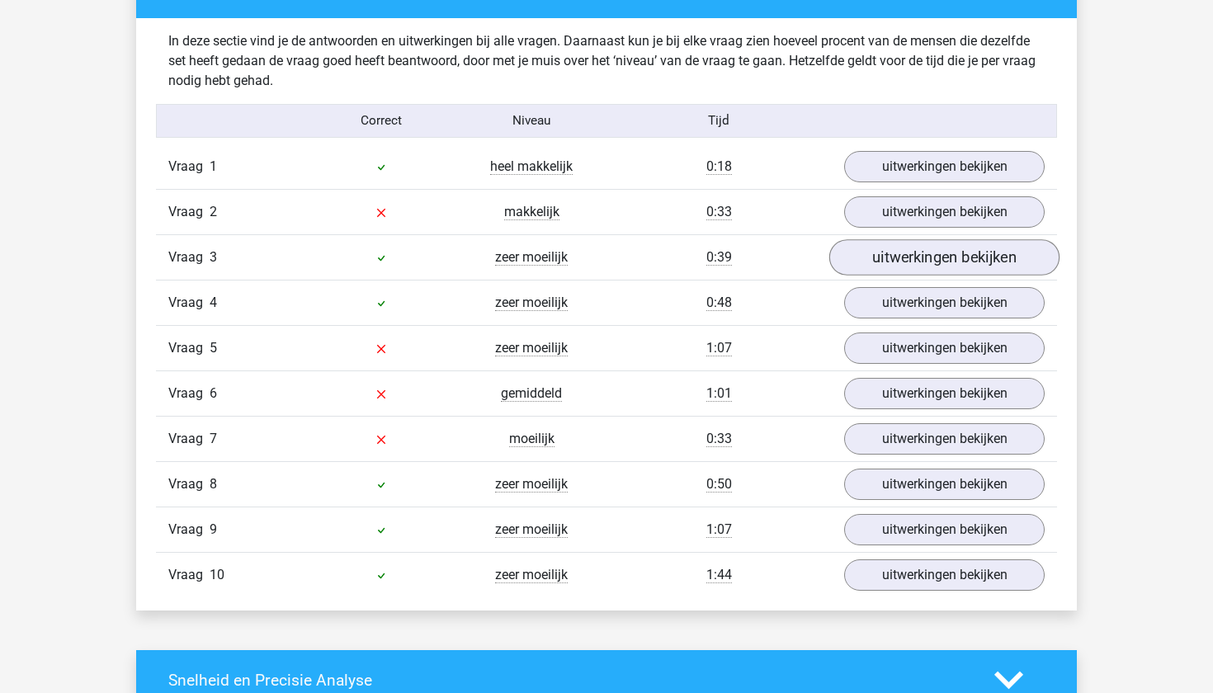
click at [878, 266] on link "uitwerkingen bekijken" at bounding box center [944, 257] width 230 height 36
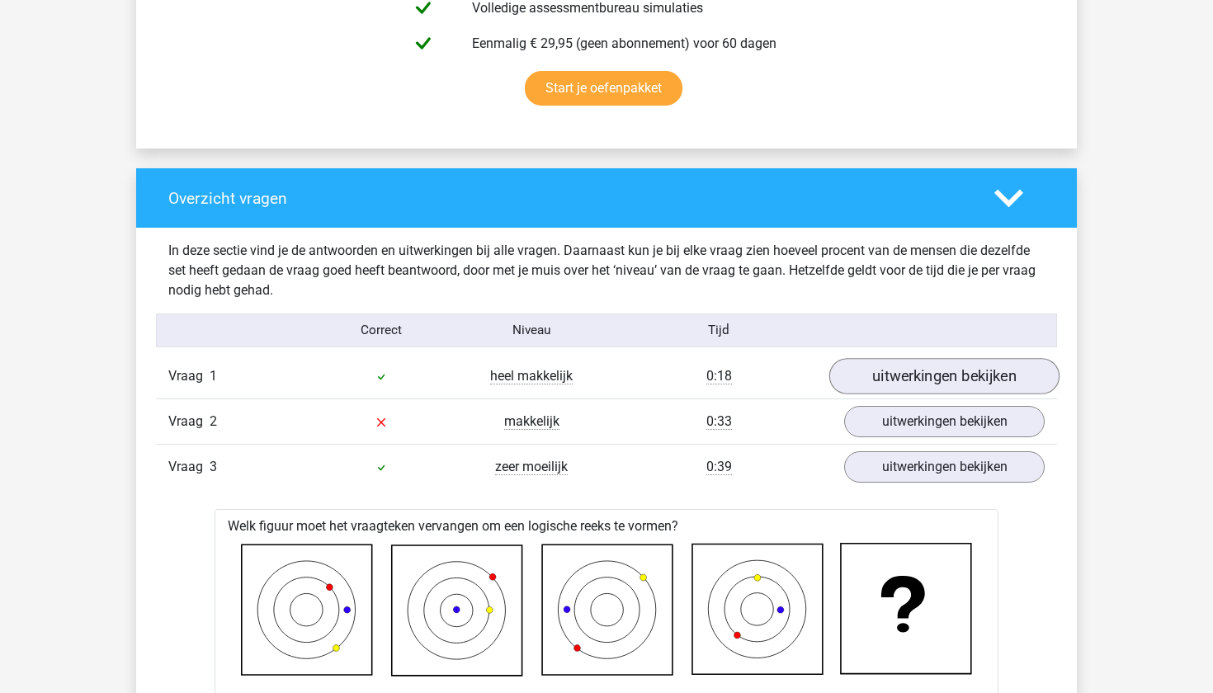
scroll to position [1071, 0]
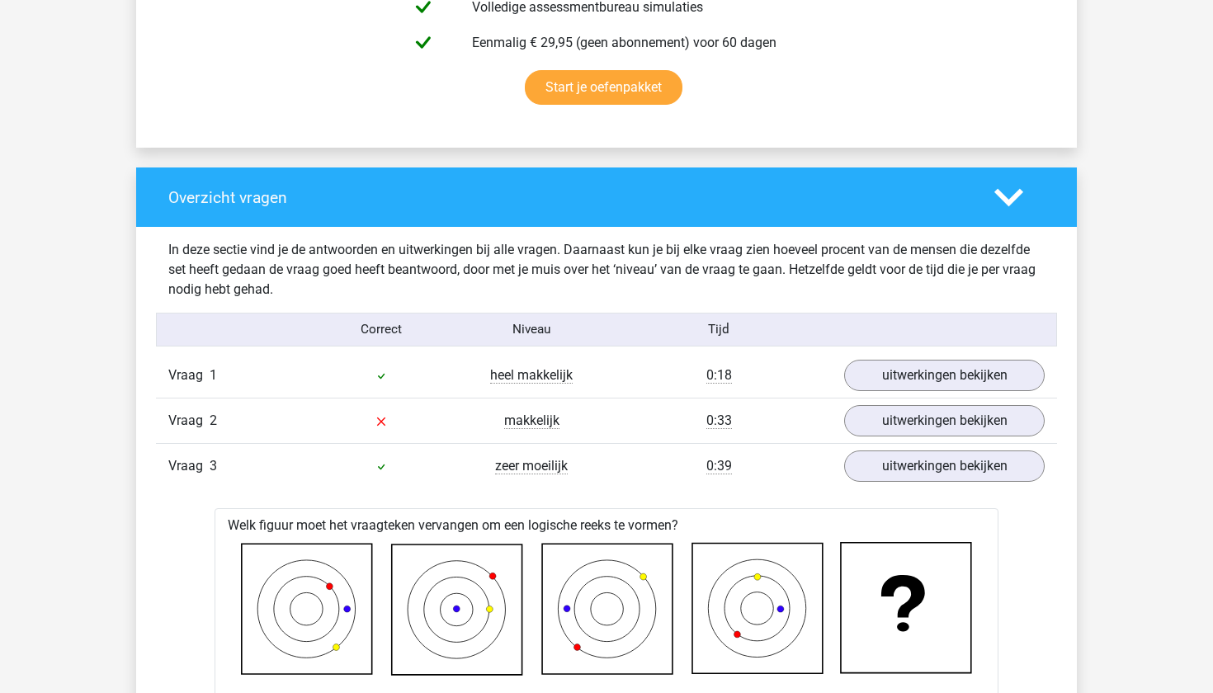
click at [1015, 193] on icon at bounding box center [1008, 197] width 29 height 29
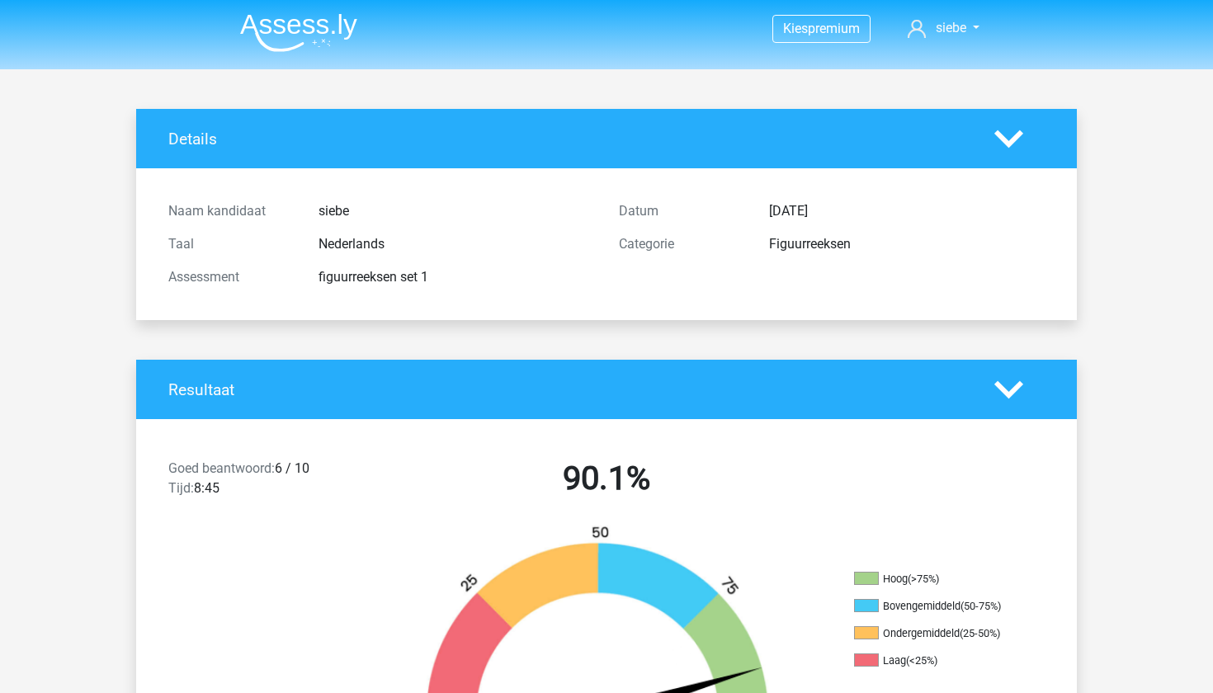
scroll to position [0, 0]
click at [300, 19] on img at bounding box center [298, 32] width 117 height 39
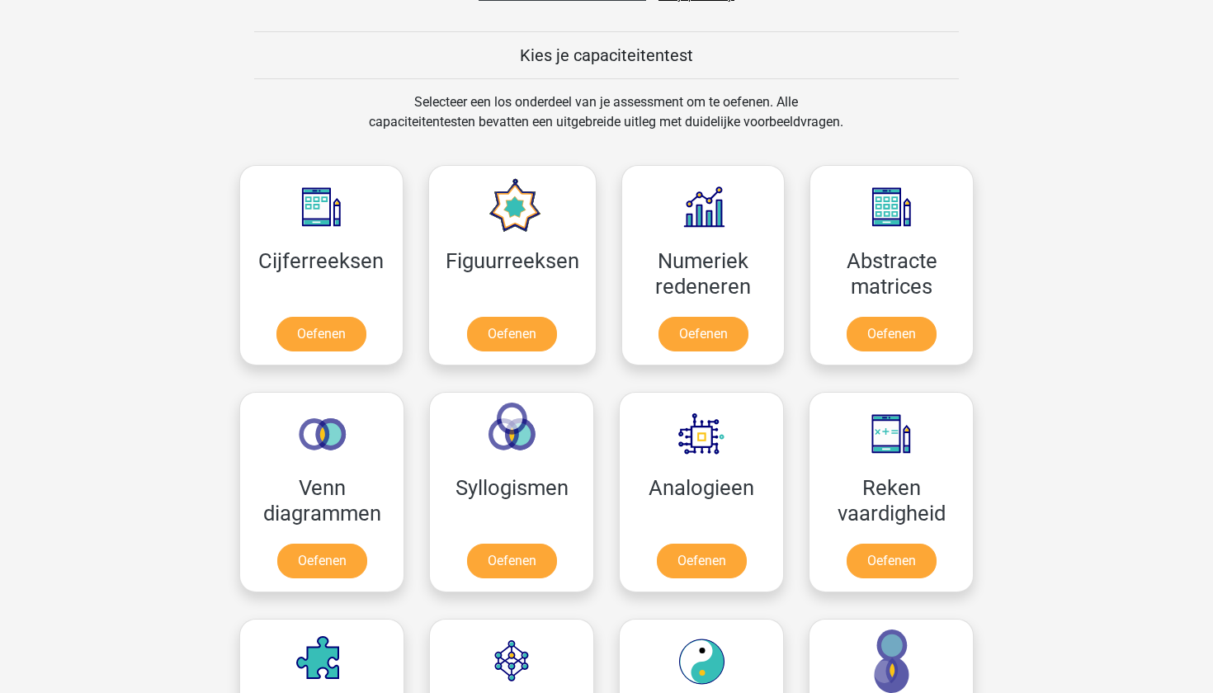
scroll to position [614, 0]
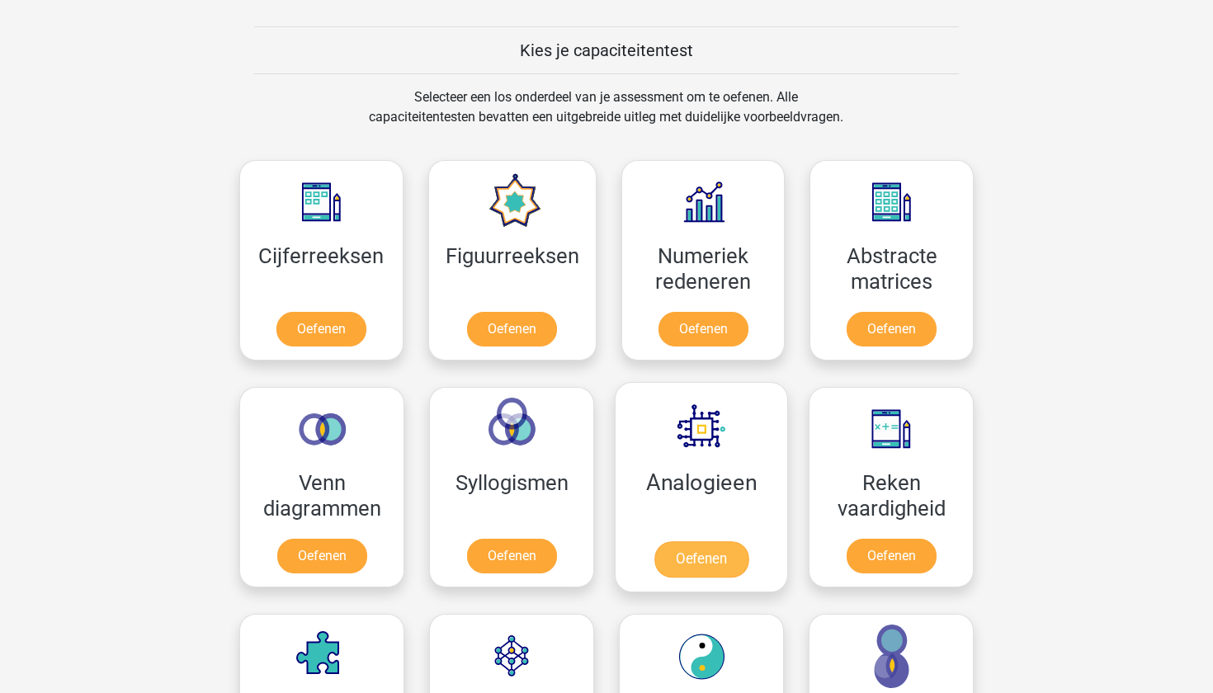
click at [674, 560] on link "Oefenen" at bounding box center [701, 559] width 94 height 36
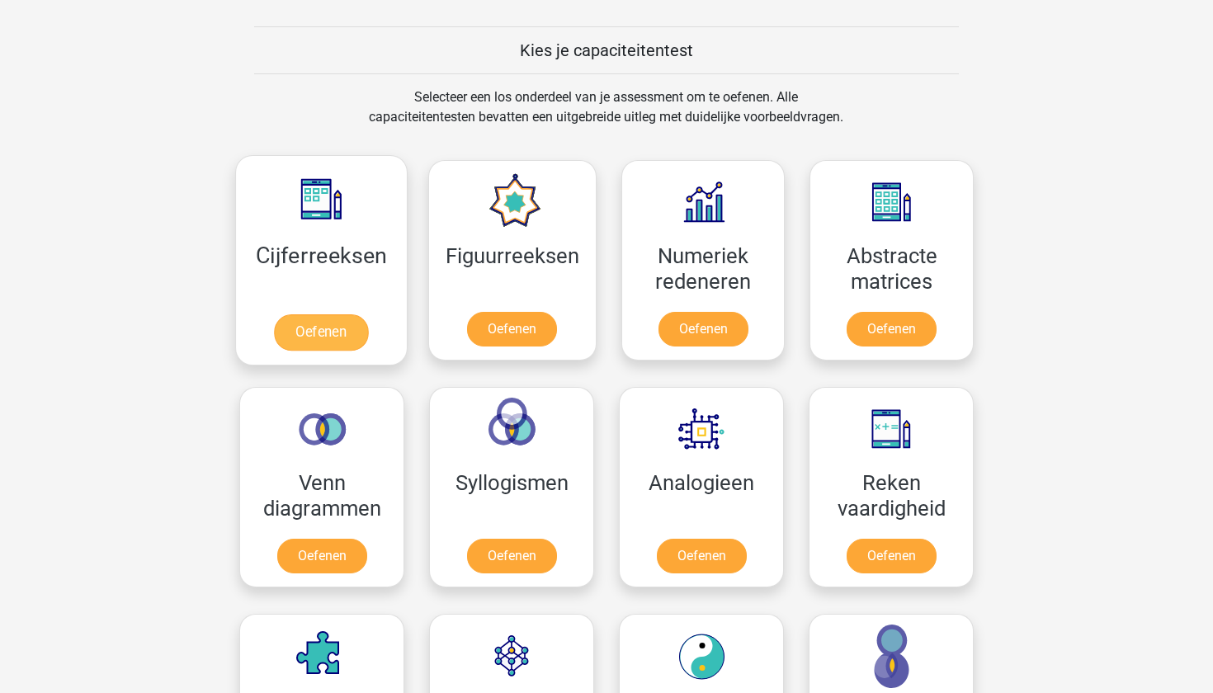
click at [335, 337] on link "Oefenen" at bounding box center [321, 332] width 94 height 36
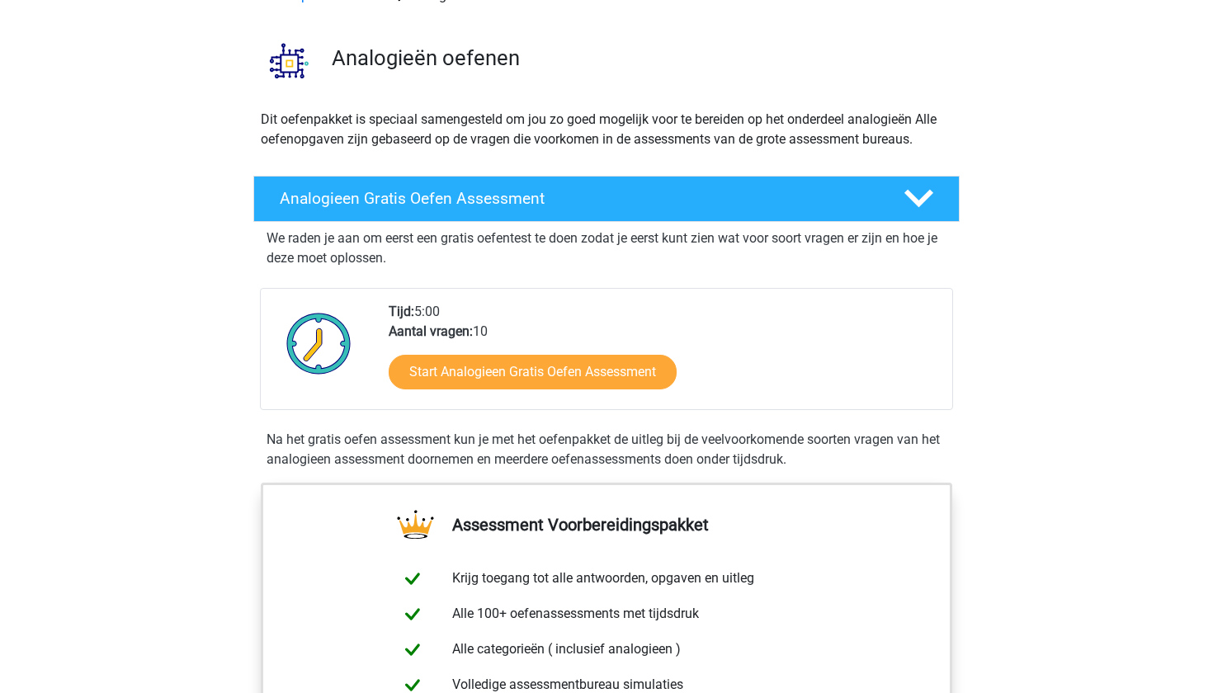
scroll to position [95, 0]
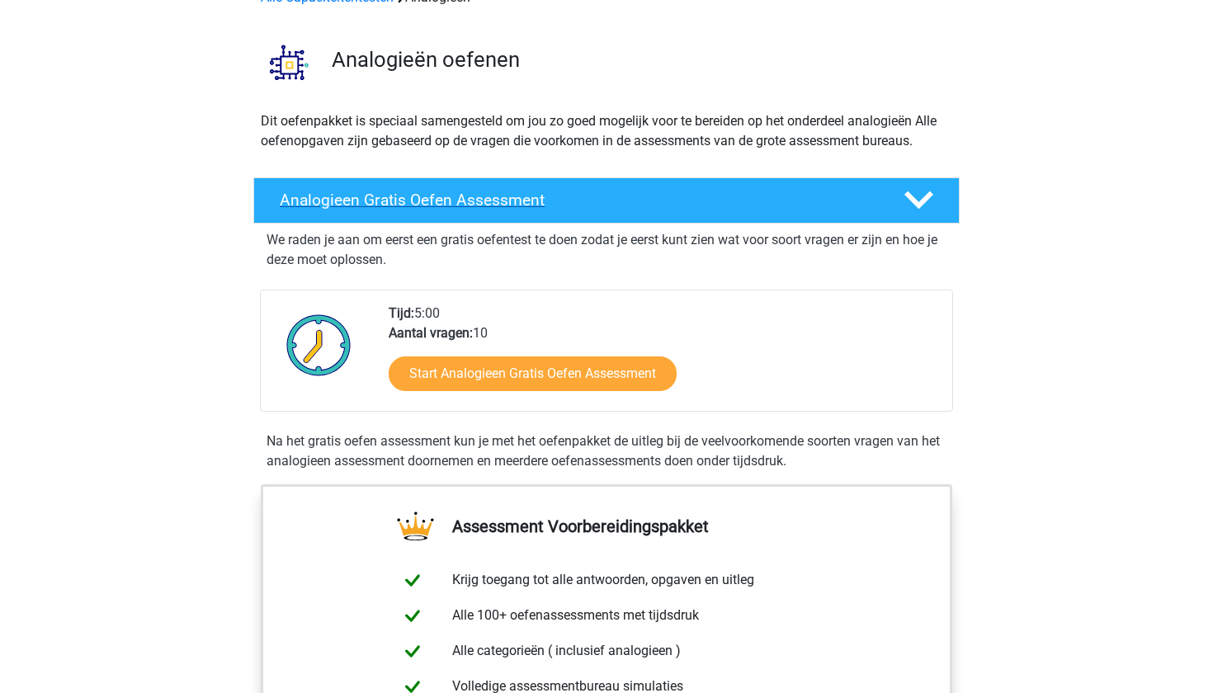
click at [916, 193] on icon at bounding box center [918, 200] width 29 height 29
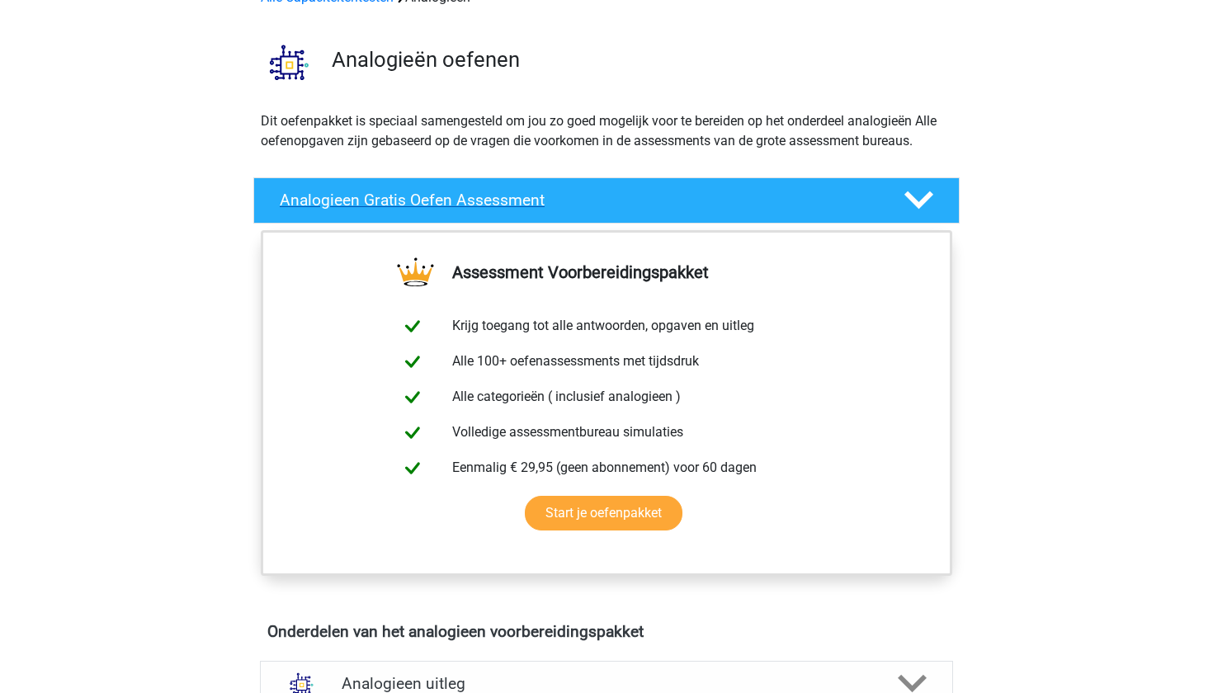
click at [916, 193] on icon at bounding box center [918, 200] width 29 height 29
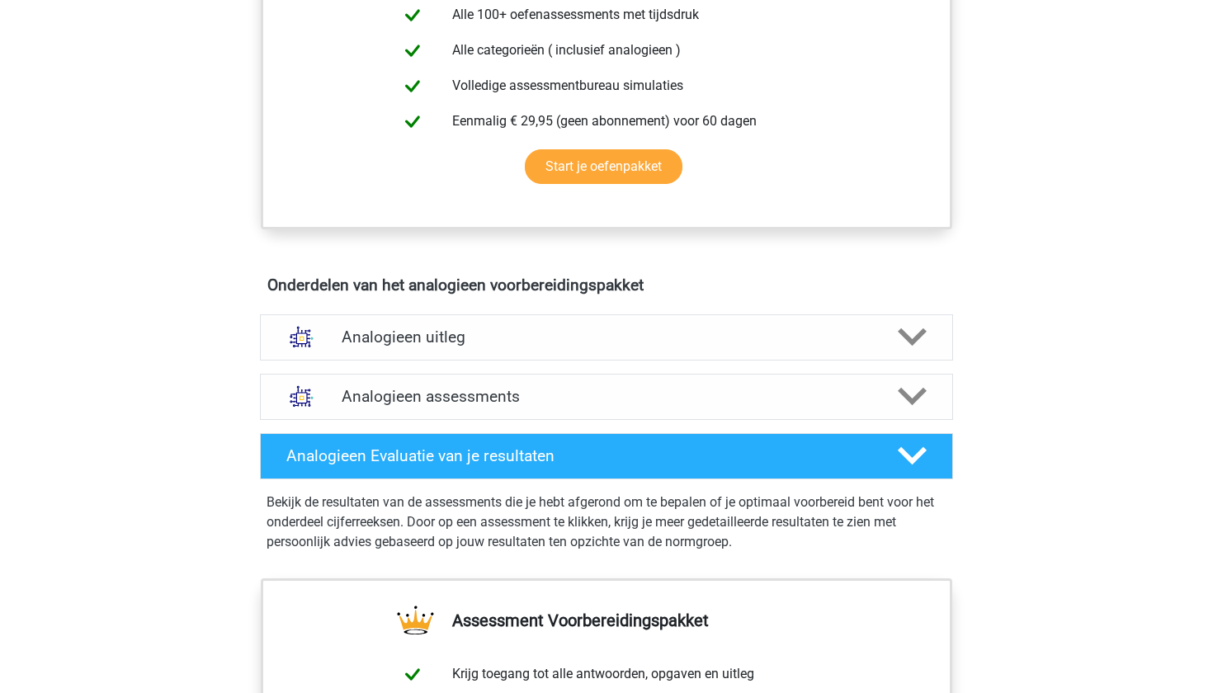
scroll to position [696, 0]
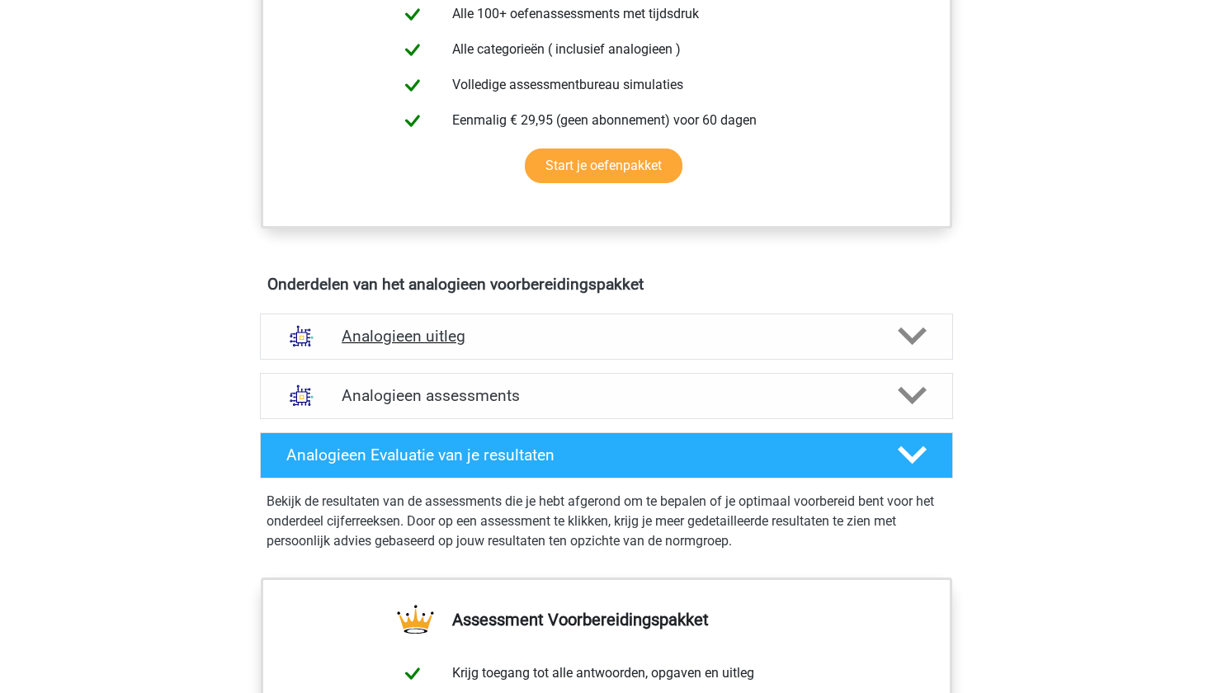
click at [908, 338] on polygon at bounding box center [911, 336] width 29 height 18
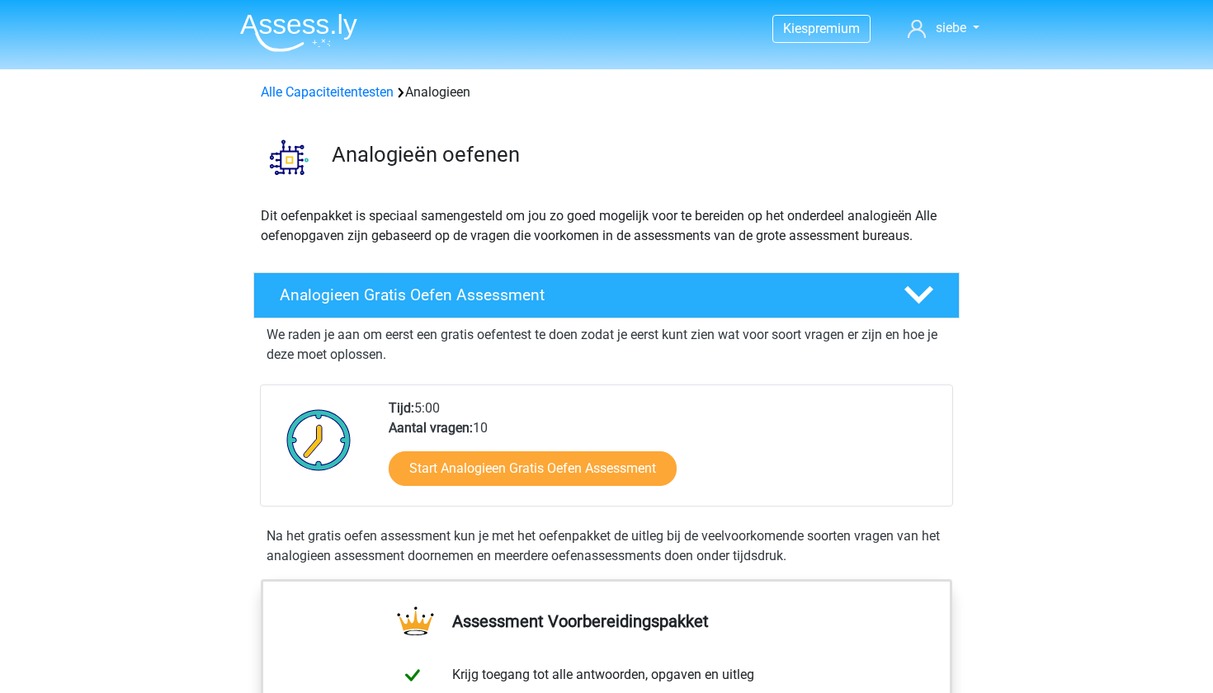
scroll to position [0, 0]
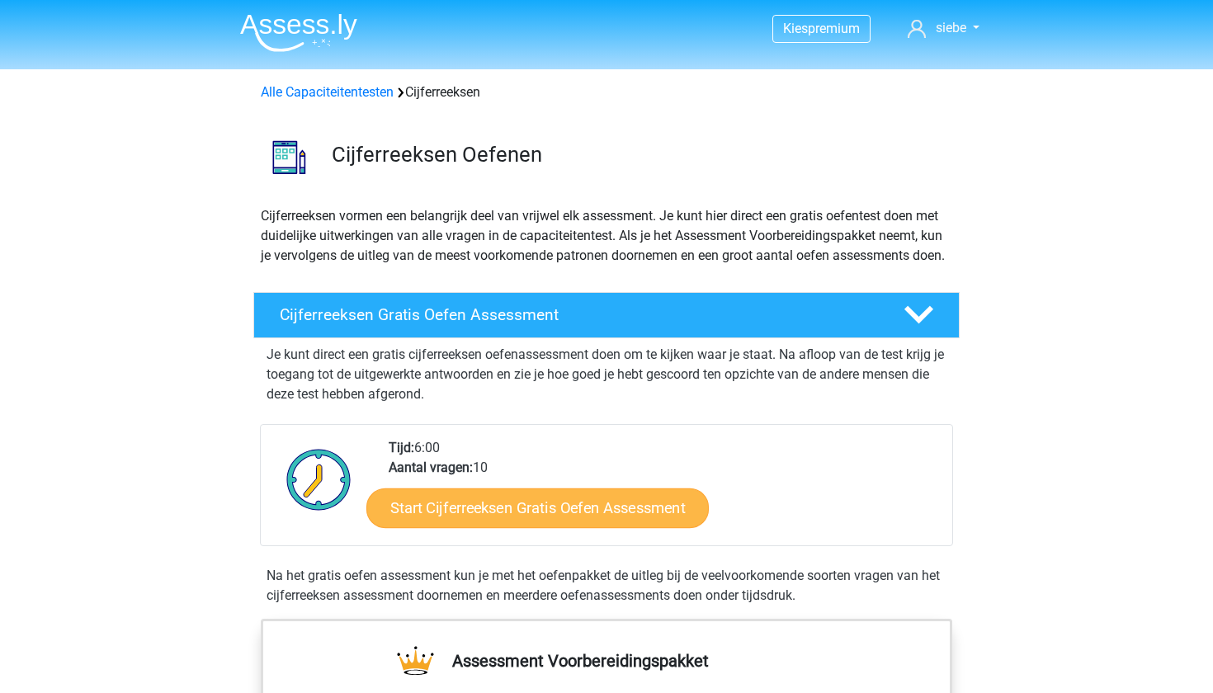
click at [487, 523] on link "Start Cijferreeksen Gratis Oefen Assessment" at bounding box center [537, 507] width 342 height 40
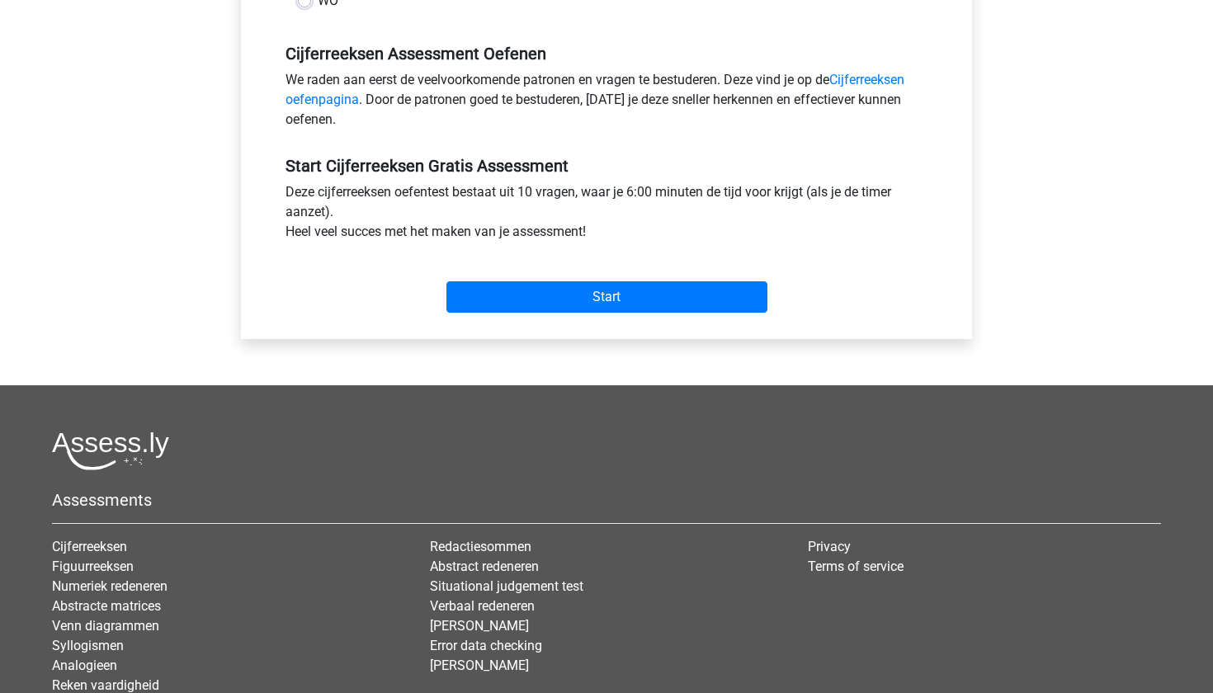
scroll to position [498, 0]
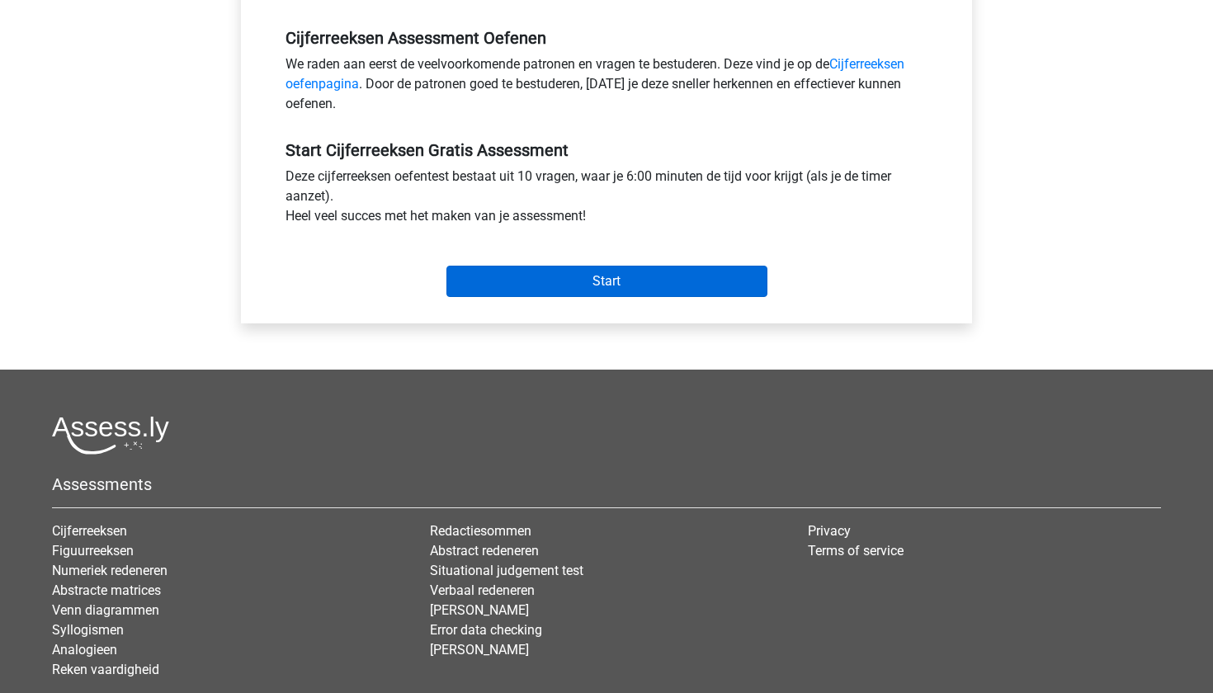
click at [540, 294] on input "Start" at bounding box center [606, 281] width 321 height 31
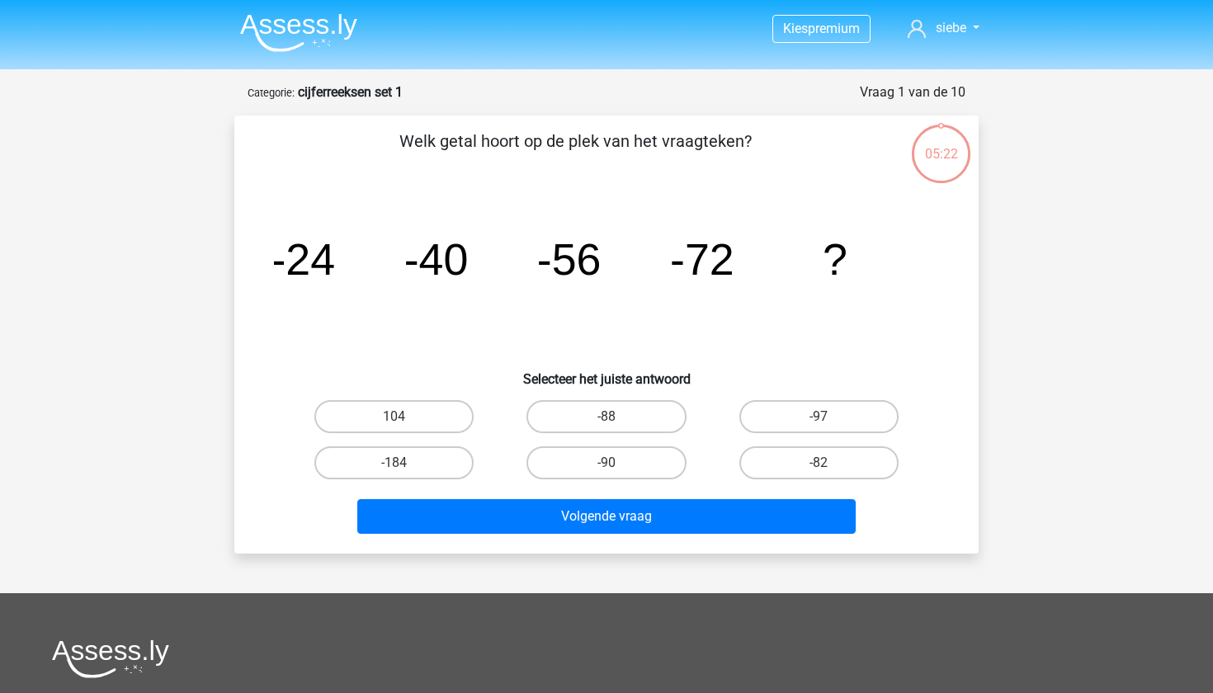
click at [298, 25] on img at bounding box center [298, 32] width 117 height 39
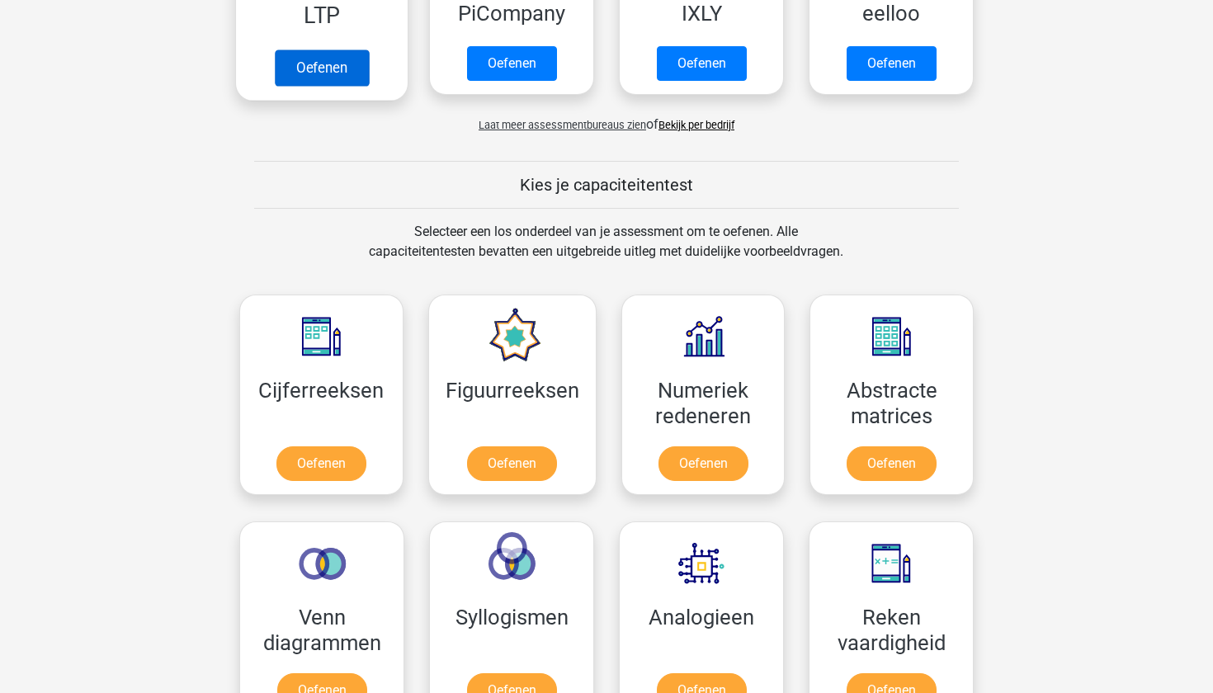
scroll to position [483, 0]
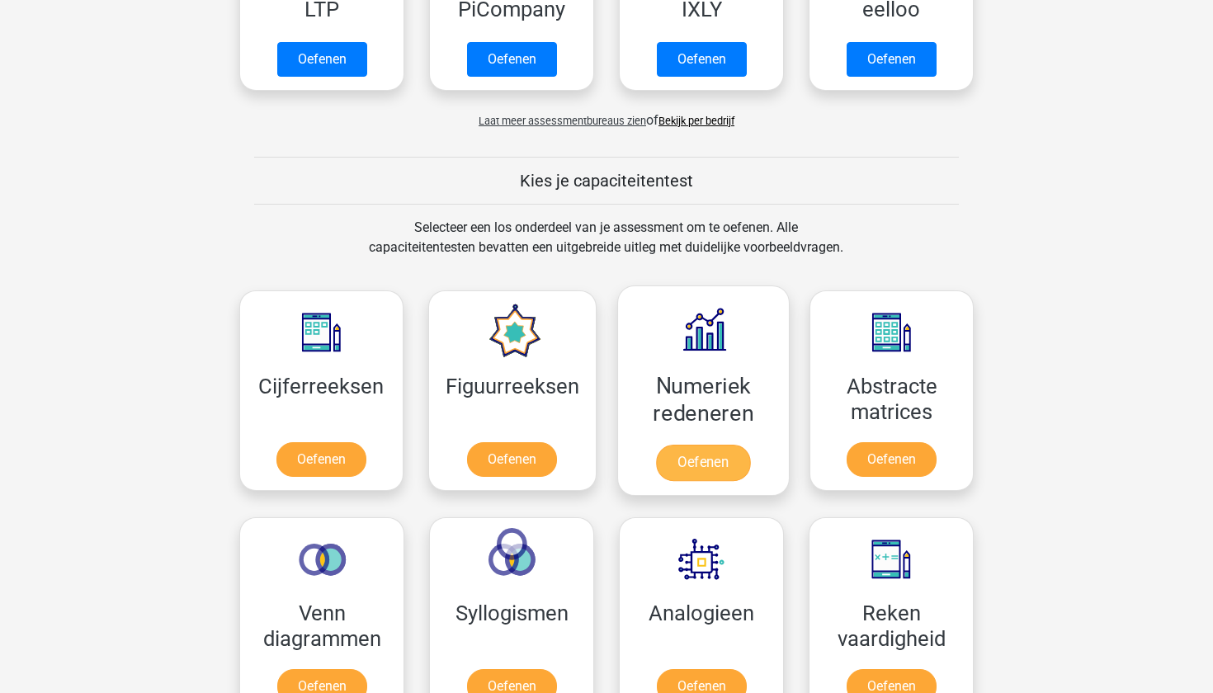
click at [693, 453] on link "Oefenen" at bounding box center [703, 463] width 94 height 36
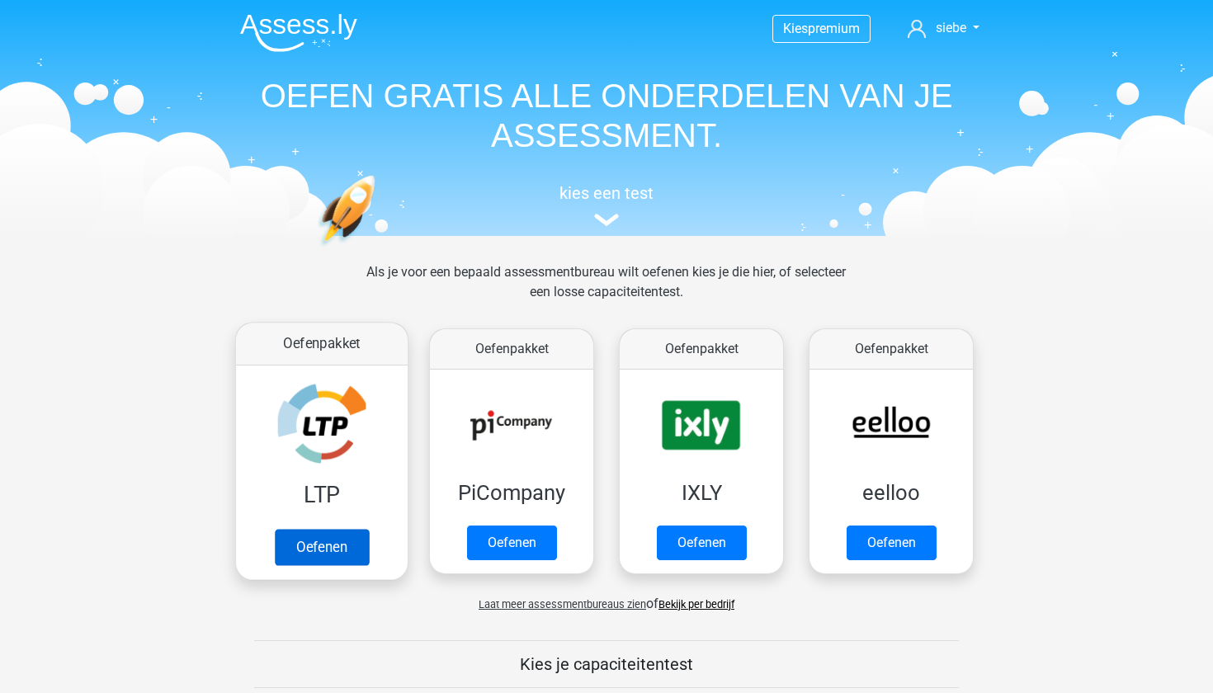
scroll to position [0, 0]
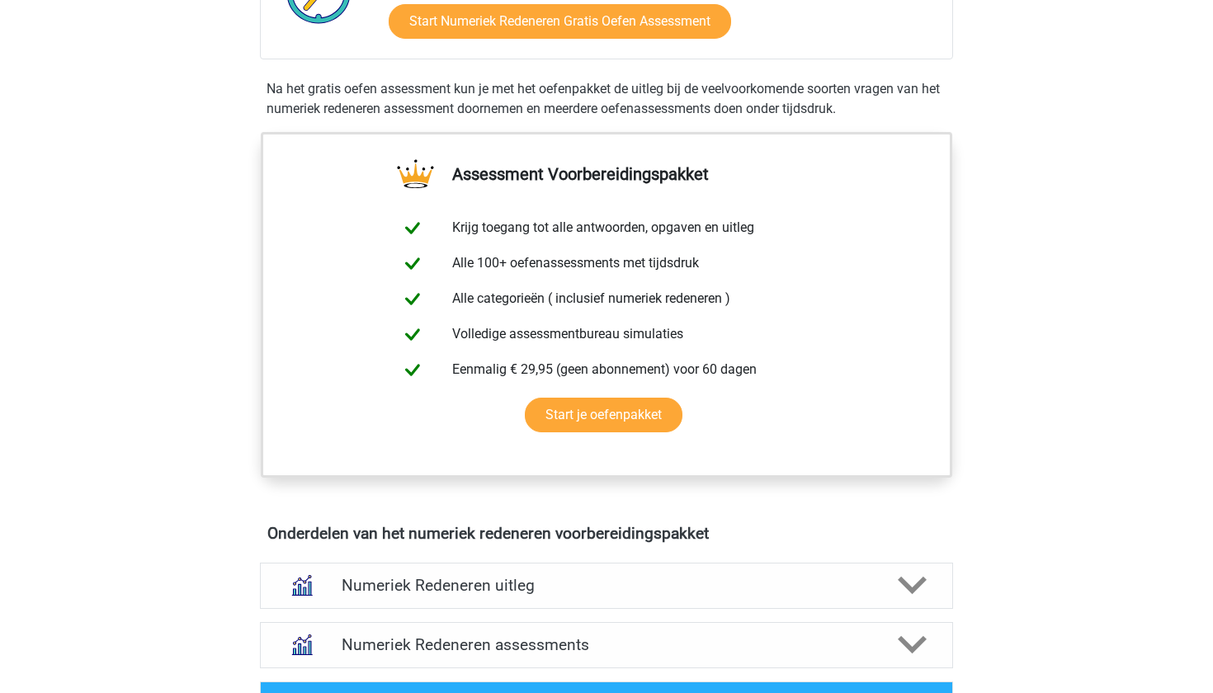
scroll to position [905, 0]
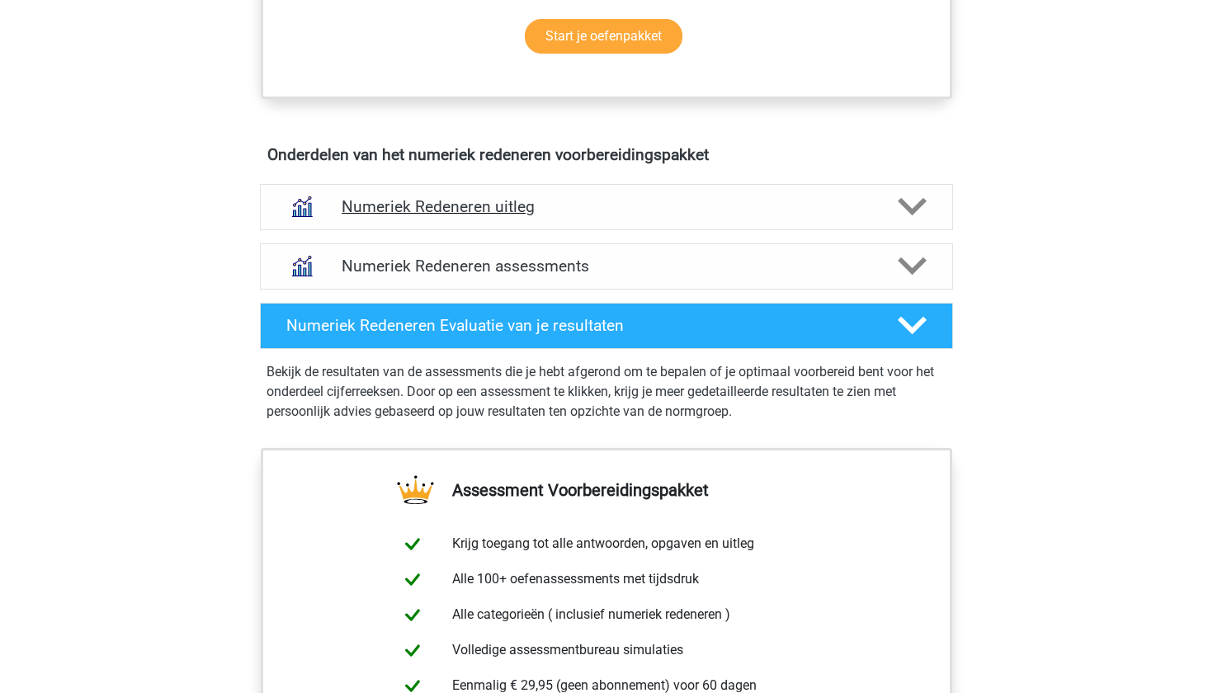
click at [906, 200] on icon at bounding box center [911, 206] width 29 height 29
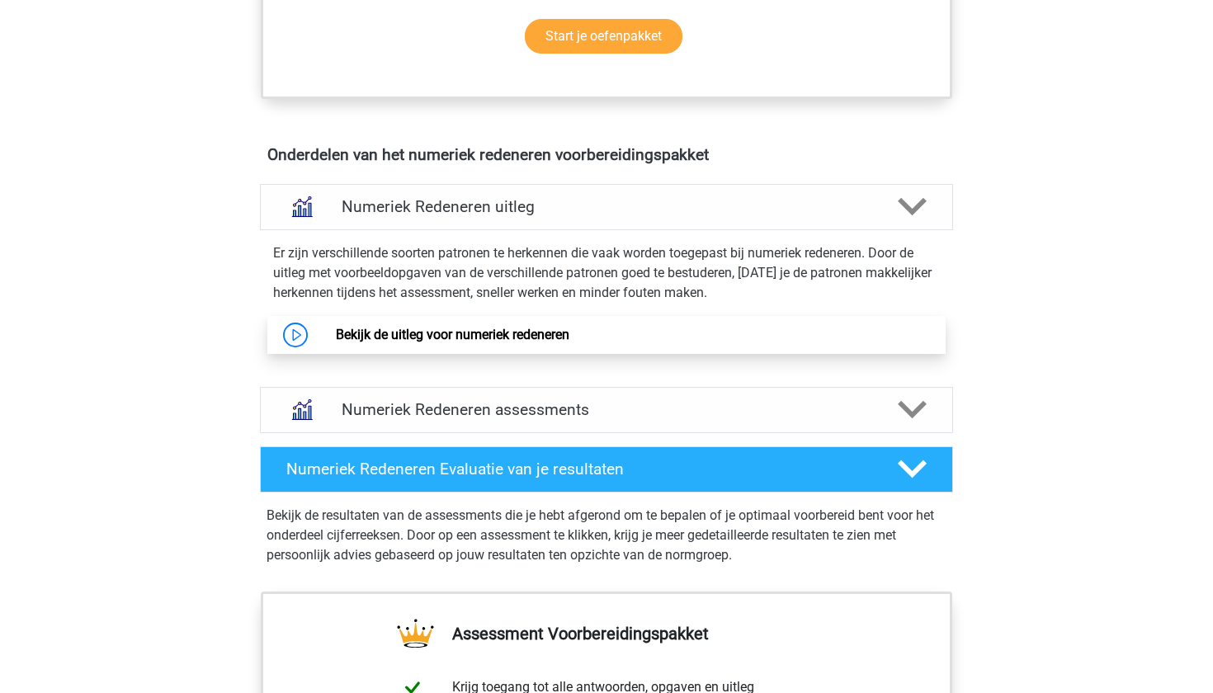
click at [480, 342] on link "Bekijk de uitleg voor numeriek redeneren" at bounding box center [452, 335] width 233 height 16
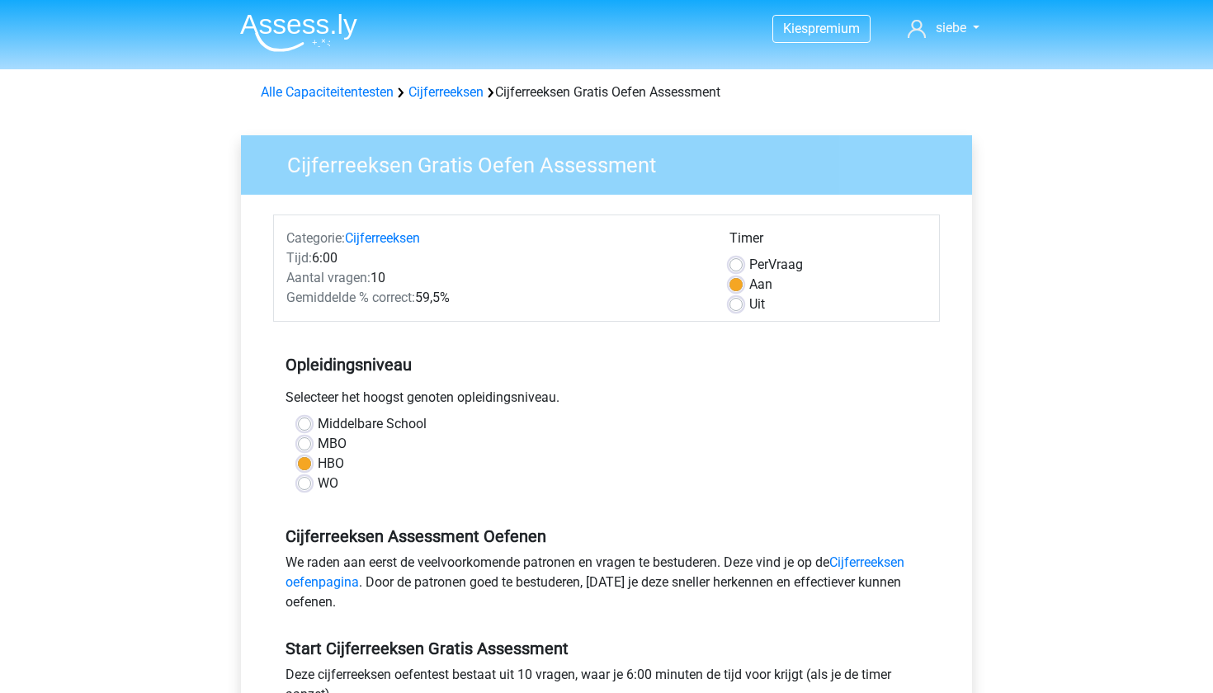
scroll to position [498, 0]
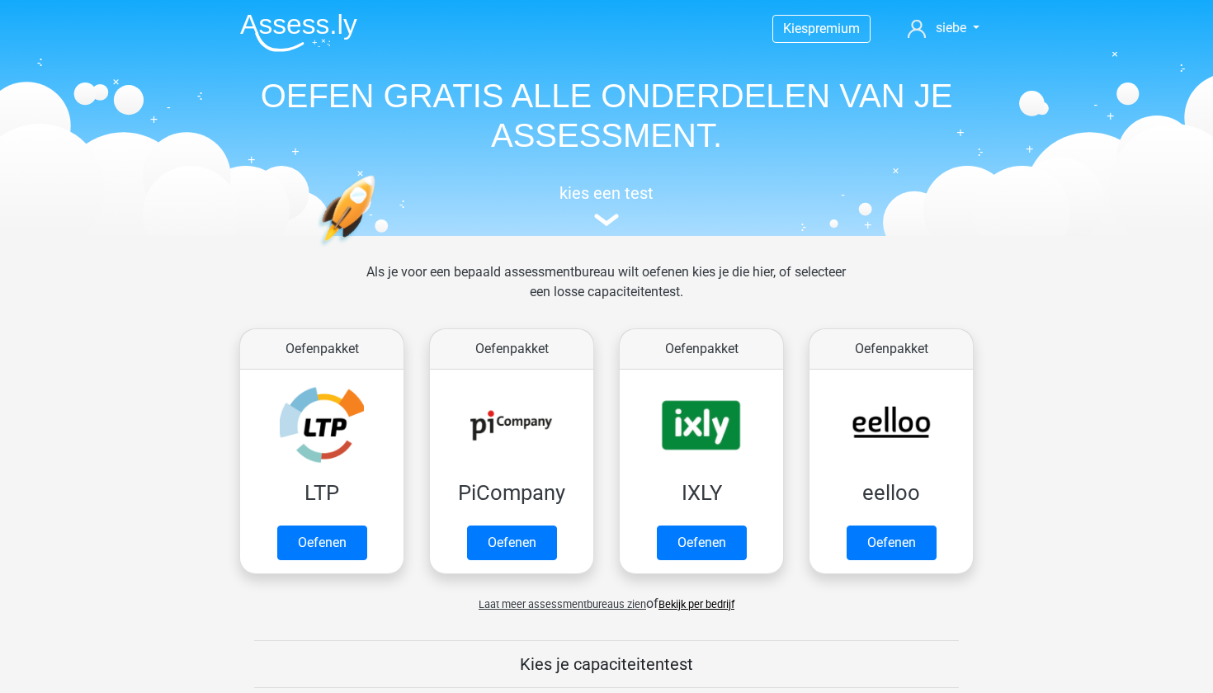
scroll to position [614, 0]
